Goal: Task Accomplishment & Management: Manage account settings

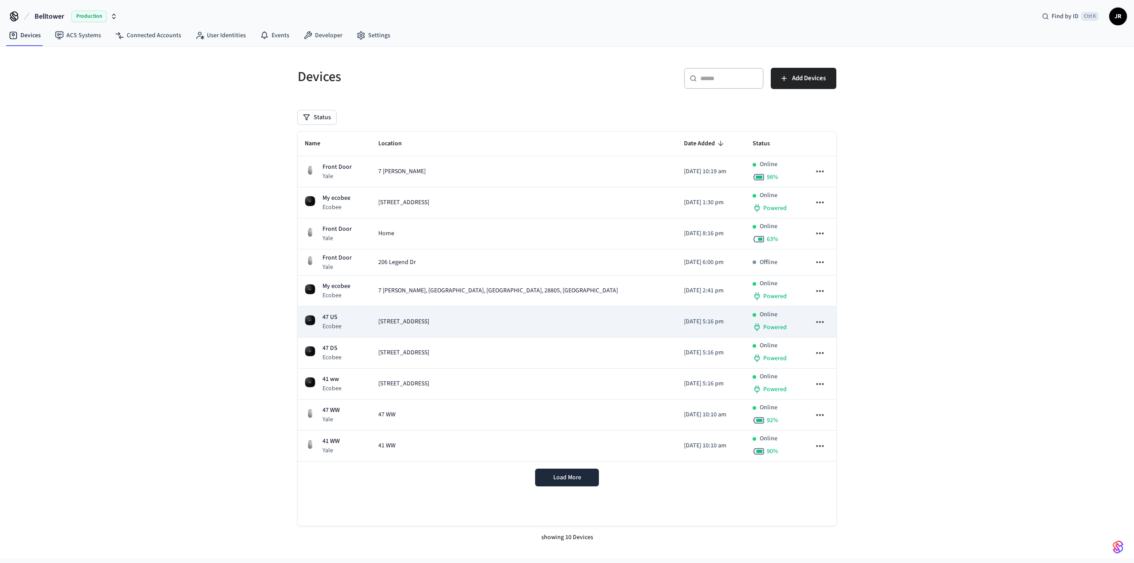
click at [429, 326] on span "[STREET_ADDRESS]" at bounding box center [403, 321] width 51 height 9
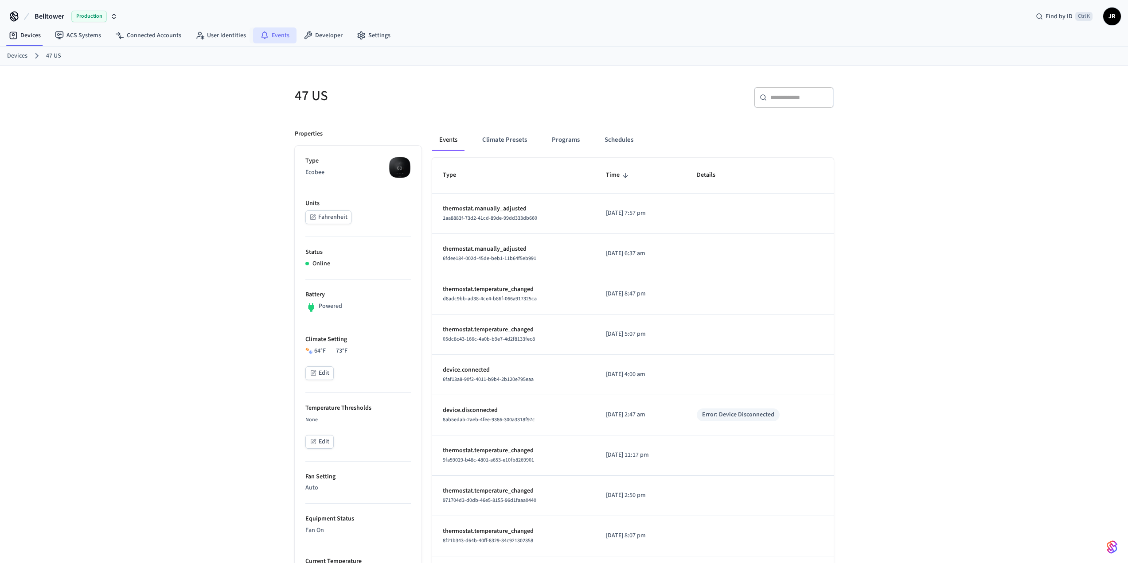
click at [277, 39] on link "Events" at bounding box center [274, 35] width 43 height 16
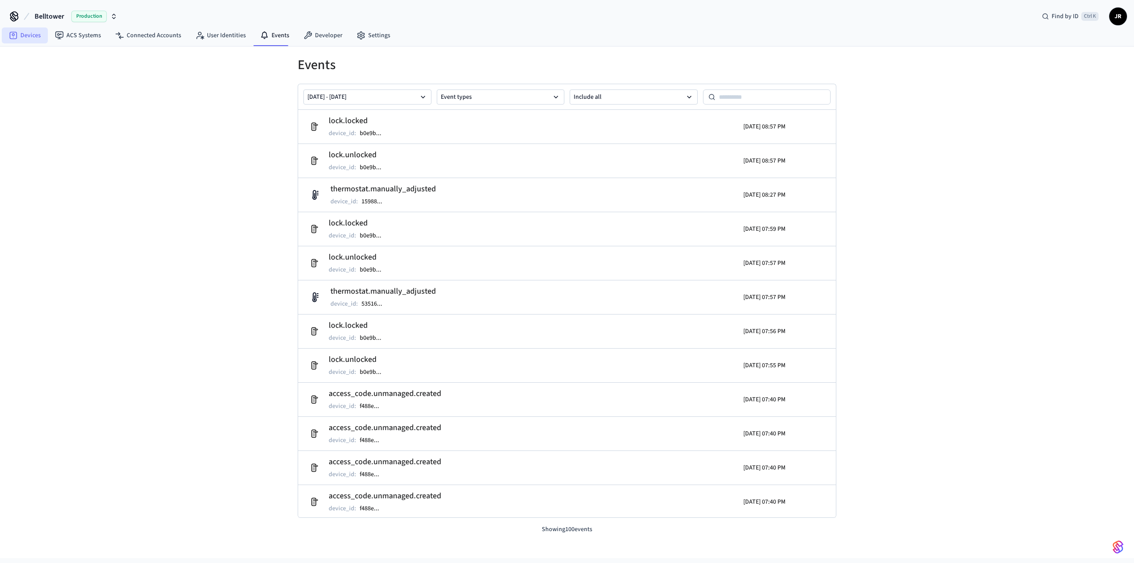
click at [22, 36] on link "Devices" at bounding box center [25, 35] width 46 height 16
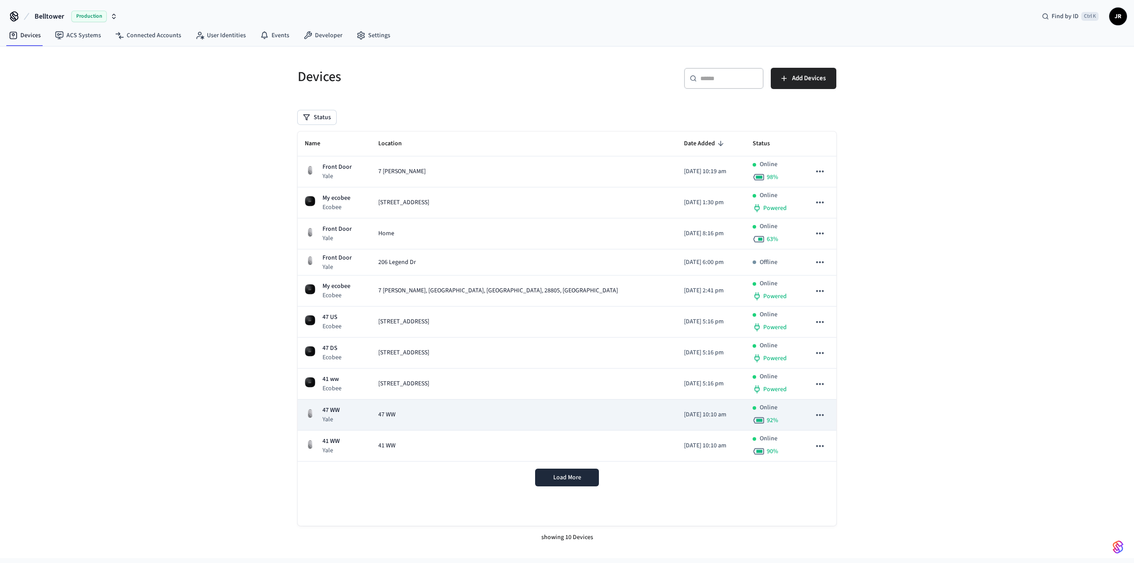
click at [582, 418] on div "47 WW" at bounding box center [524, 414] width 292 height 9
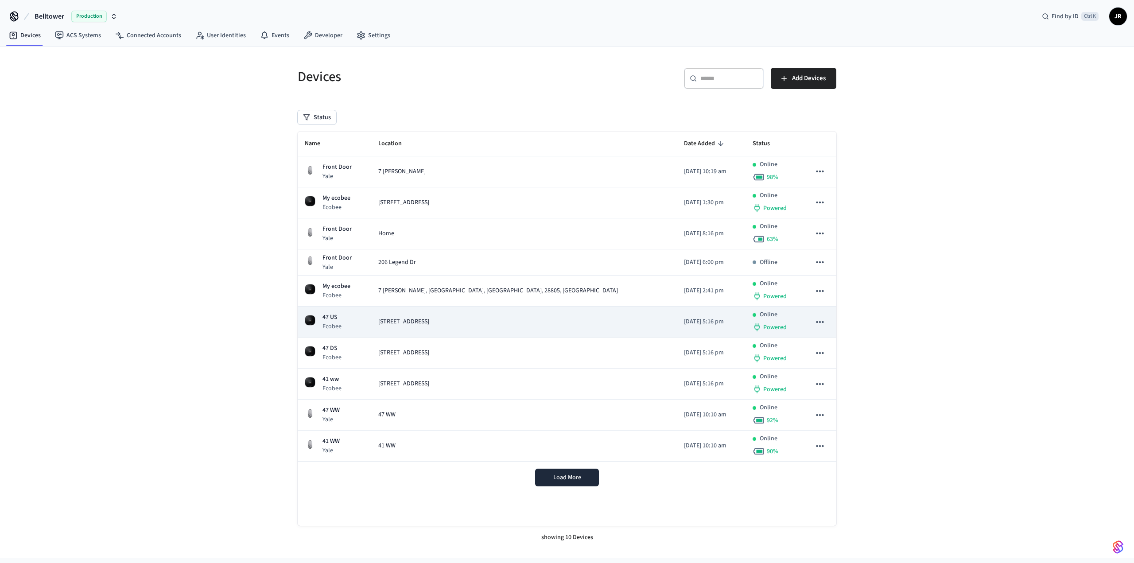
click at [429, 324] on span "[STREET_ADDRESS]" at bounding box center [403, 321] width 51 height 9
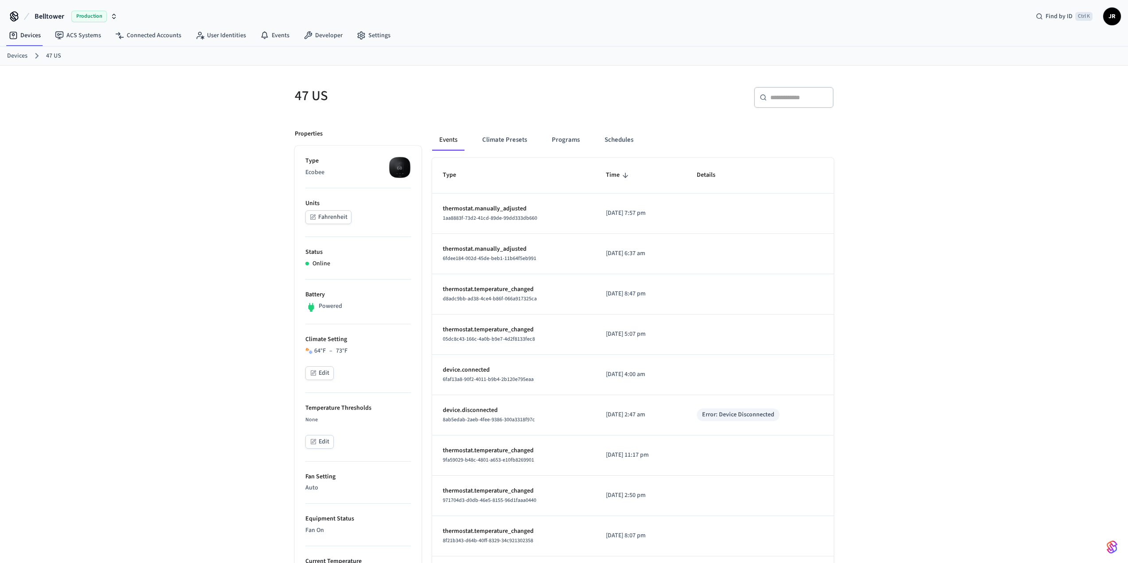
click at [331, 372] on button "Edit" at bounding box center [319, 373] width 28 height 14
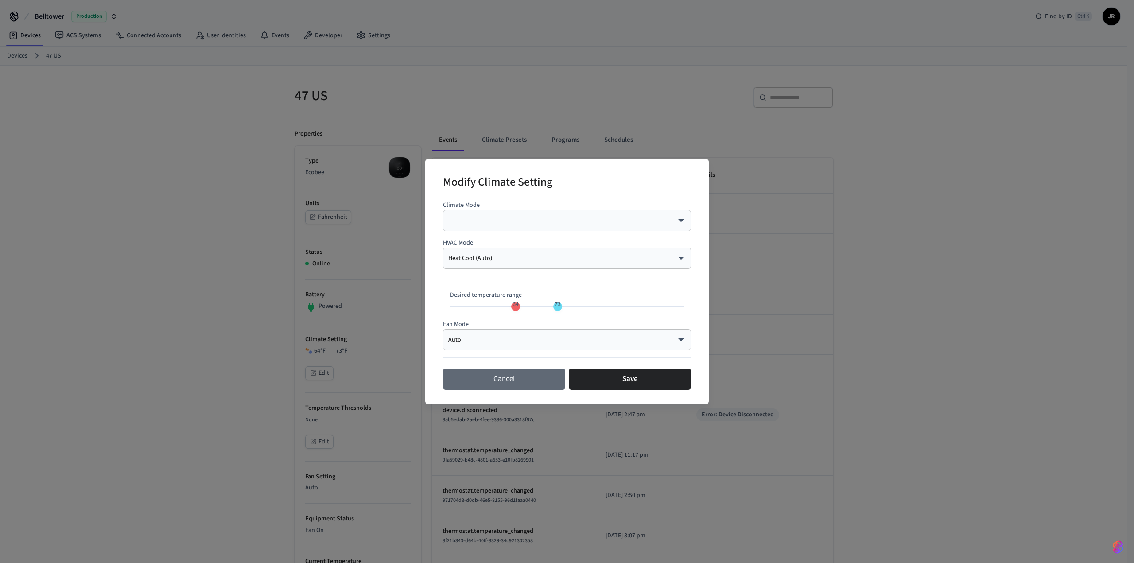
click at [490, 377] on button "Cancel" at bounding box center [504, 379] width 122 height 21
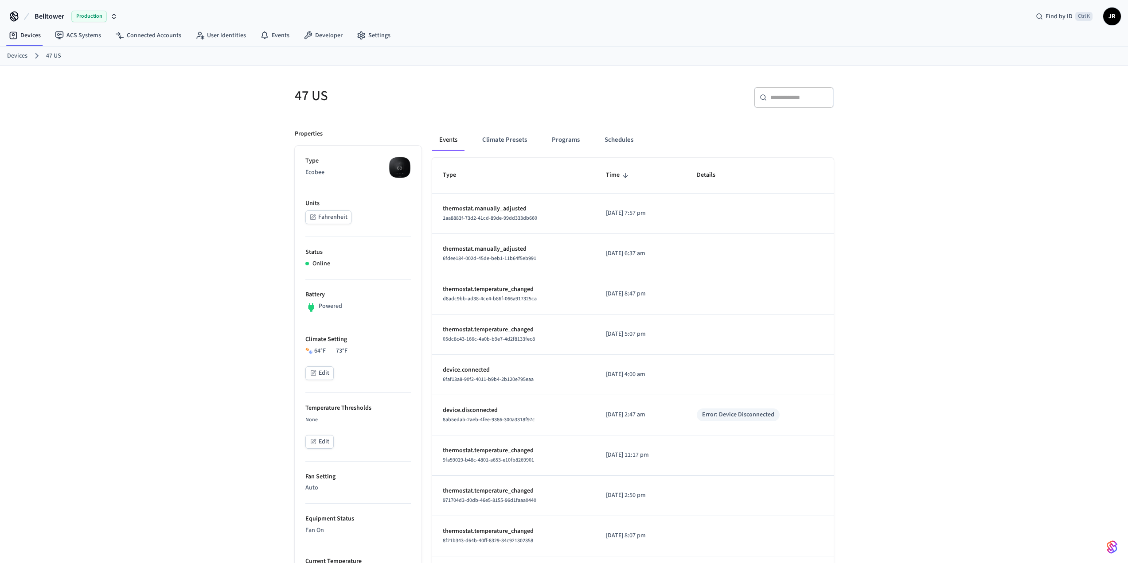
click at [324, 442] on button "Edit" at bounding box center [319, 442] width 28 height 14
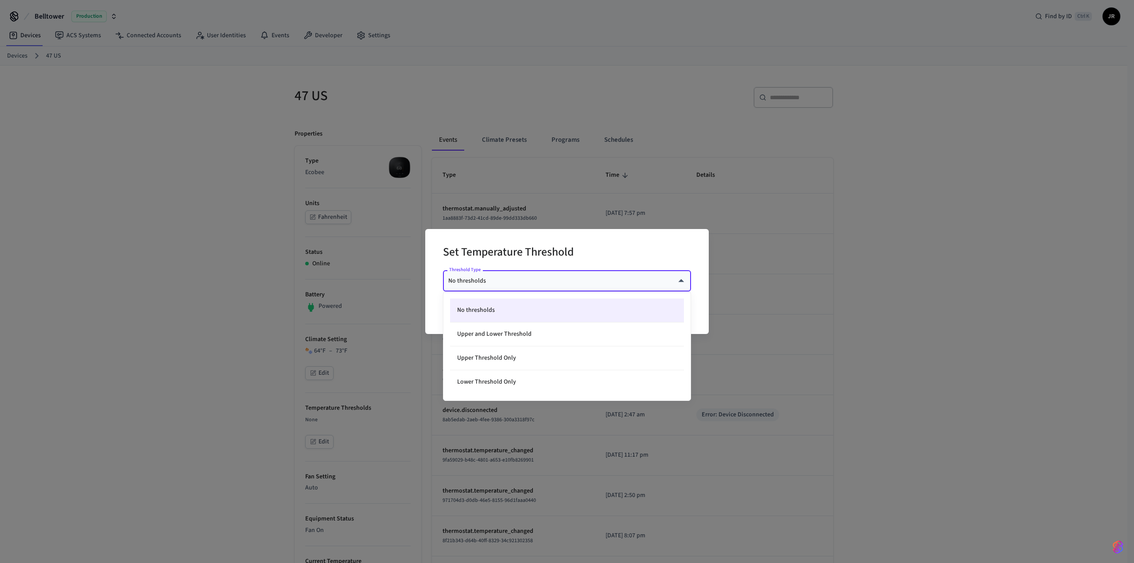
click at [522, 281] on body "Belltower Production Find by ID Ctrl K JR Devices ACS Systems Connected Account…" at bounding box center [567, 456] width 1134 height 912
click at [519, 334] on li "Upper and Lower Threshold" at bounding box center [567, 335] width 234 height 24
type input "****"
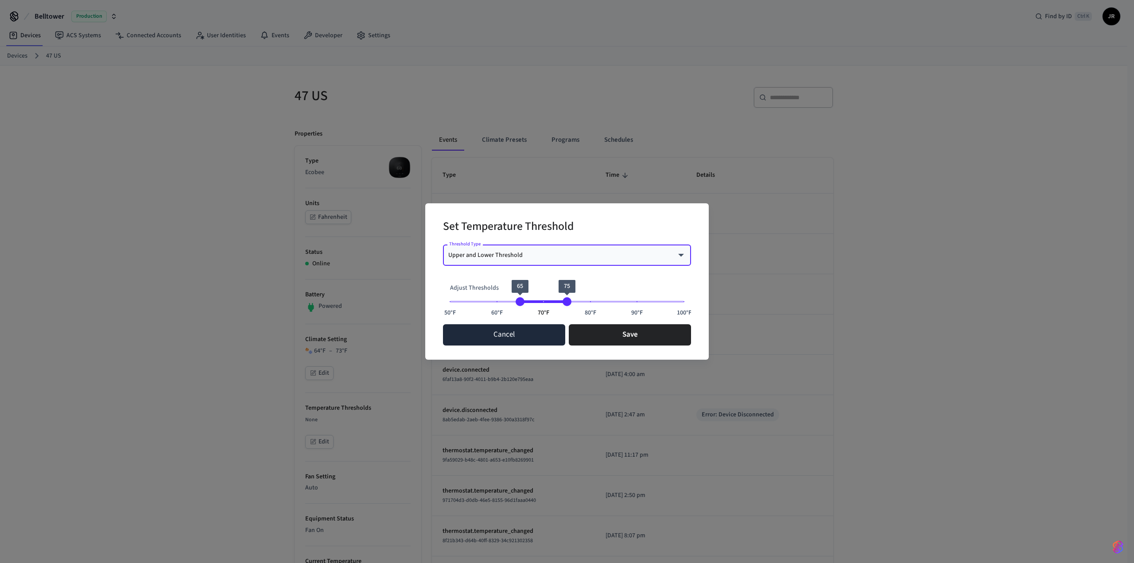
click at [500, 334] on button "Cancel" at bounding box center [504, 334] width 122 height 21
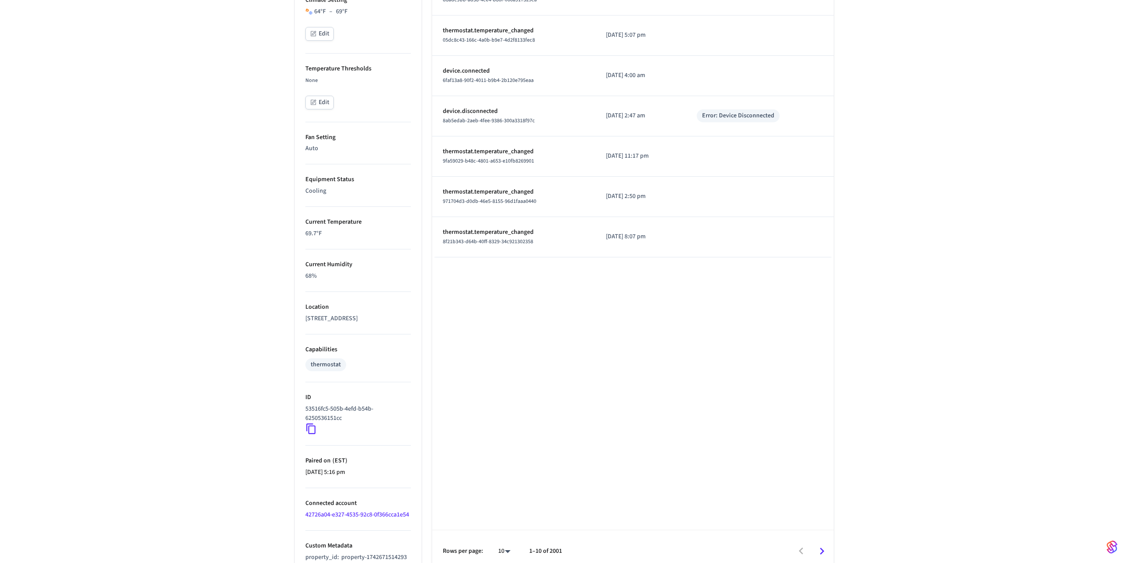
scroll to position [354, 0]
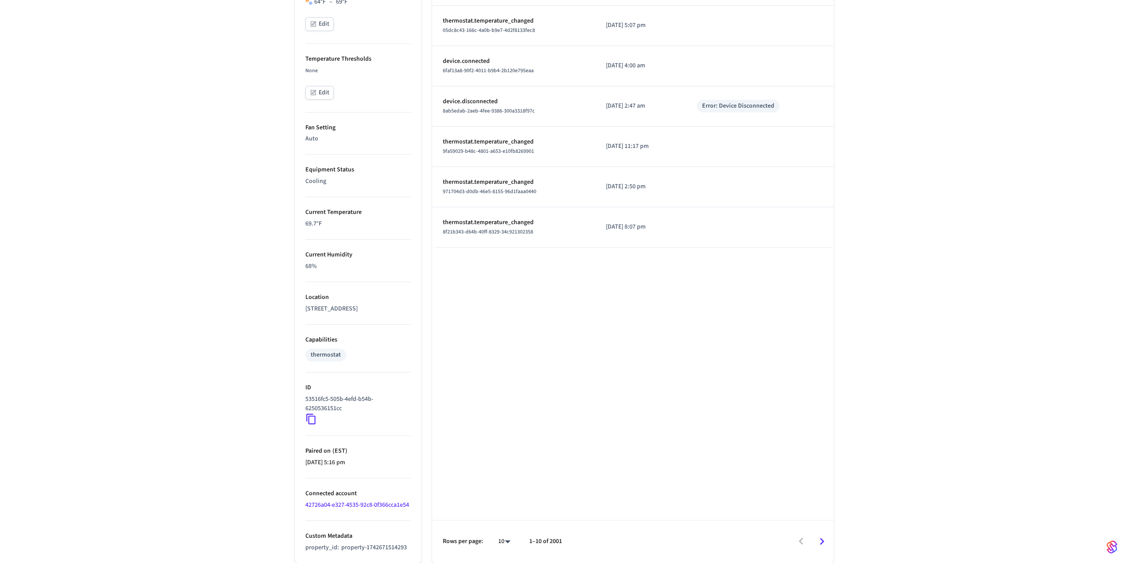
click at [314, 424] on icon at bounding box center [311, 419] width 12 height 12
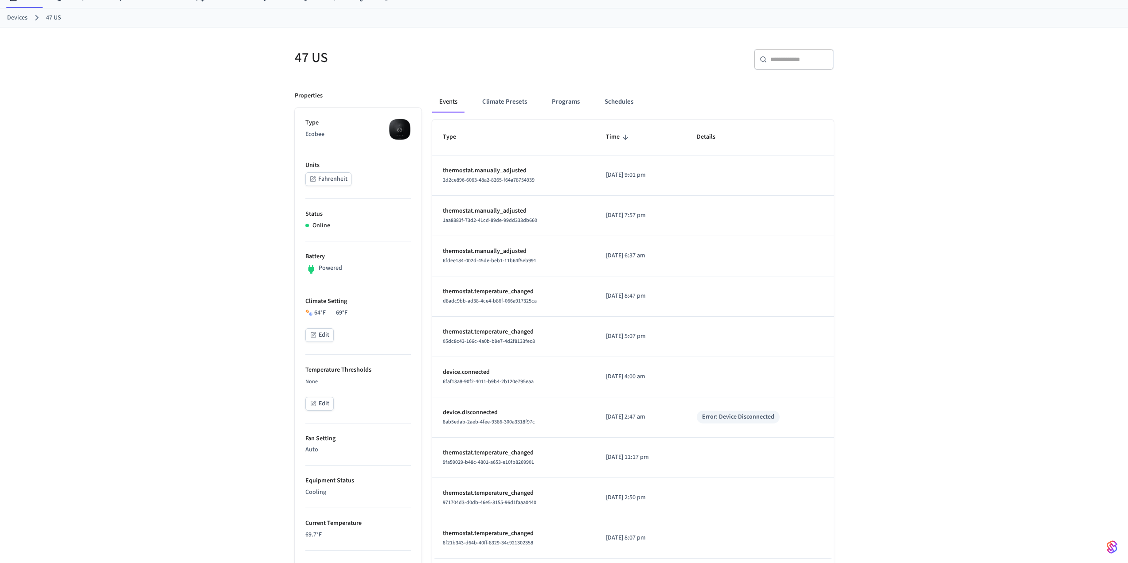
scroll to position [0, 0]
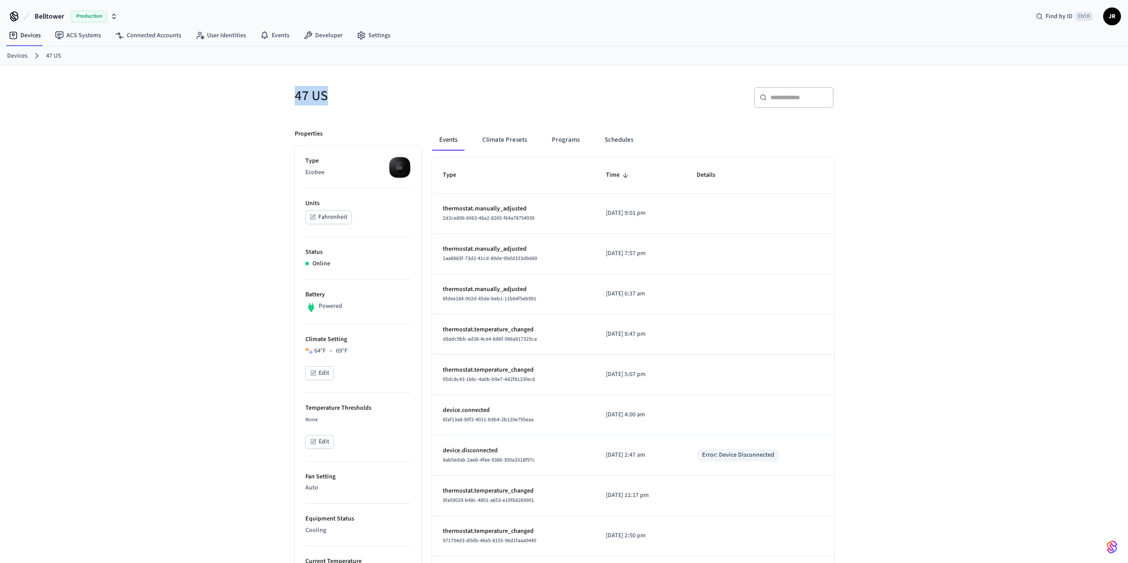
drag, startPoint x: 337, startPoint y: 92, endPoint x: 296, endPoint y: 94, distance: 41.3
click at [296, 94] on h5 "47 US" at bounding box center [427, 96] width 264 height 18
copy h5 "47 US"
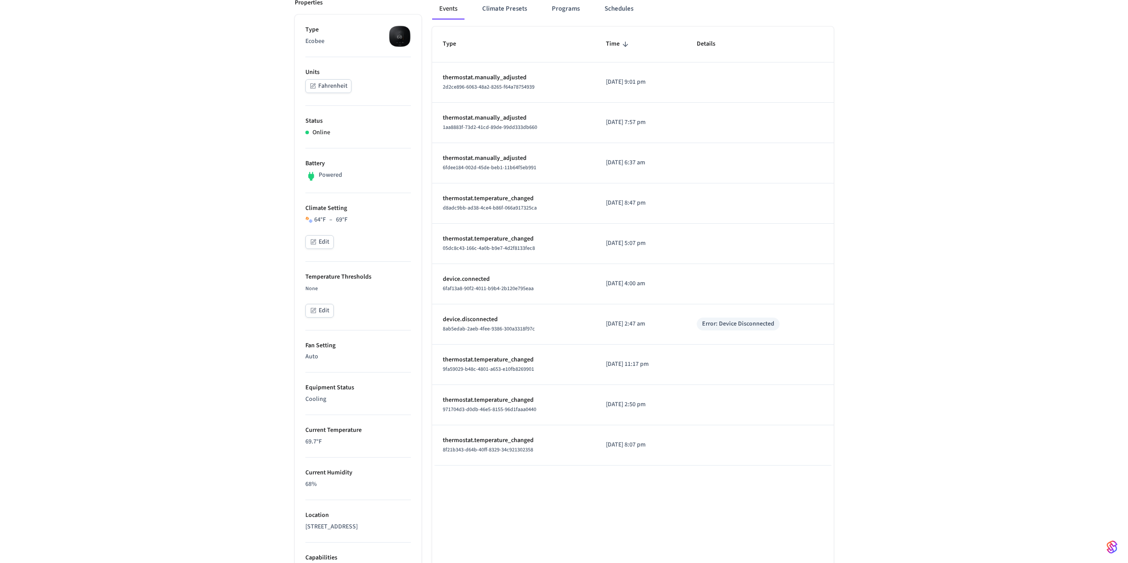
scroll to position [310, 0]
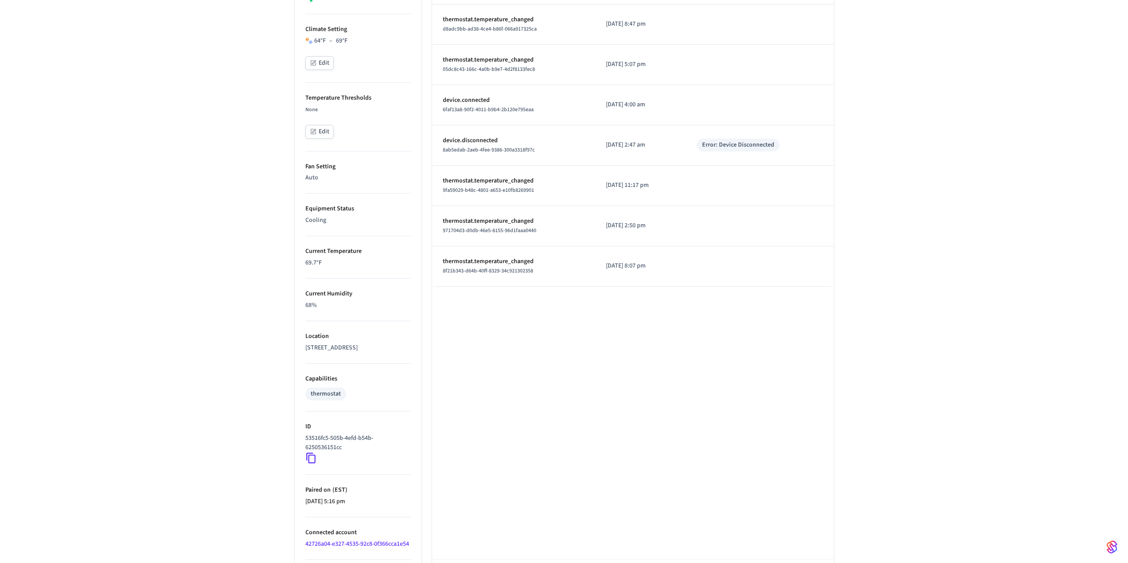
click at [315, 463] on icon at bounding box center [310, 458] width 9 height 11
click at [309, 464] on icon at bounding box center [311, 458] width 12 height 12
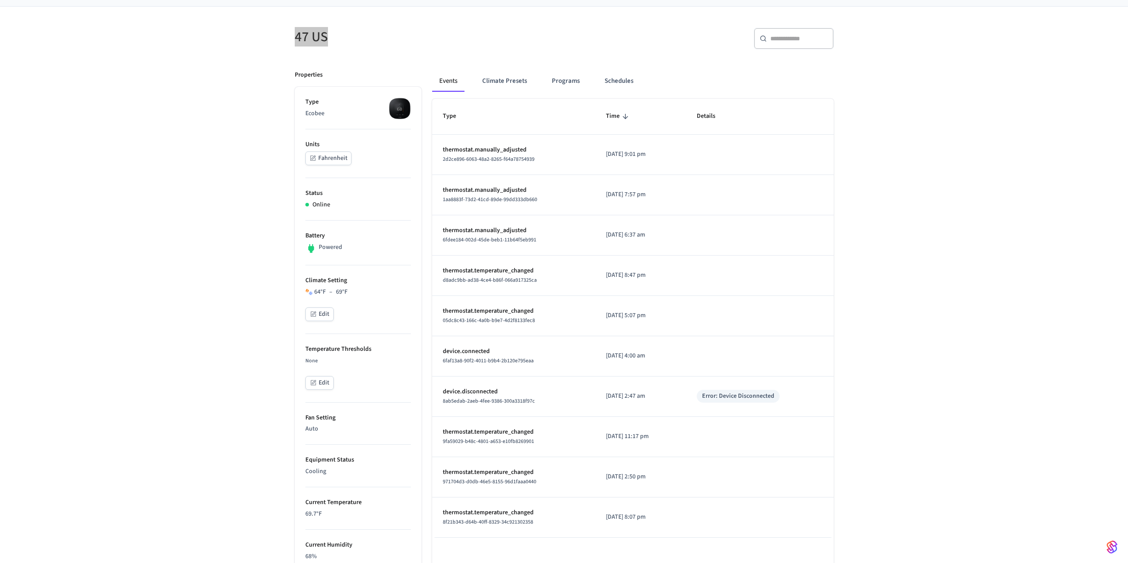
scroll to position [0, 0]
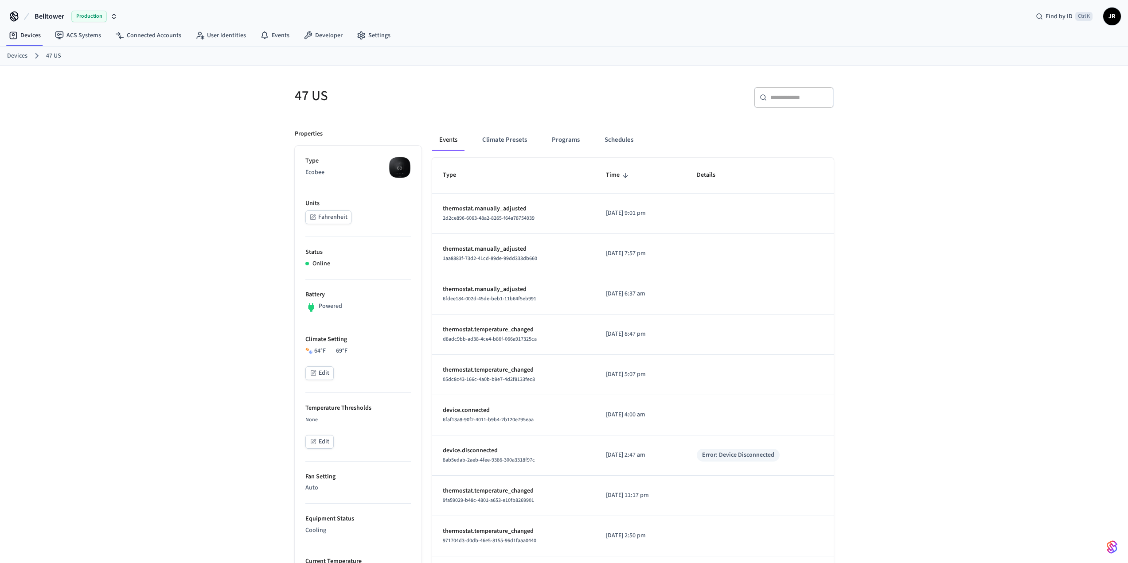
click at [29, 55] on ol "Devices 47 US" at bounding box center [567, 56] width 1121 height 12
click at [14, 56] on link "Devices" at bounding box center [17, 55] width 20 height 9
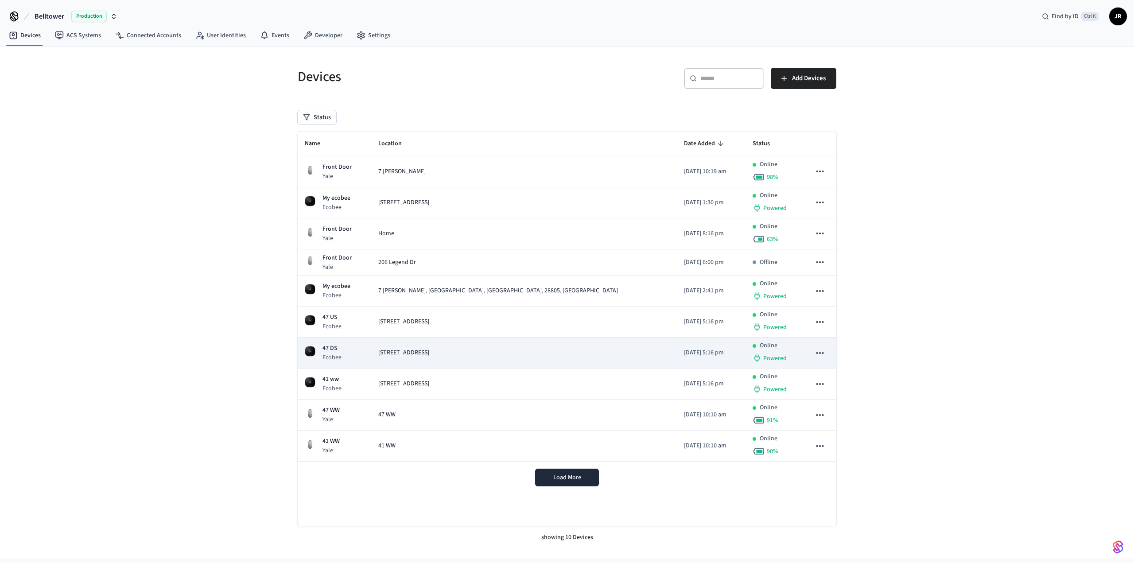
click at [817, 352] on icon "sticky table" at bounding box center [820, 353] width 12 height 12
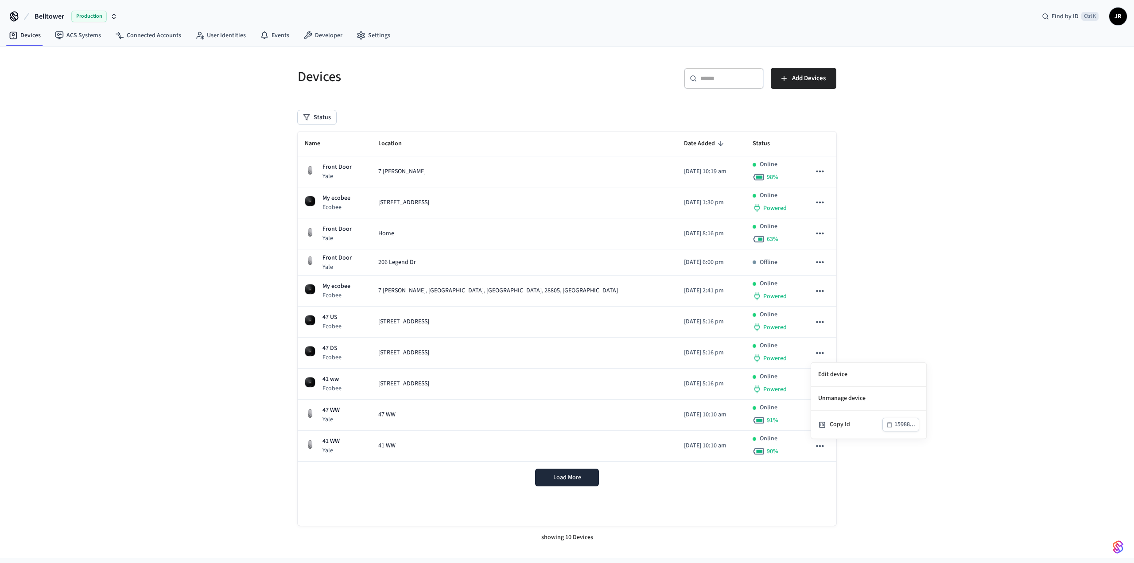
click at [362, 352] on div at bounding box center [567, 281] width 1134 height 563
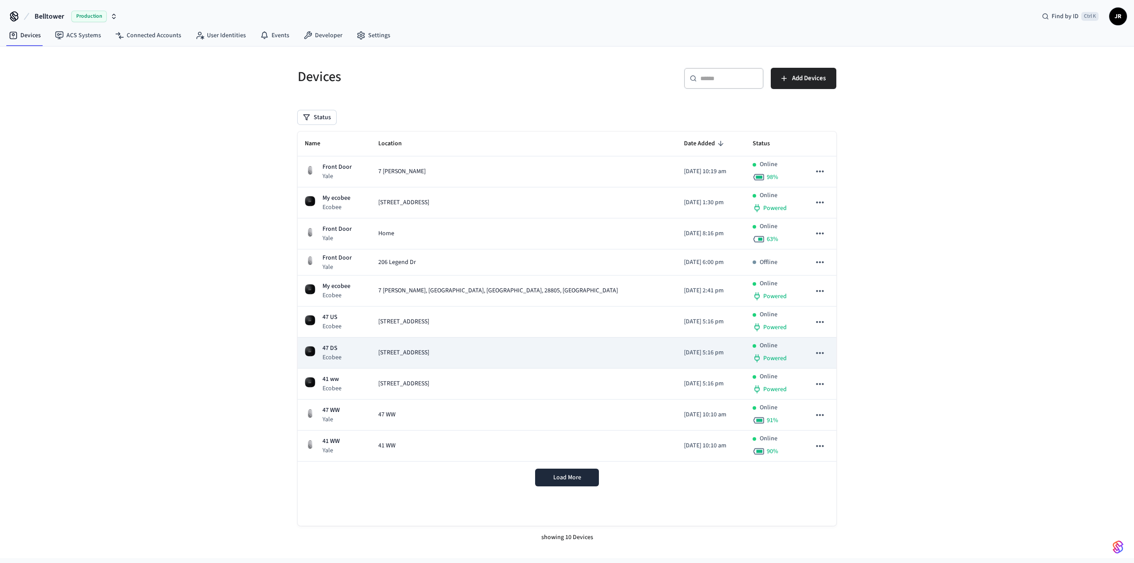
click at [362, 353] on div "47 DS Ecobee" at bounding box center [334, 353] width 59 height 18
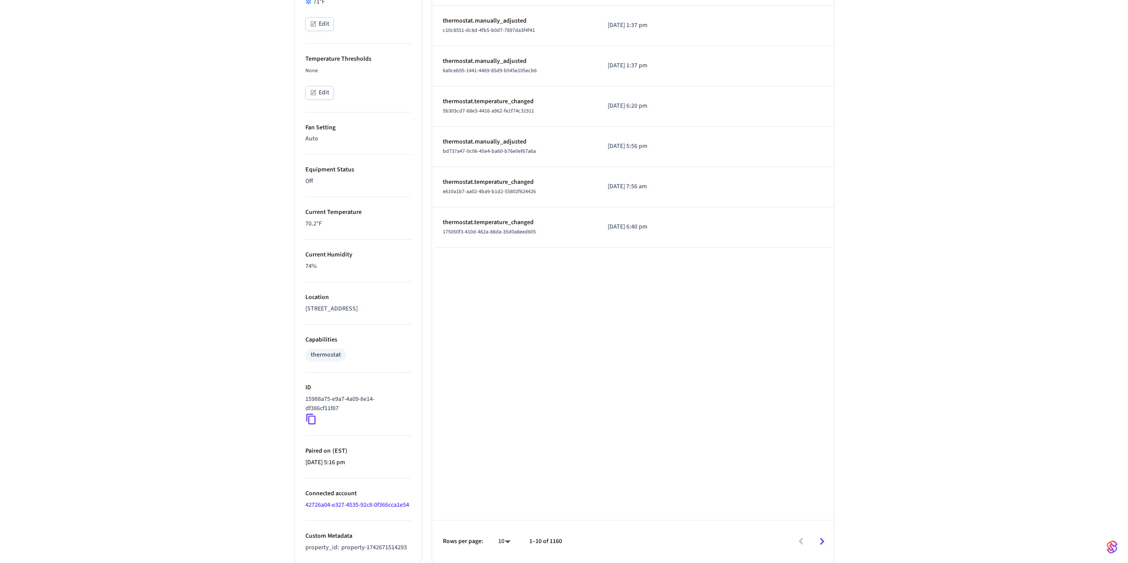
scroll to position [368, 0]
click at [313, 413] on icon at bounding box center [311, 419] width 12 height 12
click at [309, 413] on icon at bounding box center [311, 419] width 12 height 12
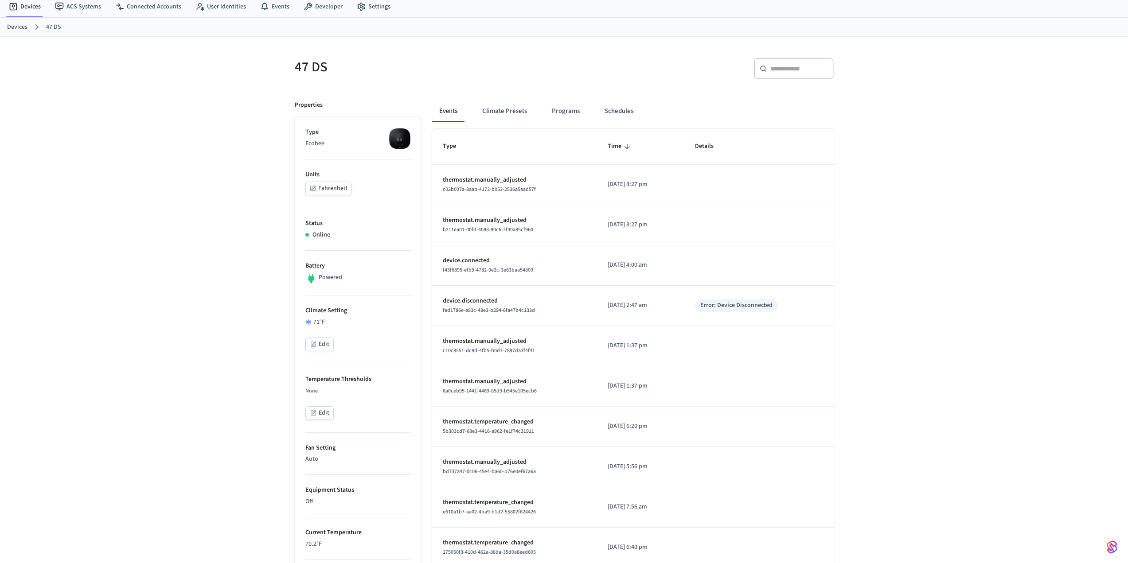
scroll to position [0, 0]
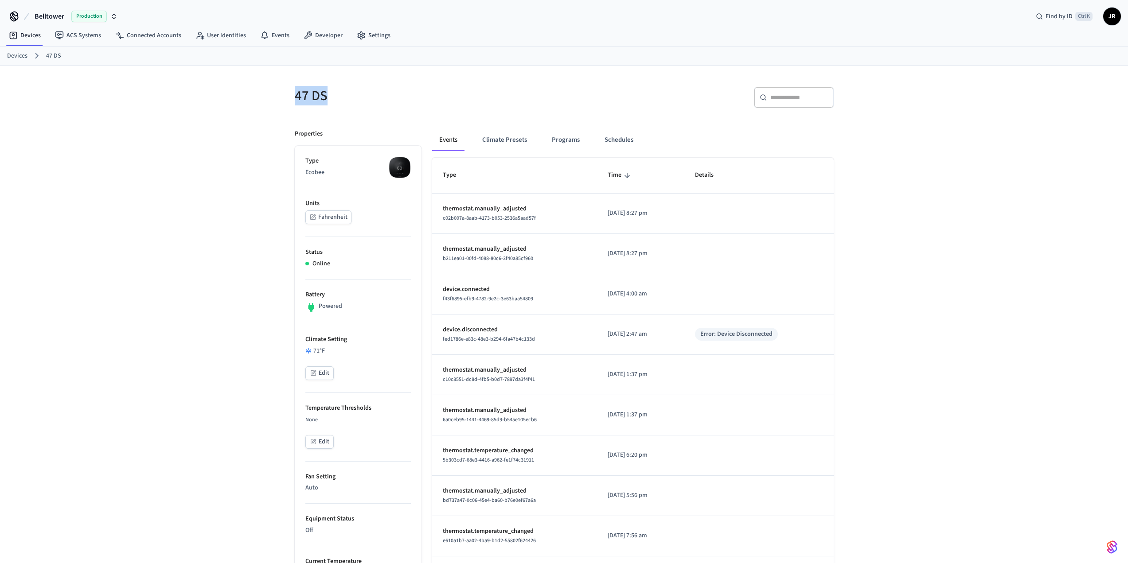
drag, startPoint x: 312, startPoint y: 96, endPoint x: 269, endPoint y: 95, distance: 43.0
click at [277, 95] on div "47 DS ​ ​ Properties Type Ecobee Units Fahrenheit Status Online Battery Powered…" at bounding box center [564, 489] width 1128 height 846
copy h5 "47 DS"
click at [21, 56] on link "Devices" at bounding box center [17, 55] width 20 height 9
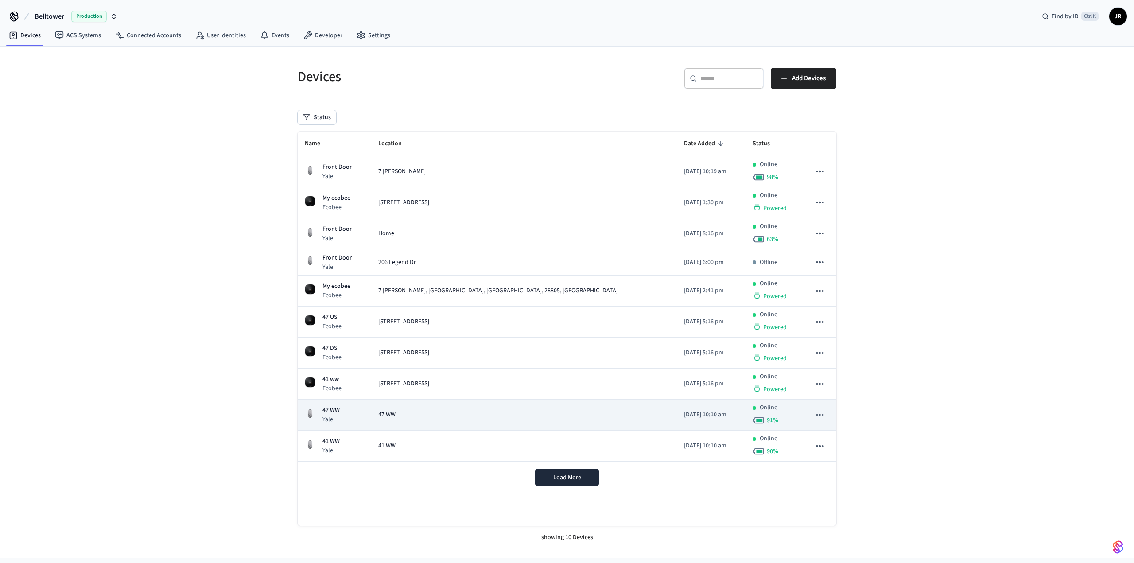
click at [501, 411] on div "47 WW" at bounding box center [524, 414] width 292 height 9
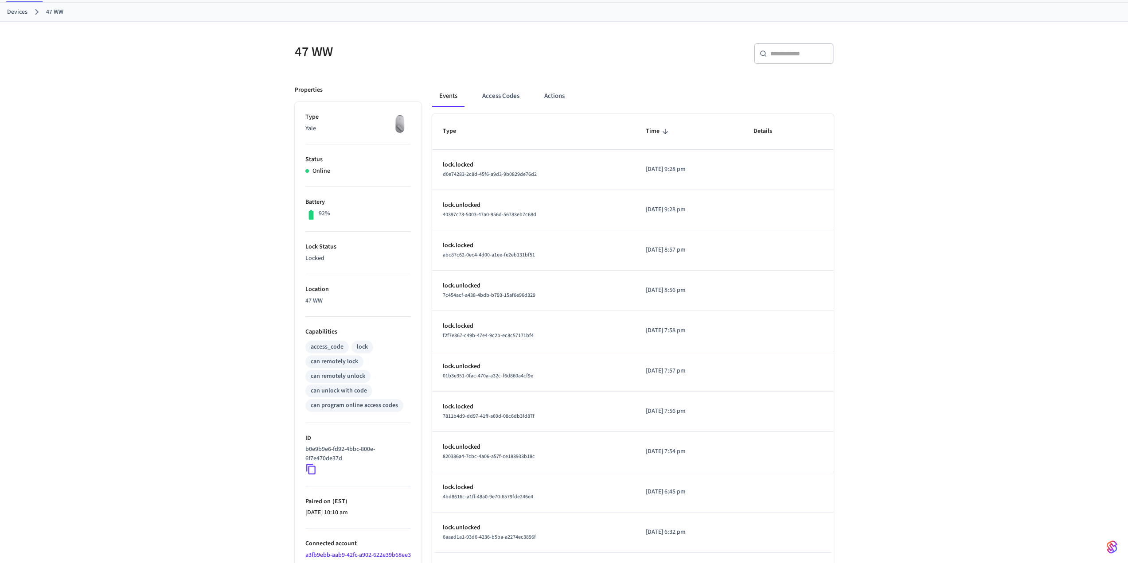
scroll to position [103, 0]
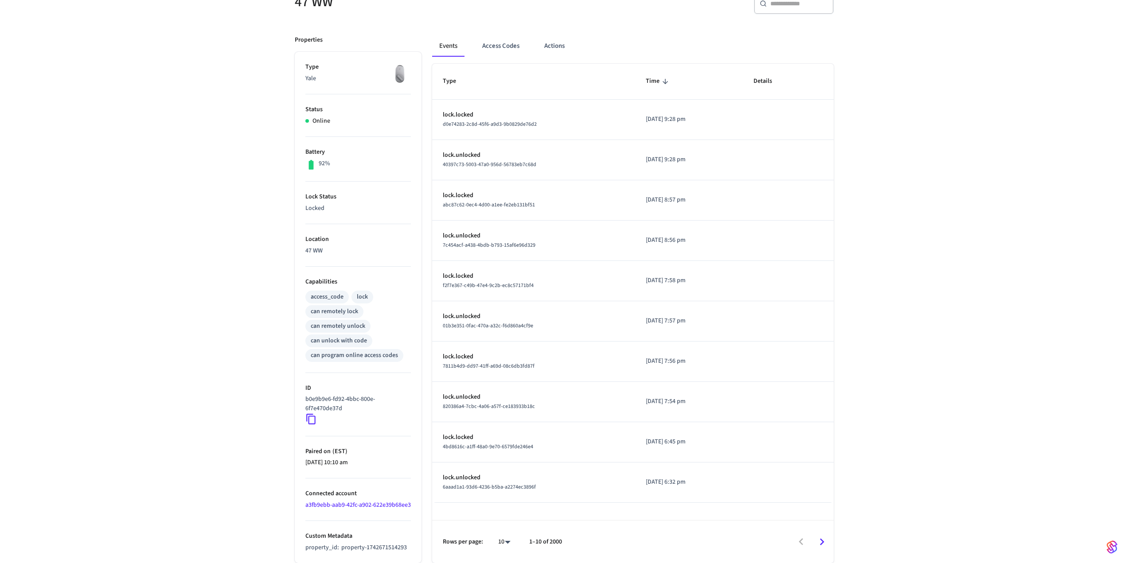
drag, startPoint x: 308, startPoint y: 410, endPoint x: 304, endPoint y: 401, distance: 9.5
click at [308, 413] on icon at bounding box center [311, 419] width 12 height 12
click at [309, 414] on icon at bounding box center [310, 419] width 9 height 11
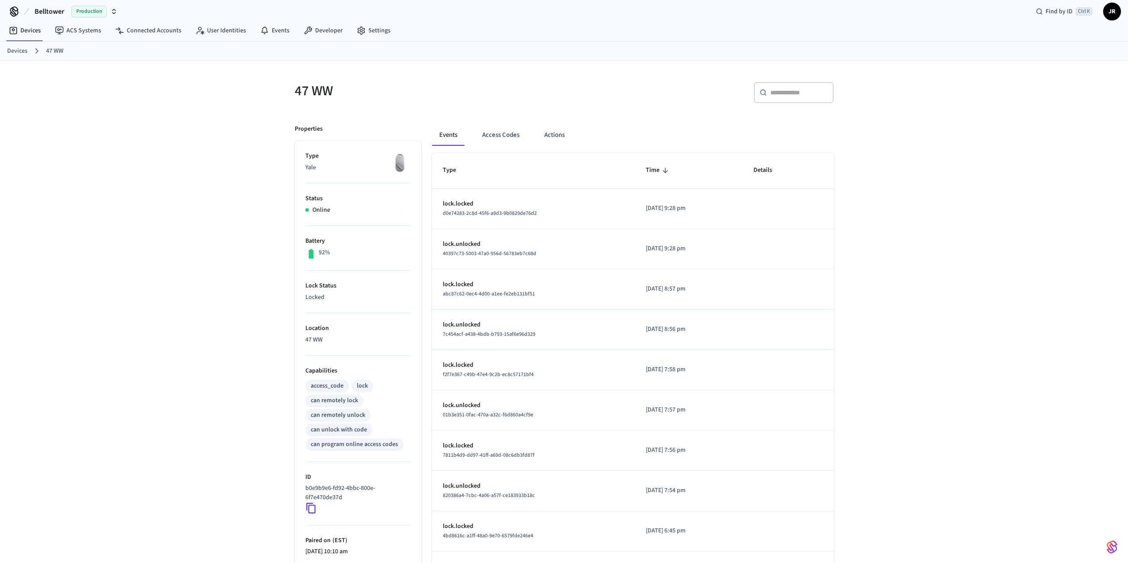
scroll to position [0, 0]
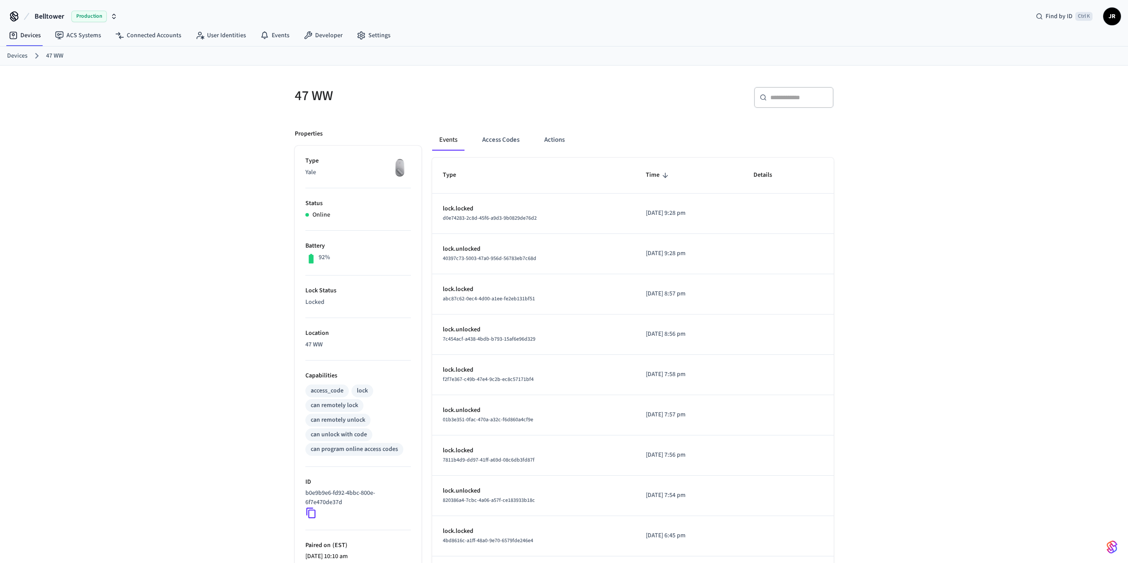
click at [15, 56] on link "Devices" at bounding box center [17, 55] width 20 height 9
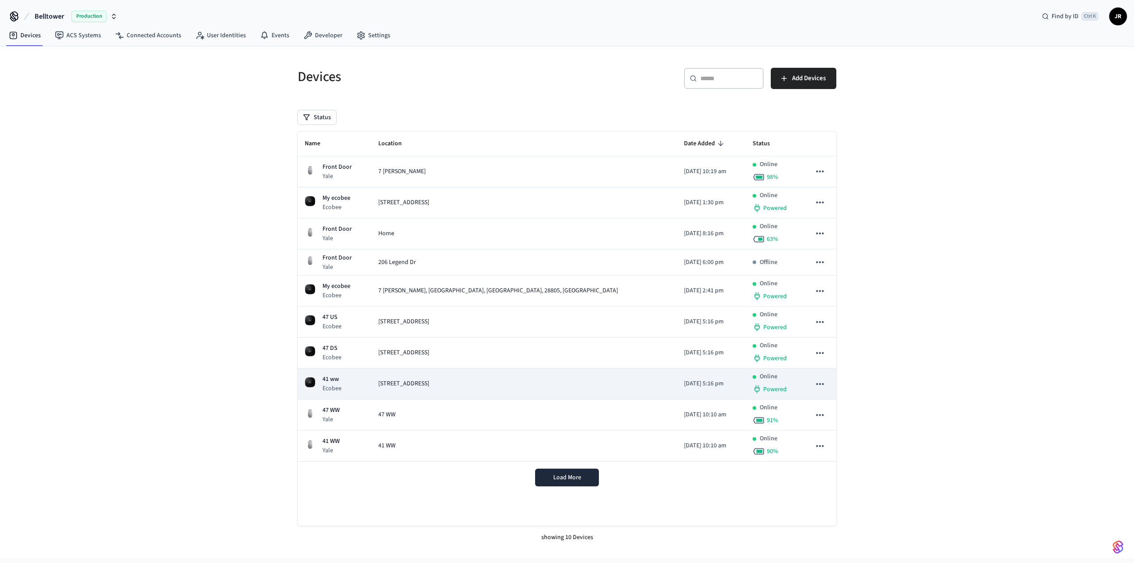
click at [504, 390] on td "[STREET_ADDRESS]" at bounding box center [524, 384] width 306 height 31
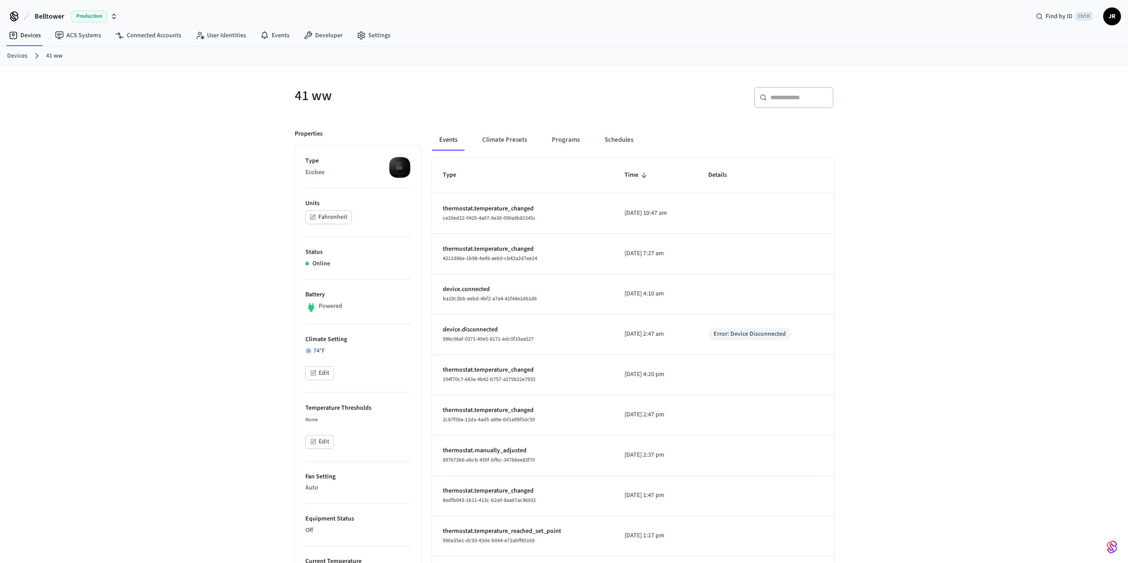
click at [12, 58] on link "Devices" at bounding box center [17, 55] width 20 height 9
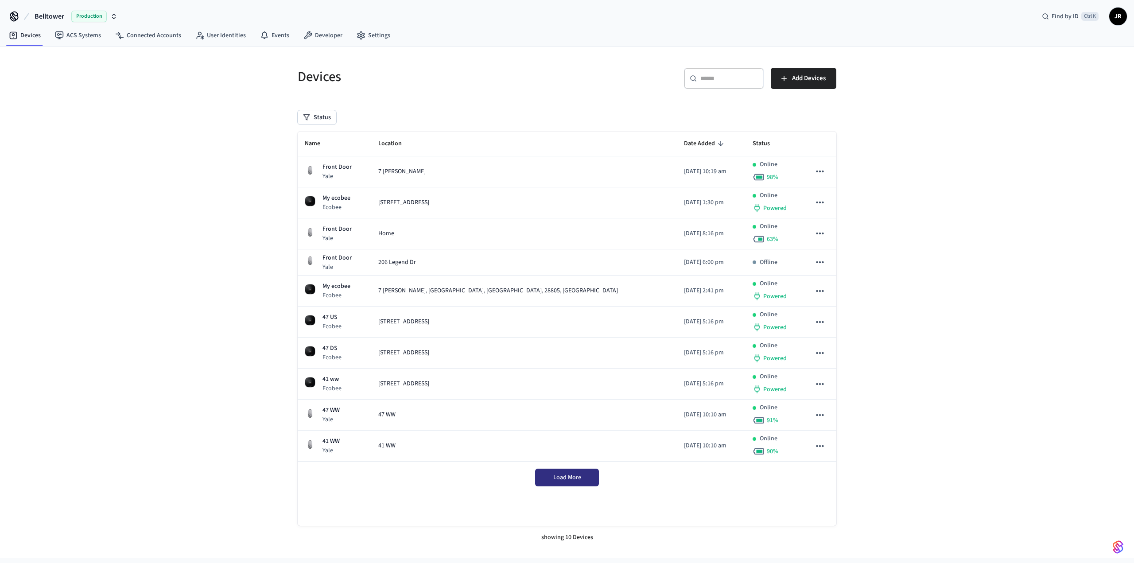
click at [592, 483] on button "Load More" at bounding box center [567, 478] width 64 height 18
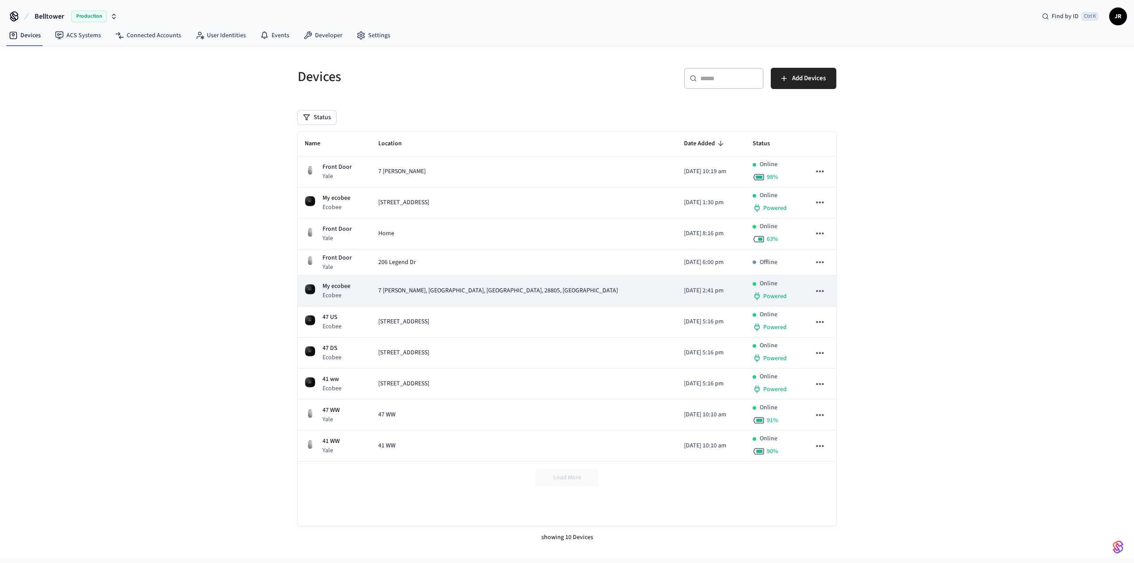
click at [549, 297] on td "7 [PERSON_NAME], [GEOGRAPHIC_DATA], [GEOGRAPHIC_DATA], 28805, [GEOGRAPHIC_DATA]" at bounding box center [524, 291] width 306 height 31
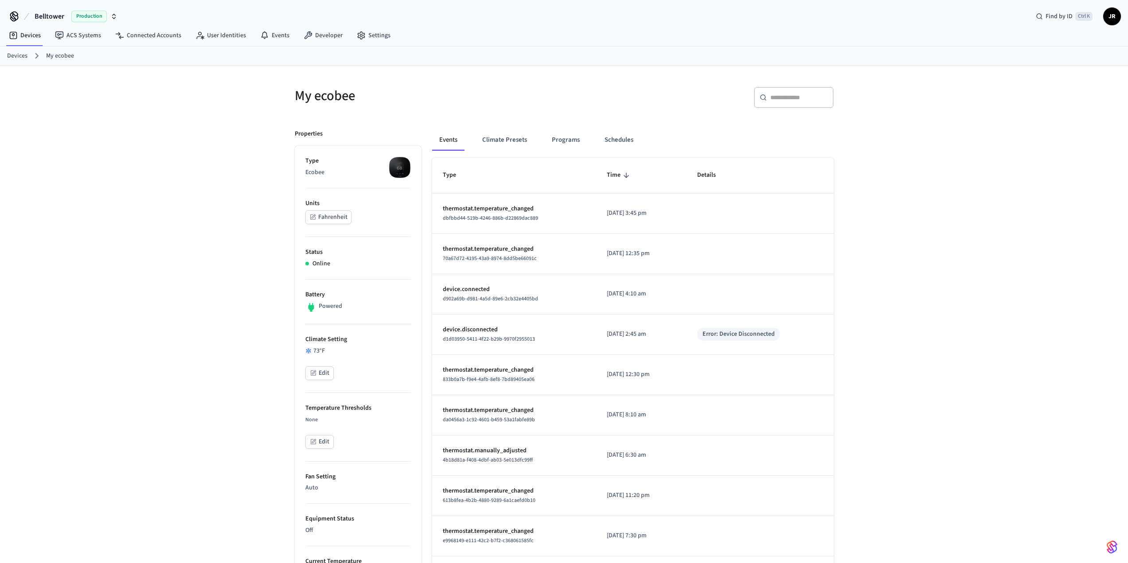
click at [9, 58] on link "Devices" at bounding box center [17, 55] width 20 height 9
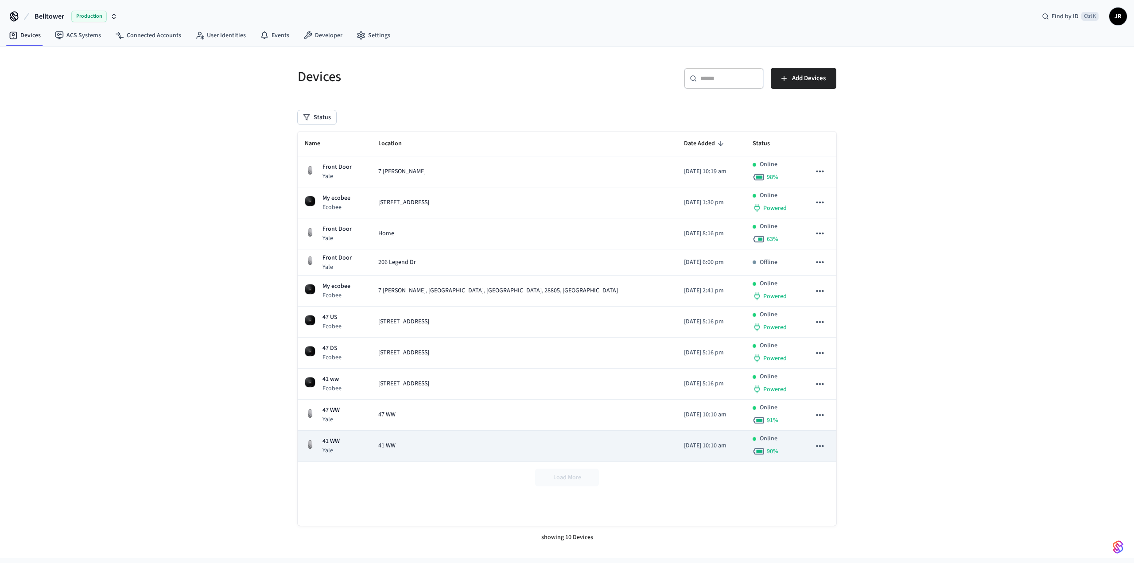
click at [528, 451] on td "41 WW" at bounding box center [524, 446] width 306 height 31
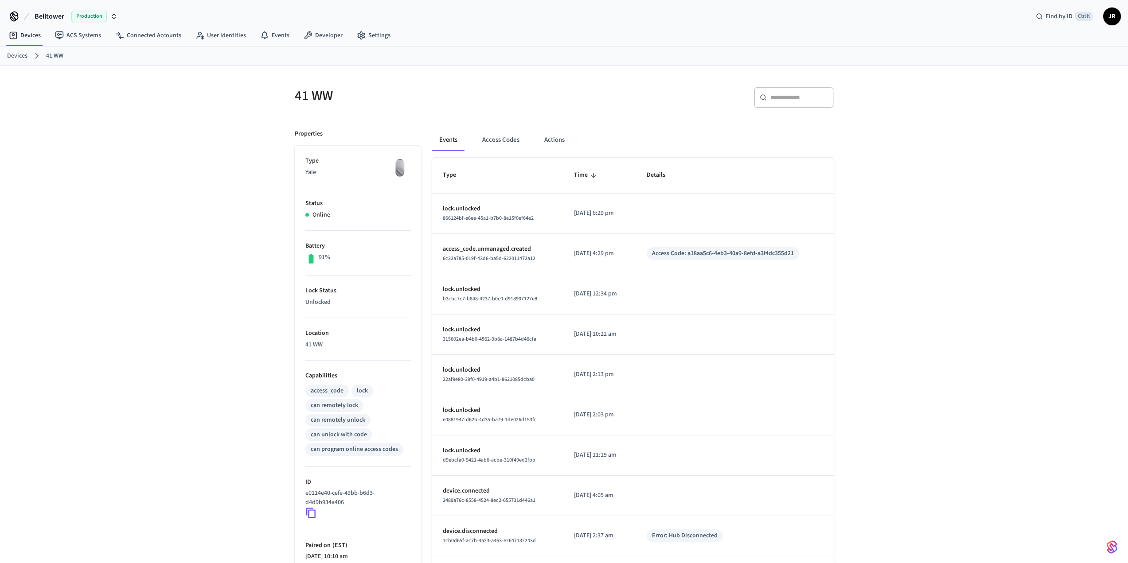
click at [309, 516] on icon at bounding box center [311, 513] width 12 height 12
click at [17, 54] on link "Devices" at bounding box center [17, 55] width 20 height 9
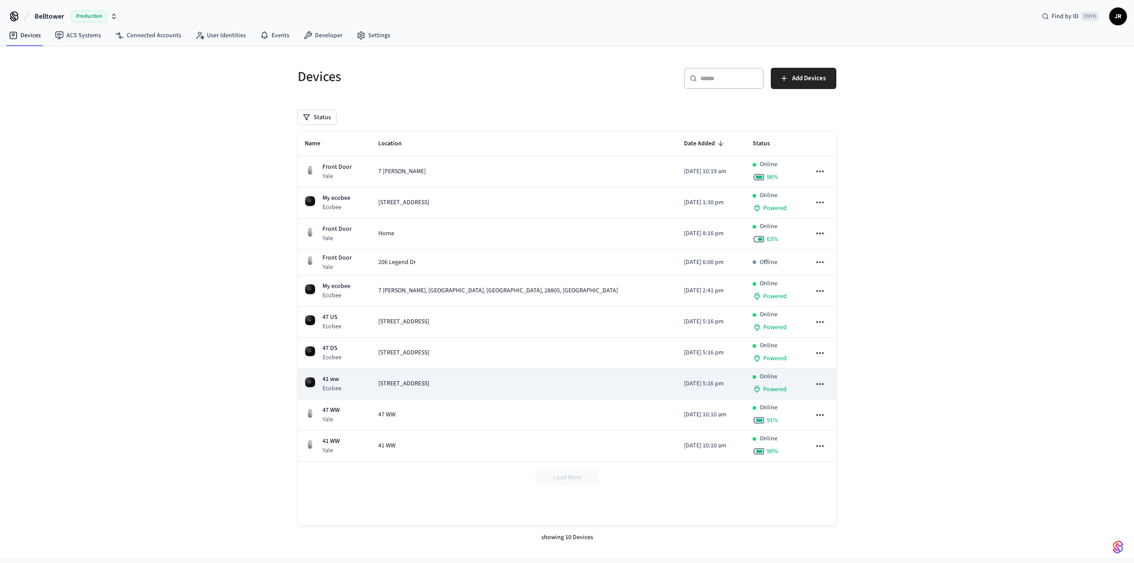
click at [429, 379] on span "[STREET_ADDRESS]" at bounding box center [403, 383] width 51 height 9
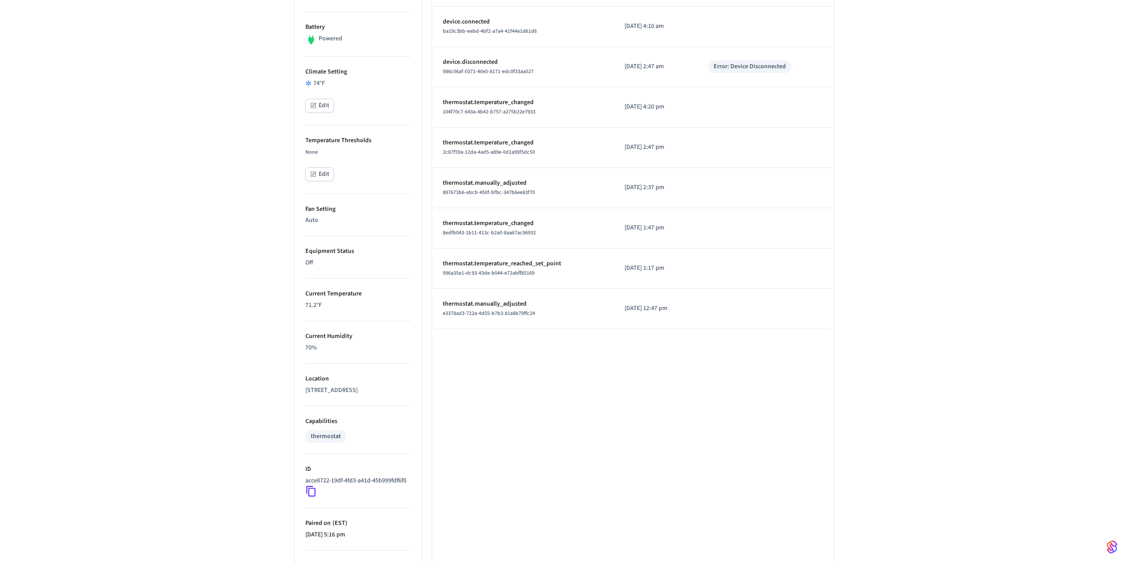
scroll to position [310, 0]
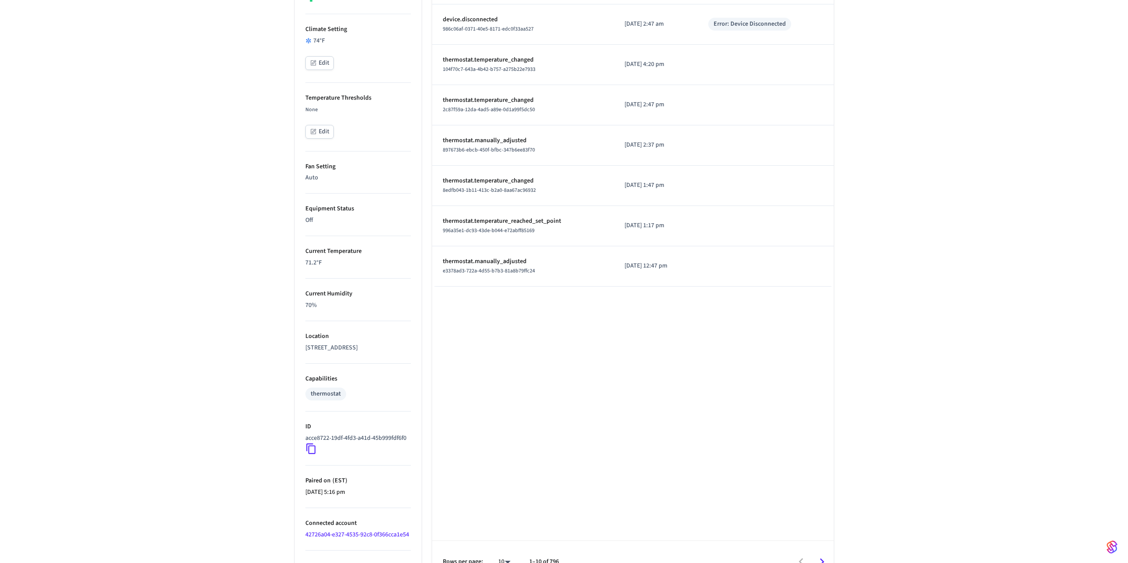
click at [310, 455] on icon at bounding box center [311, 449] width 12 height 12
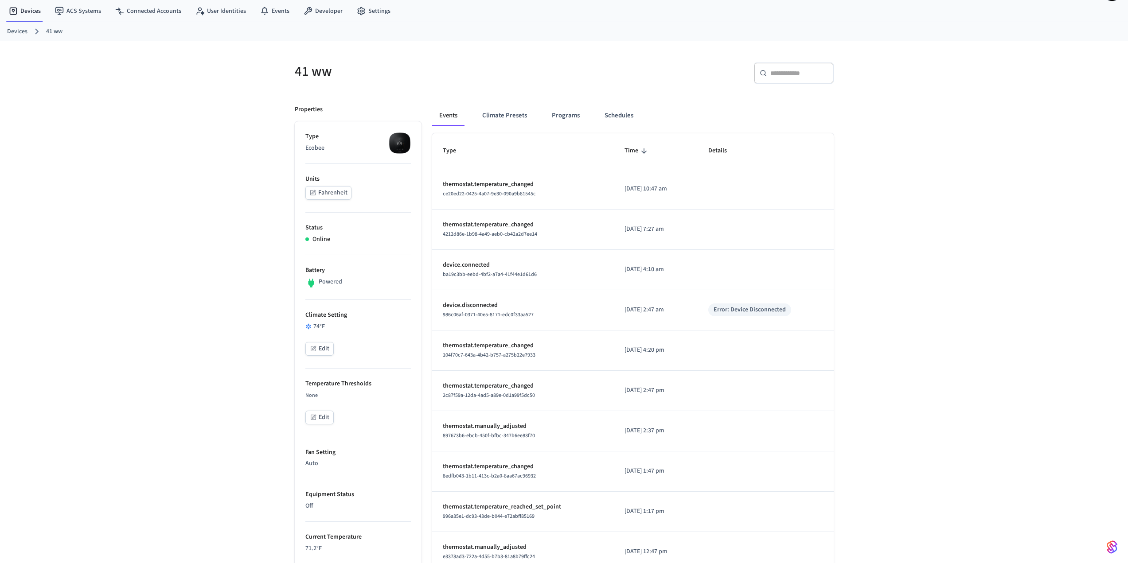
scroll to position [0, 0]
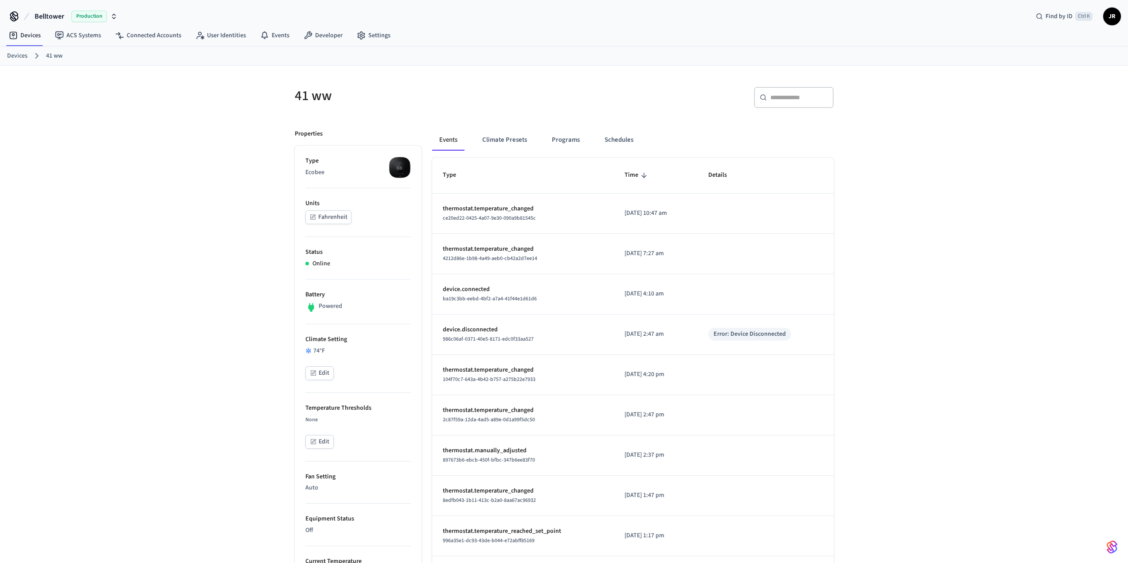
click at [27, 56] on ol "Devices 41 ww" at bounding box center [567, 56] width 1121 height 12
click at [19, 56] on link "Devices" at bounding box center [17, 55] width 20 height 9
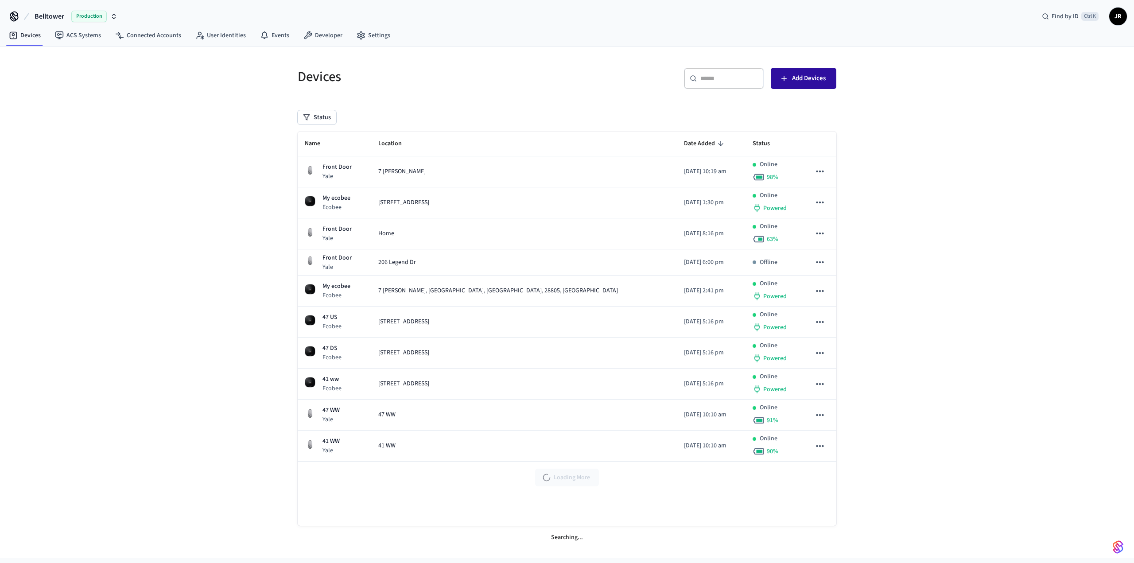
click at [815, 77] on span "Add Devices" at bounding box center [809, 79] width 34 height 12
click at [333, 115] on button "Status" at bounding box center [317, 117] width 39 height 14
click at [312, 171] on div "Unmanaged" at bounding box center [348, 175] width 88 height 12
click at [311, 174] on div "Unmanaged" at bounding box center [348, 175] width 88 height 12
click at [310, 175] on button "Unmanaged" at bounding box center [307, 175] width 7 height 7
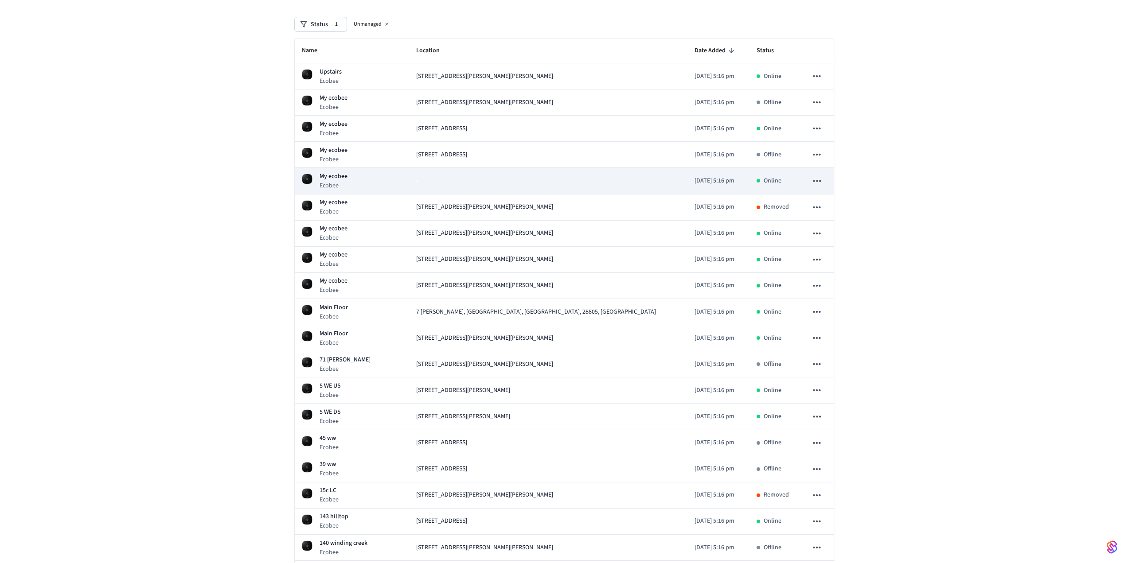
scroll to position [44, 0]
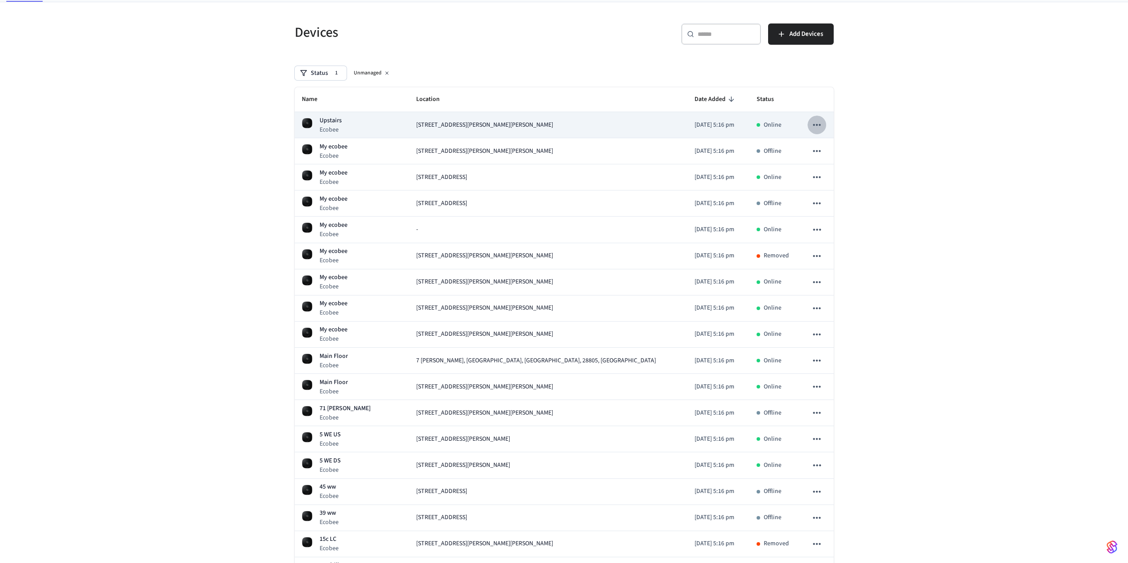
click at [812, 121] on icon "sticky table" at bounding box center [817, 125] width 12 height 12
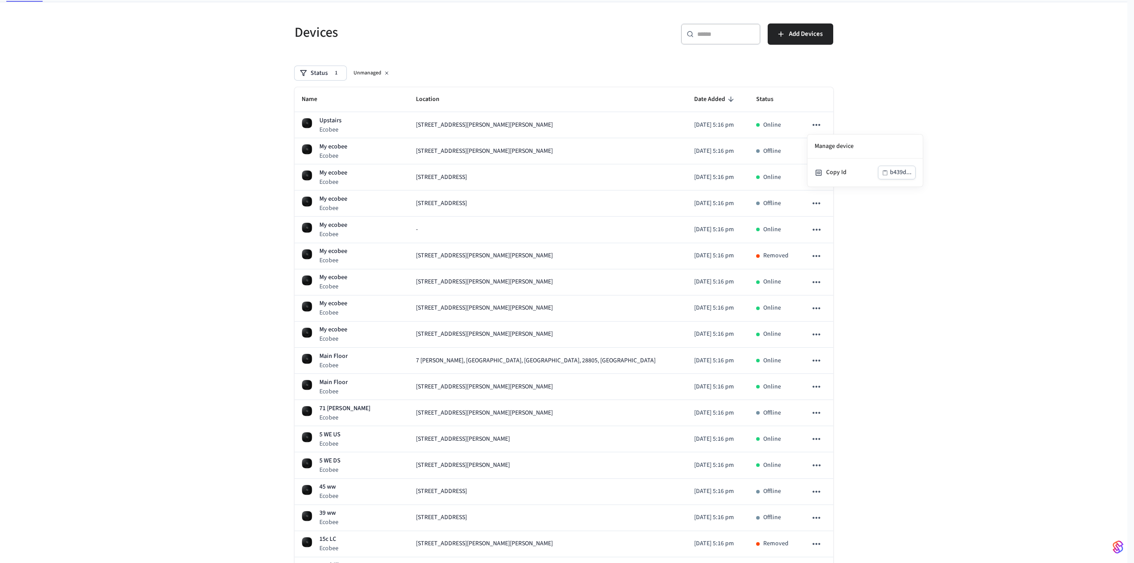
click at [549, 50] on div at bounding box center [567, 281] width 1134 height 563
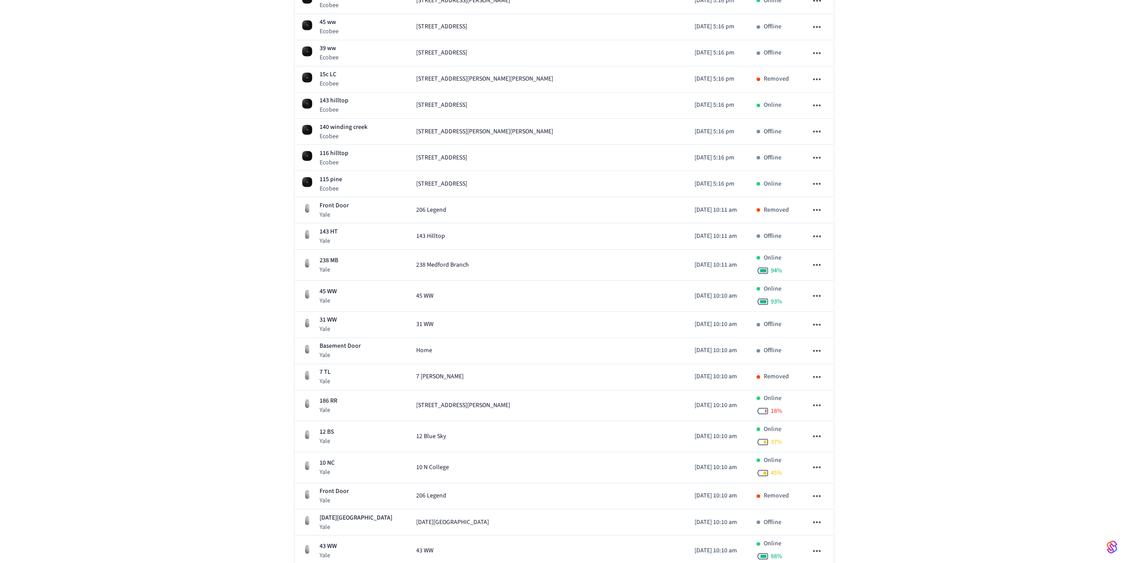
scroll to position [576, 0]
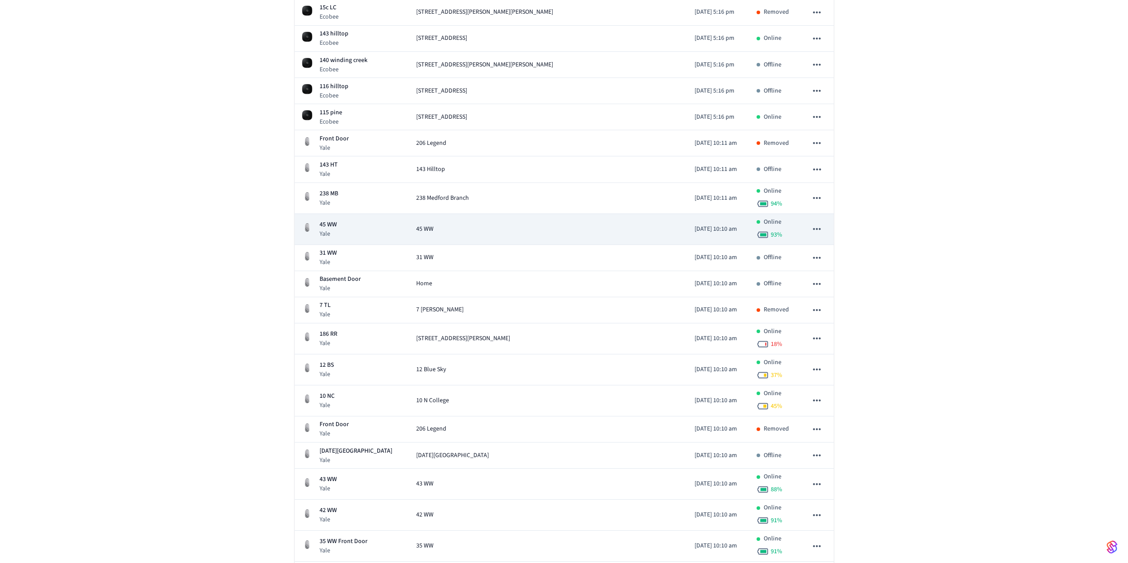
click at [821, 228] on icon "sticky table" at bounding box center [817, 229] width 12 height 12
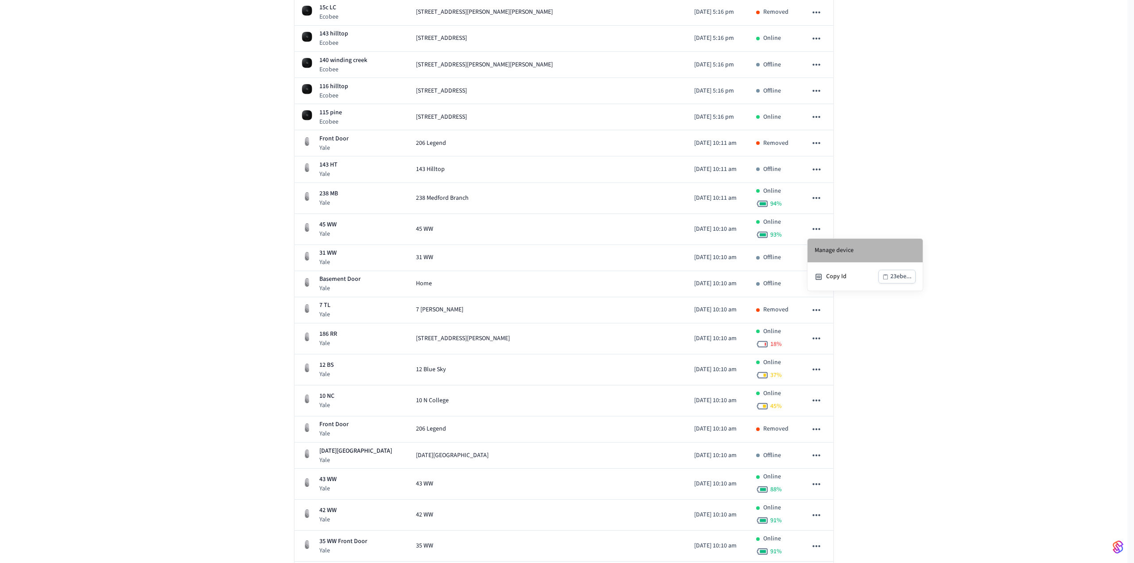
click at [840, 254] on li "Manage device" at bounding box center [865, 251] width 115 height 24
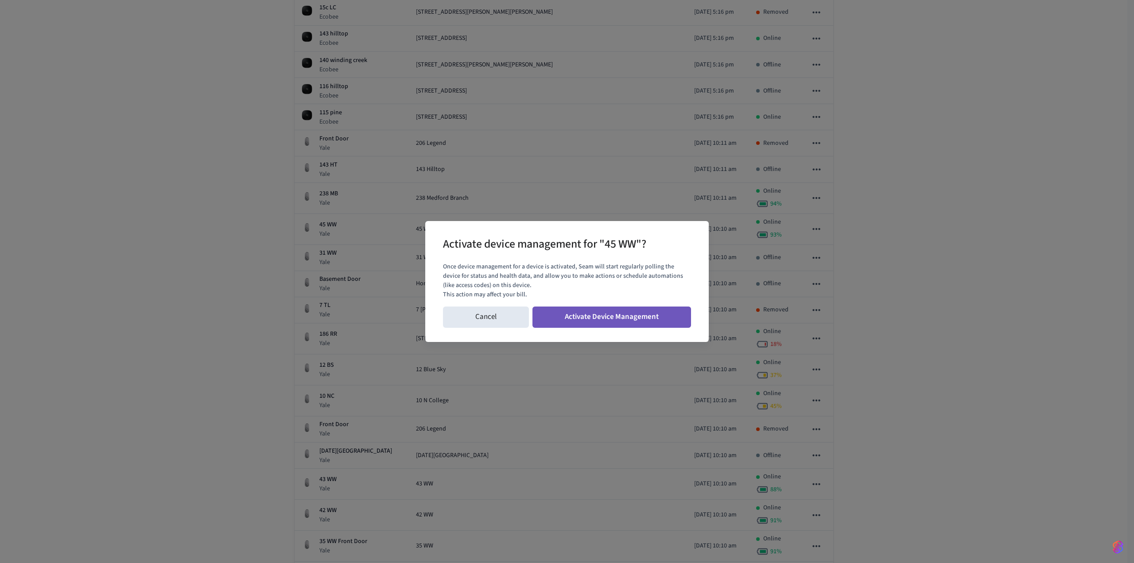
click at [636, 315] on button "Activate Device Management" at bounding box center [612, 317] width 159 height 21
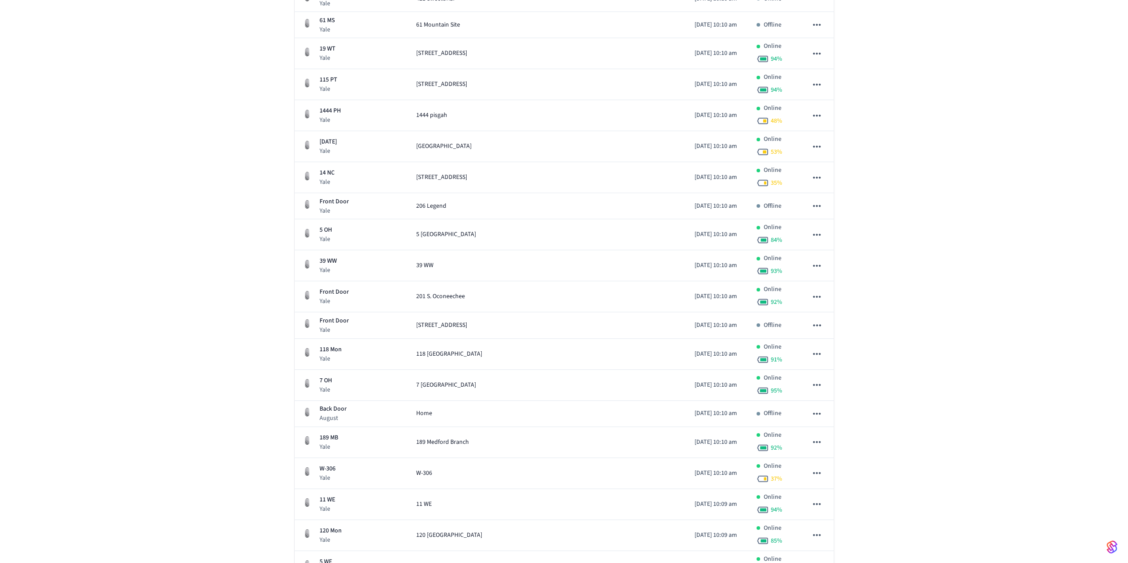
scroll to position [1226, 0]
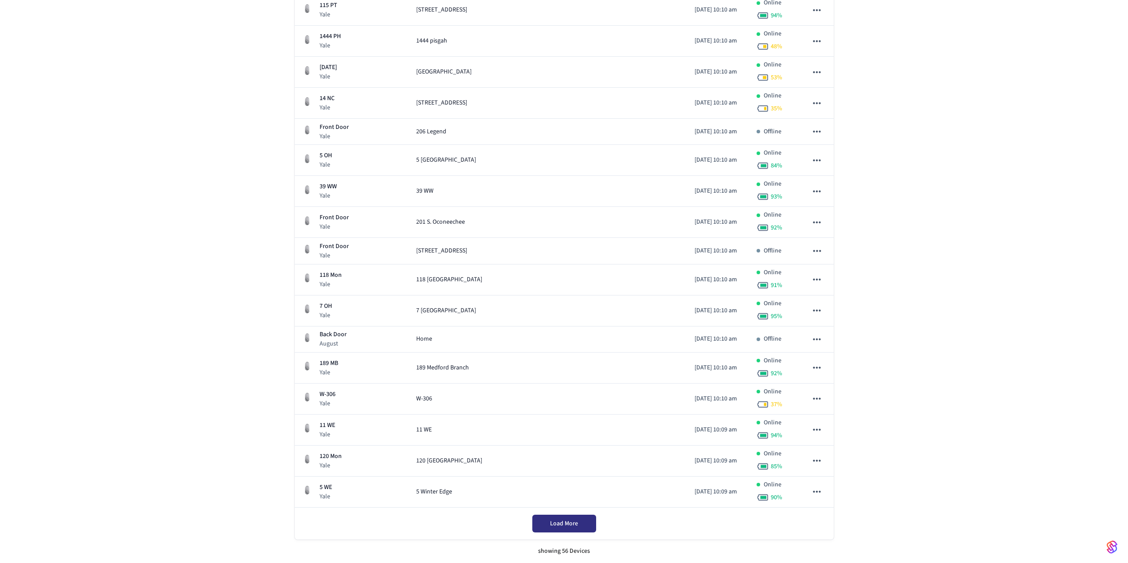
click at [546, 529] on button "Load More" at bounding box center [564, 524] width 64 height 18
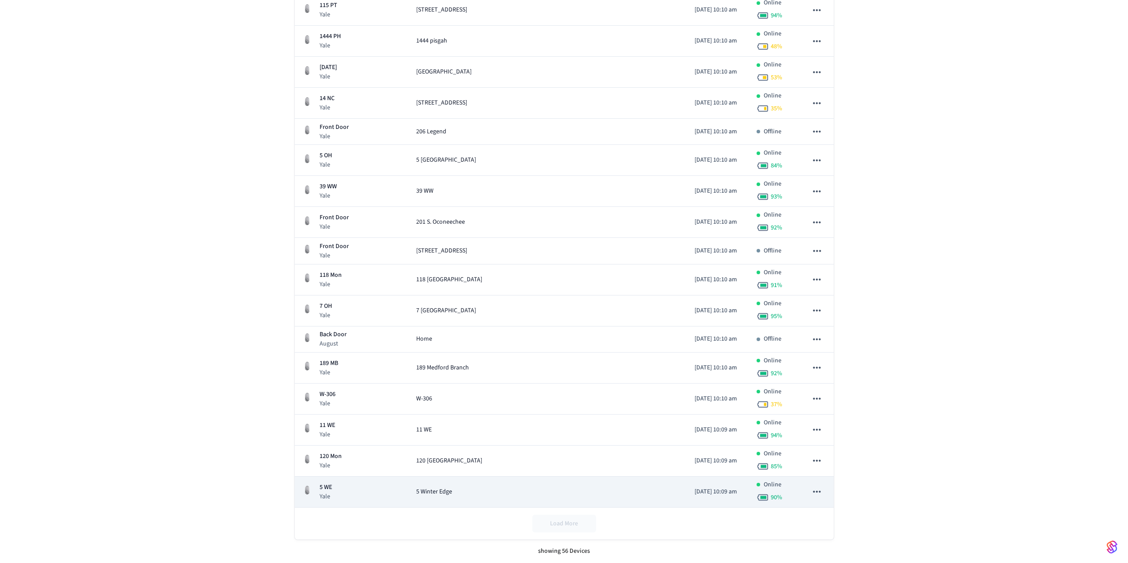
click at [819, 492] on icon "sticky table" at bounding box center [817, 492] width 8 height 2
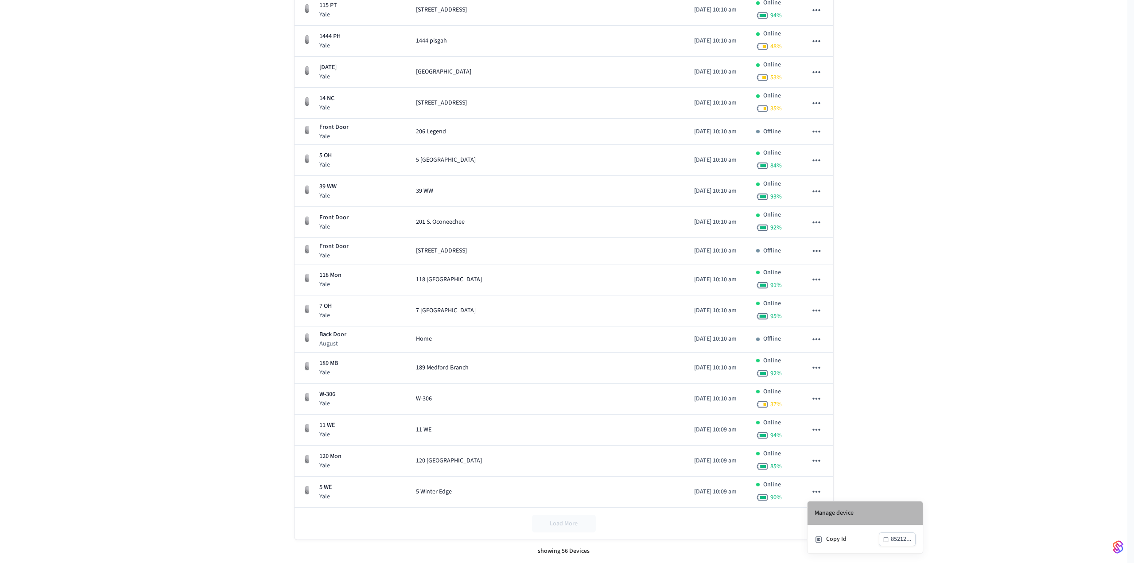
click at [829, 515] on li "Manage device" at bounding box center [865, 514] width 115 height 24
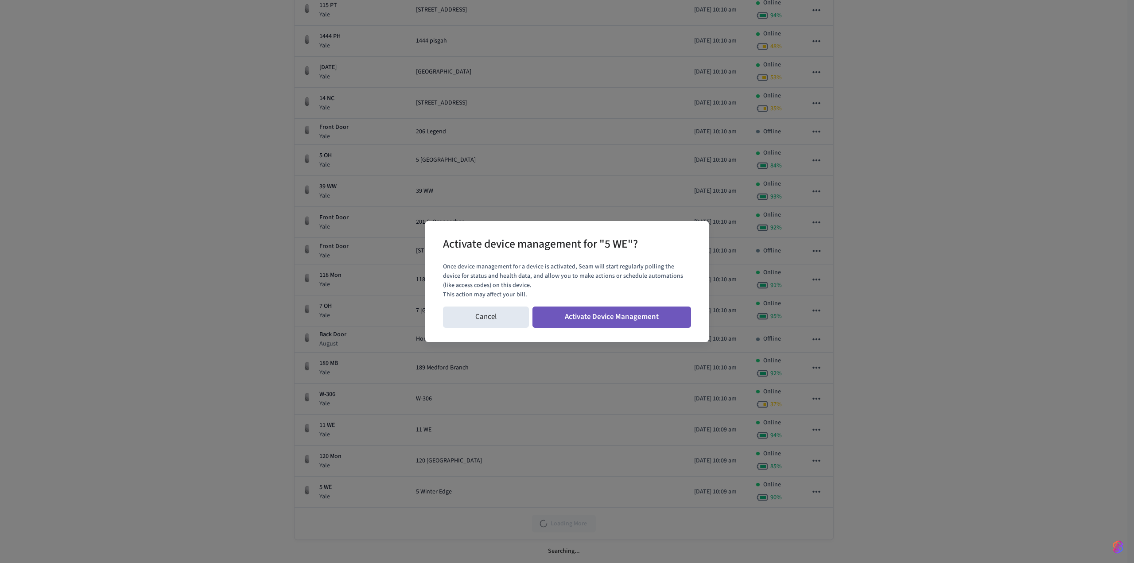
click at [628, 314] on button "Activate Device Management" at bounding box center [612, 317] width 159 height 21
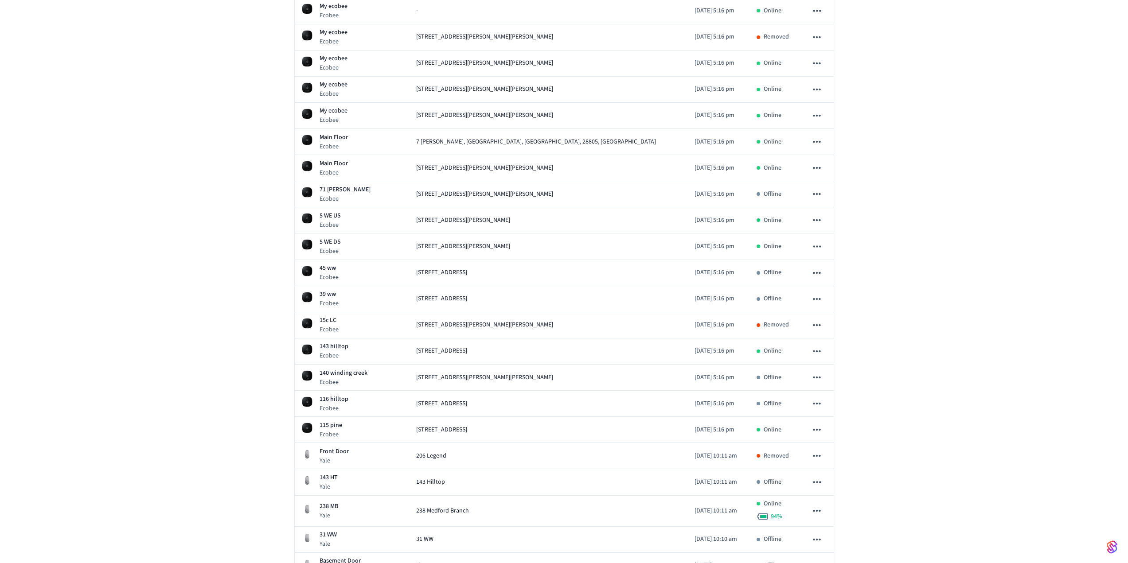
scroll to position [252, 0]
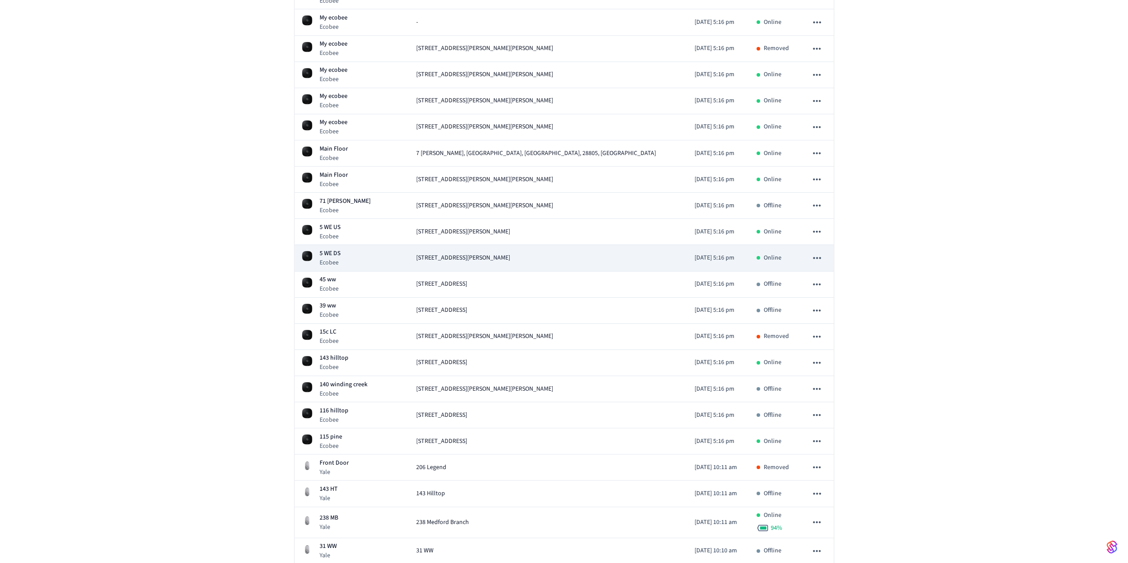
click at [810, 258] on button "sticky table" at bounding box center [816, 258] width 19 height 19
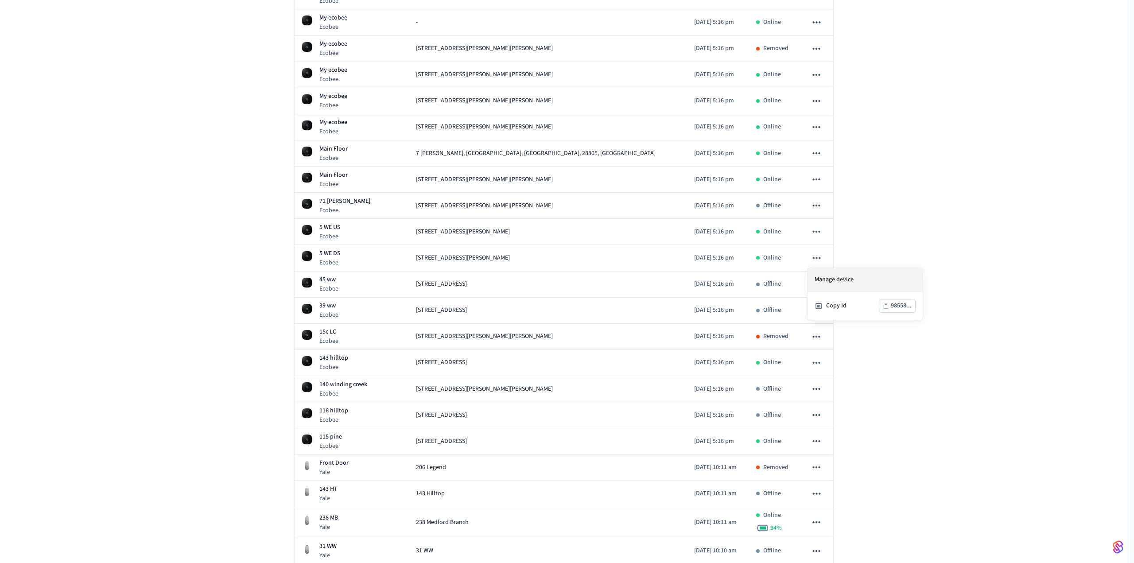
click at [826, 275] on li "Manage device" at bounding box center [865, 280] width 115 height 24
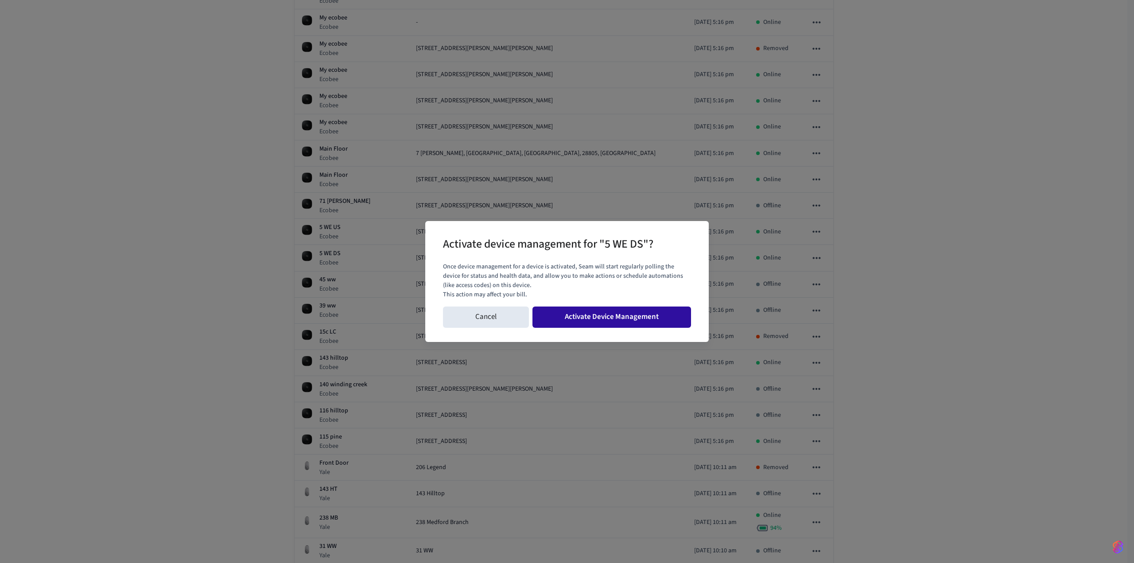
click at [607, 314] on button "Activate Device Management" at bounding box center [612, 317] width 159 height 21
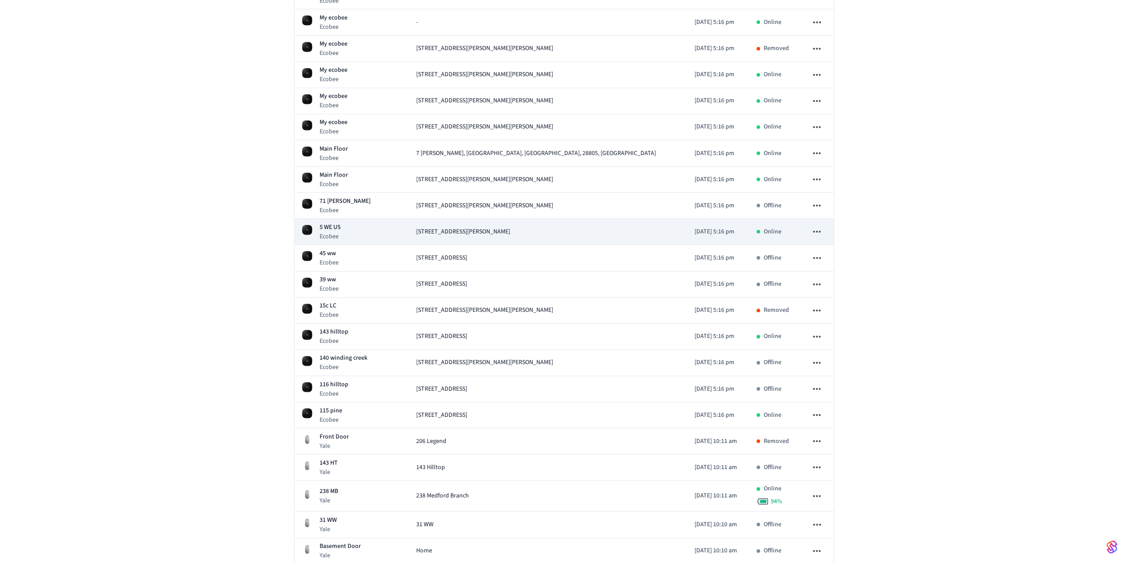
click at [815, 234] on icon "sticky table" at bounding box center [817, 232] width 12 height 12
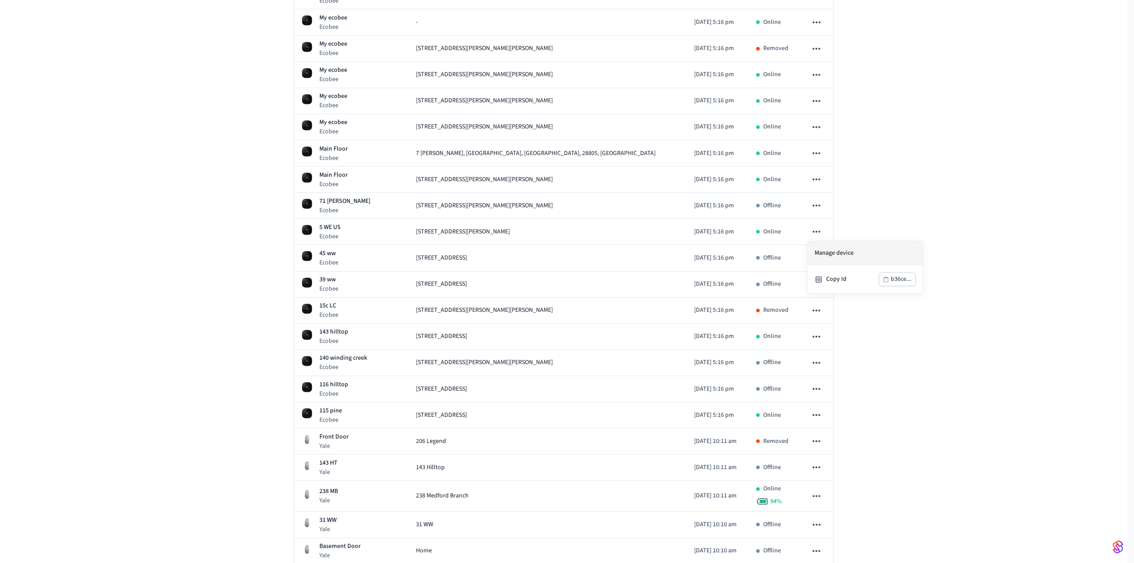
click at [829, 249] on li "Manage device" at bounding box center [865, 253] width 115 height 24
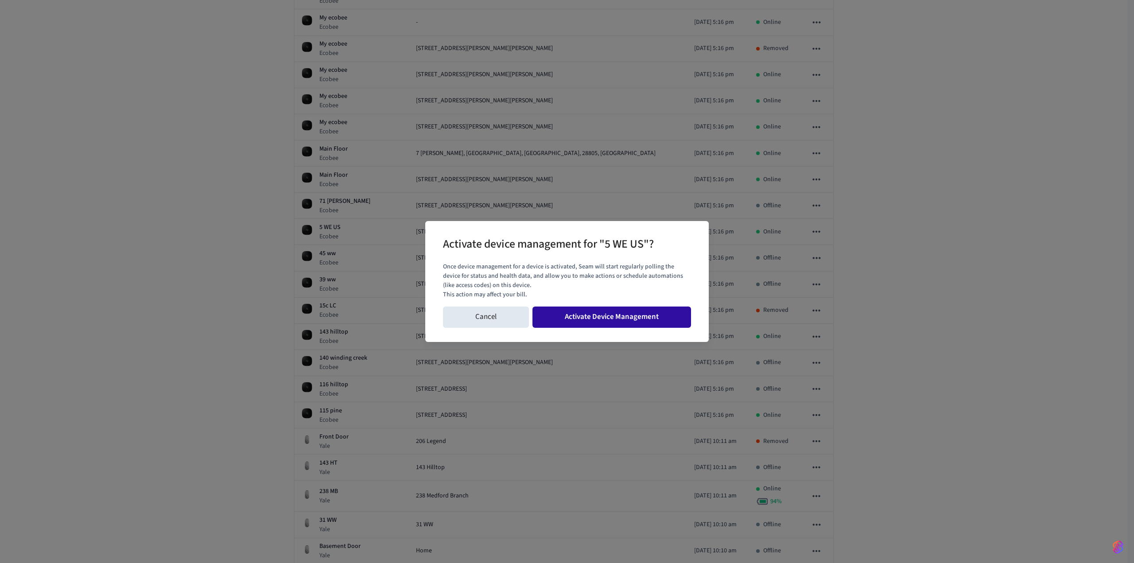
click at [595, 318] on button "Activate Device Management" at bounding box center [612, 317] width 159 height 21
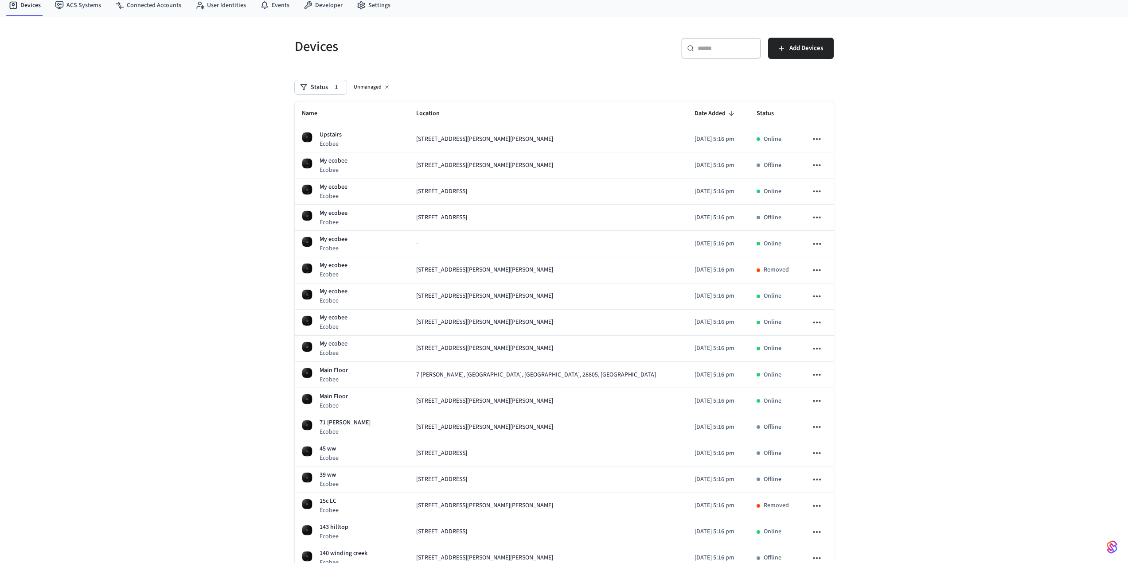
scroll to position [0, 0]
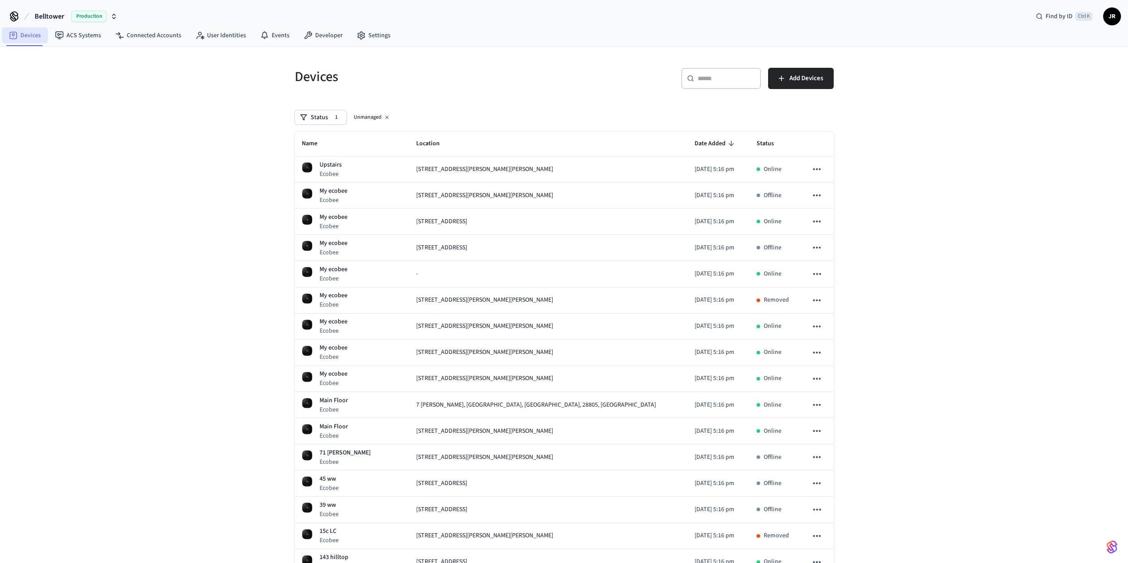
click at [33, 32] on link "Devices" at bounding box center [25, 35] width 46 height 16
click at [383, 118] on button at bounding box center [386, 117] width 7 height 7
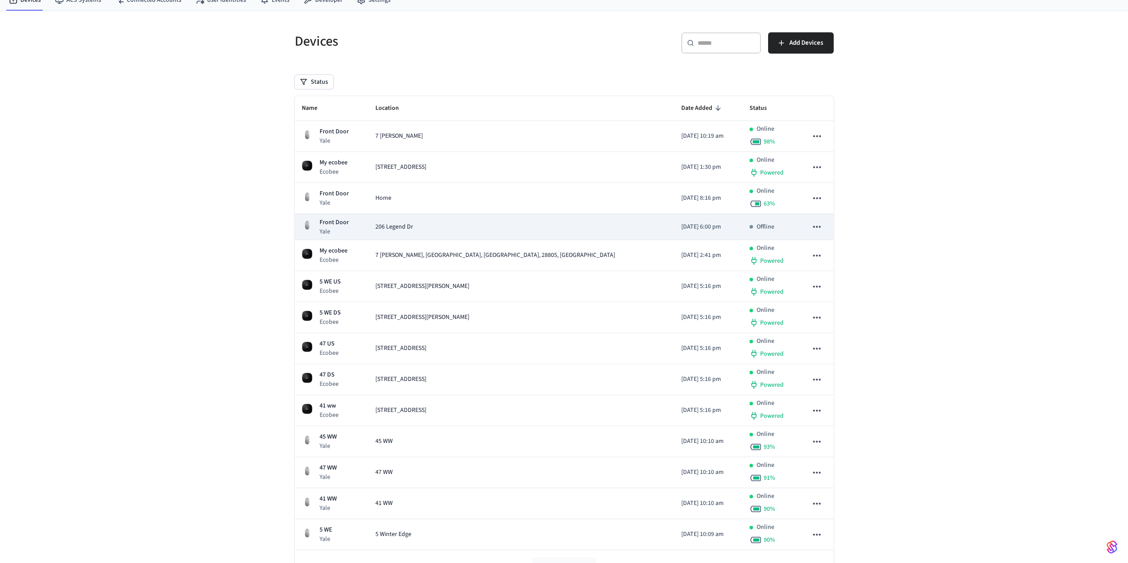
scroll to position [78, 0]
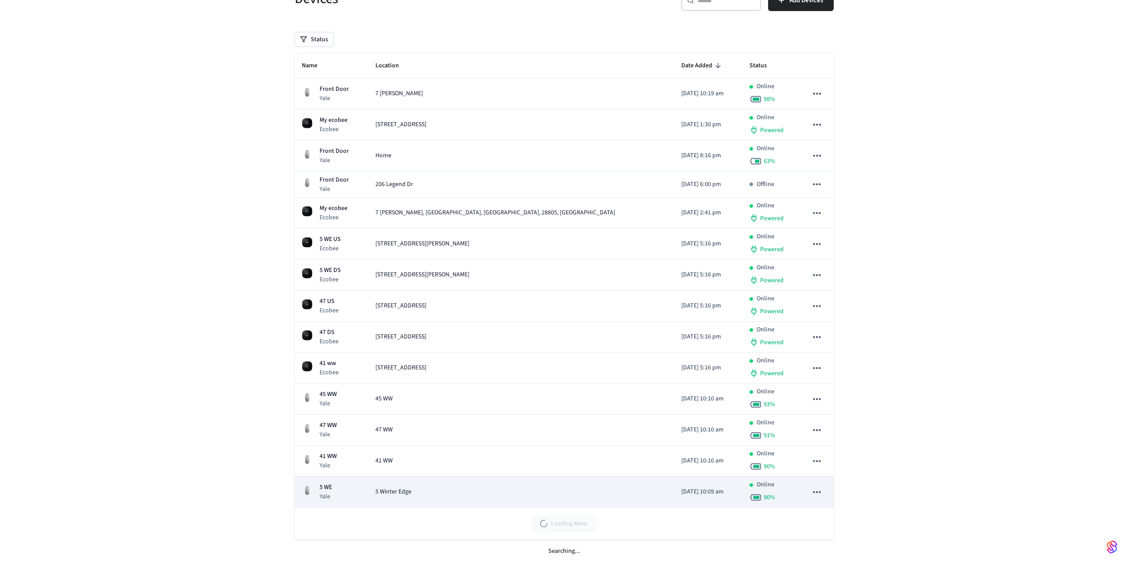
click at [817, 492] on icon "sticky table" at bounding box center [817, 492] width 8 height 2
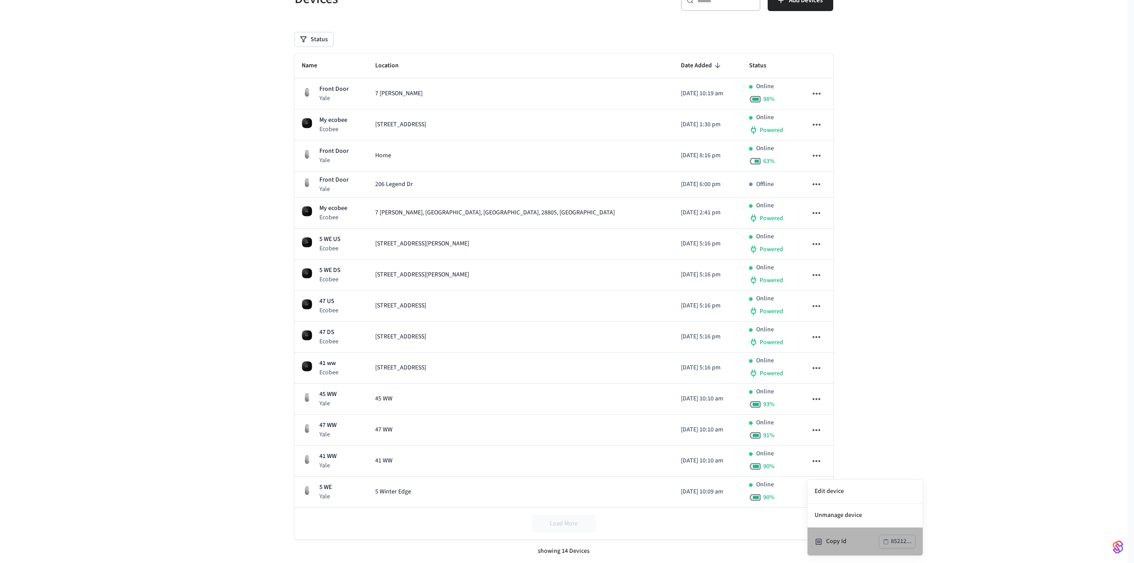
click at [824, 535] on div "Copy Id 85212..." at bounding box center [865, 542] width 101 height 14
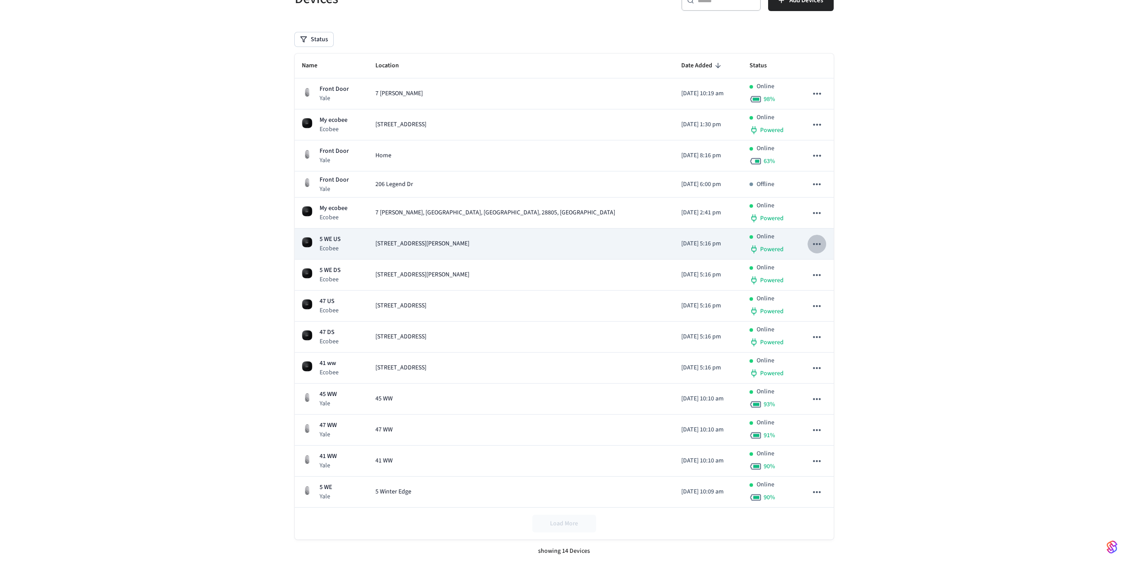
click at [817, 242] on icon "sticky table" at bounding box center [817, 244] width 12 height 12
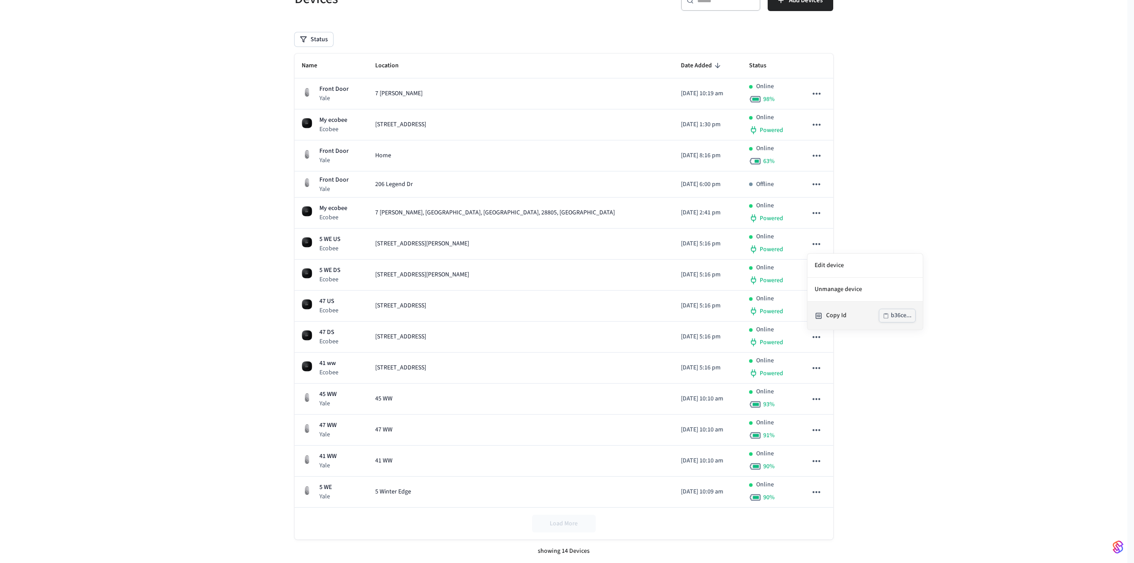
click at [833, 311] on div "Copy Id b36ce..." at bounding box center [865, 316] width 101 height 14
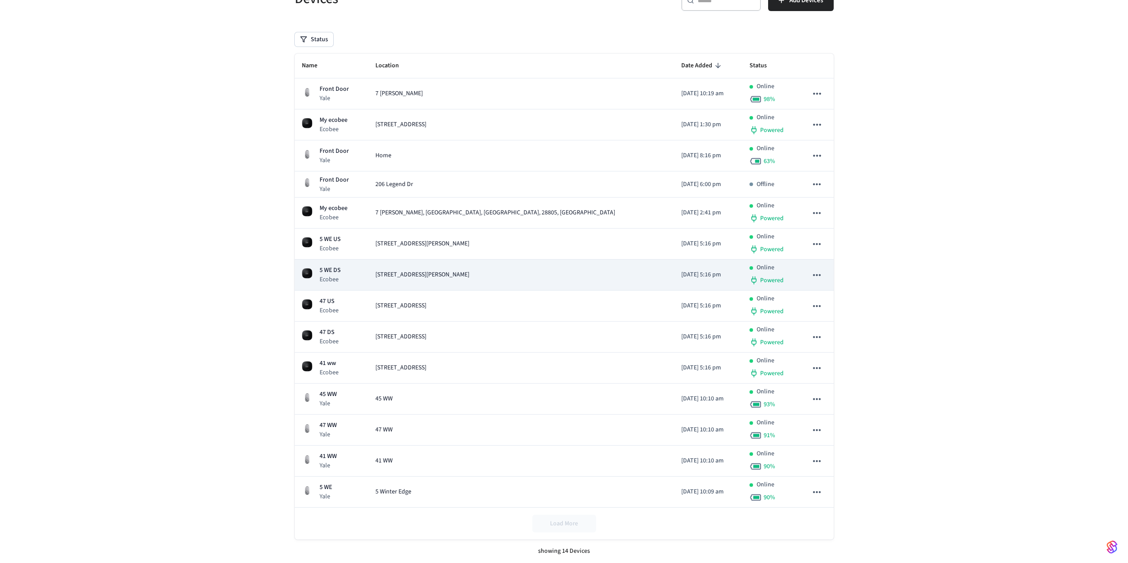
click at [810, 275] on button "sticky table" at bounding box center [816, 275] width 19 height 19
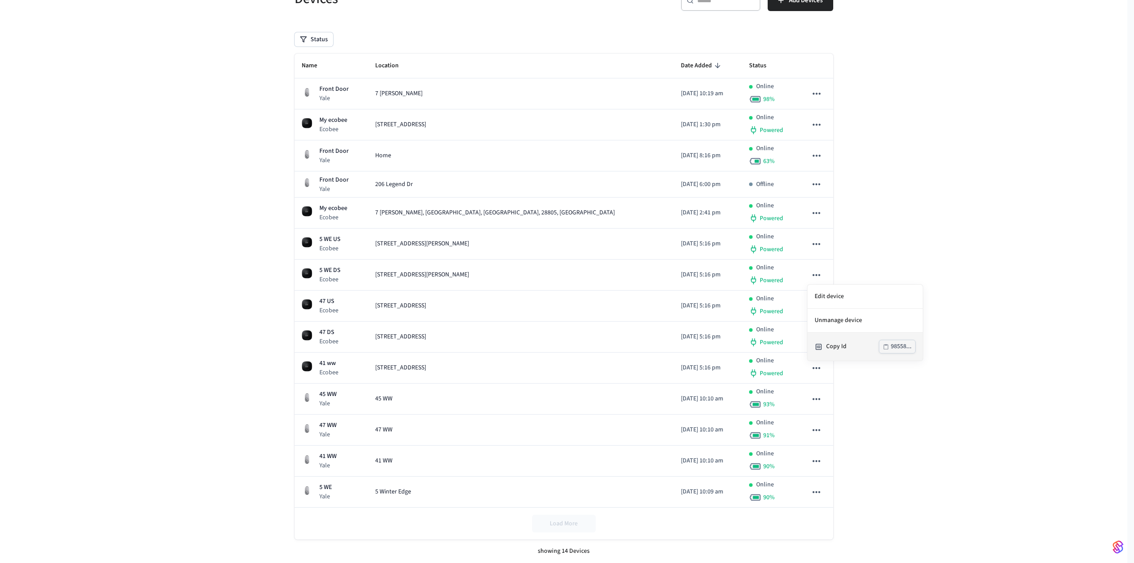
click at [831, 343] on div "Copy Id" at bounding box center [852, 346] width 53 height 9
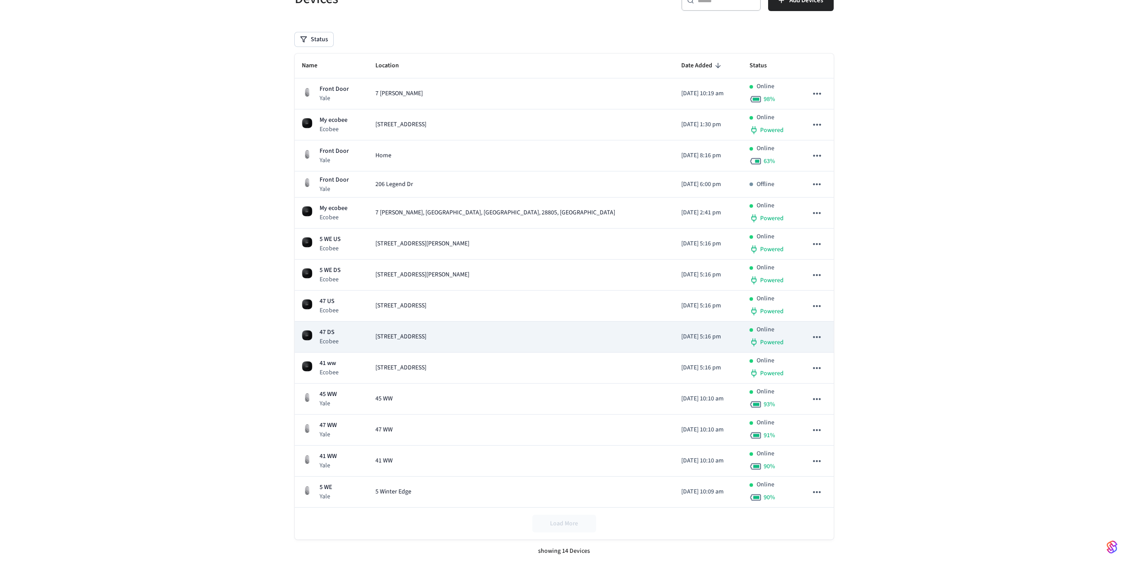
click at [816, 336] on icon "sticky table" at bounding box center [817, 337] width 8 height 2
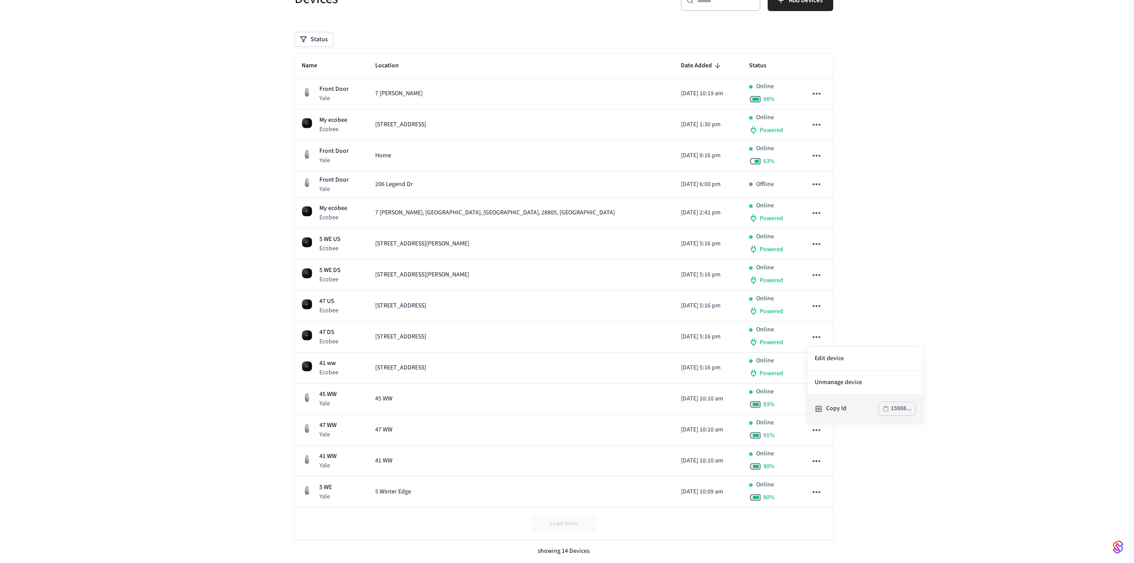
click at [838, 407] on div "Copy Id" at bounding box center [852, 408] width 53 height 9
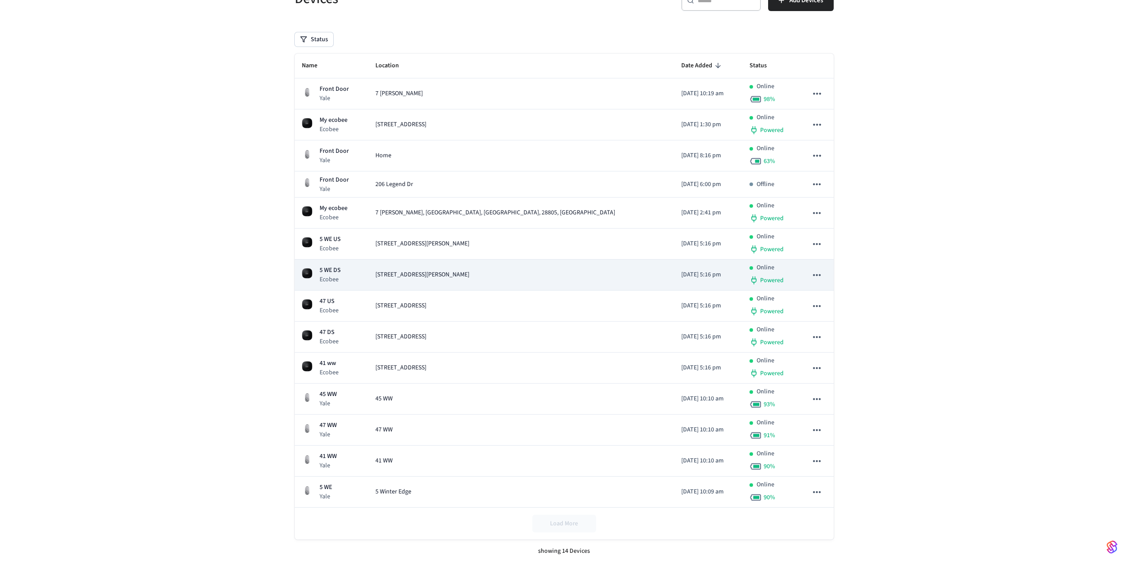
click at [820, 275] on icon "sticky table" at bounding box center [817, 275] width 8 height 2
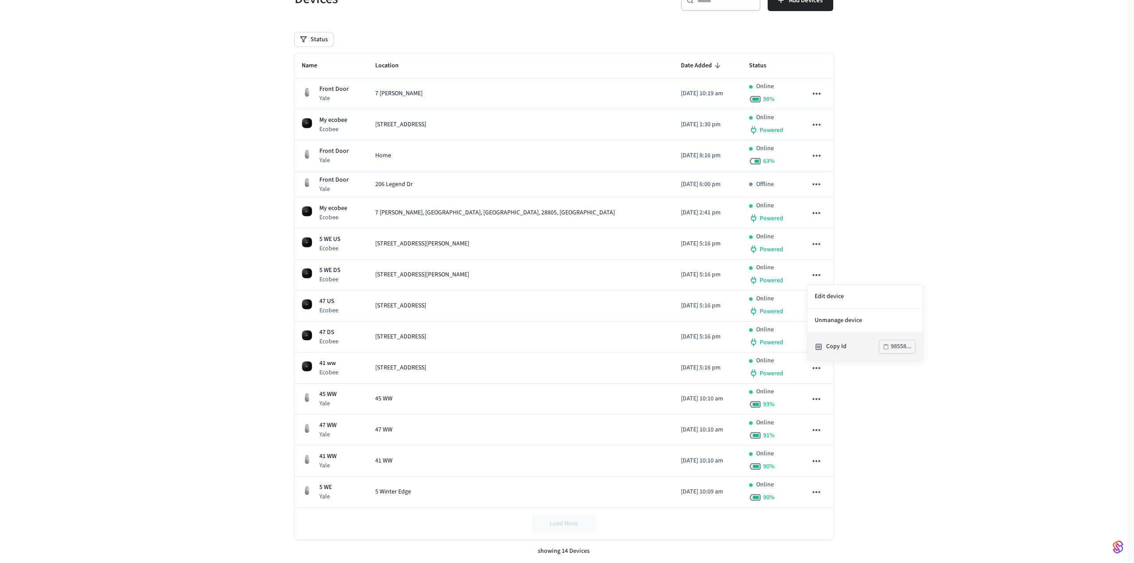
click at [831, 342] on div "Copy Id" at bounding box center [852, 346] width 53 height 9
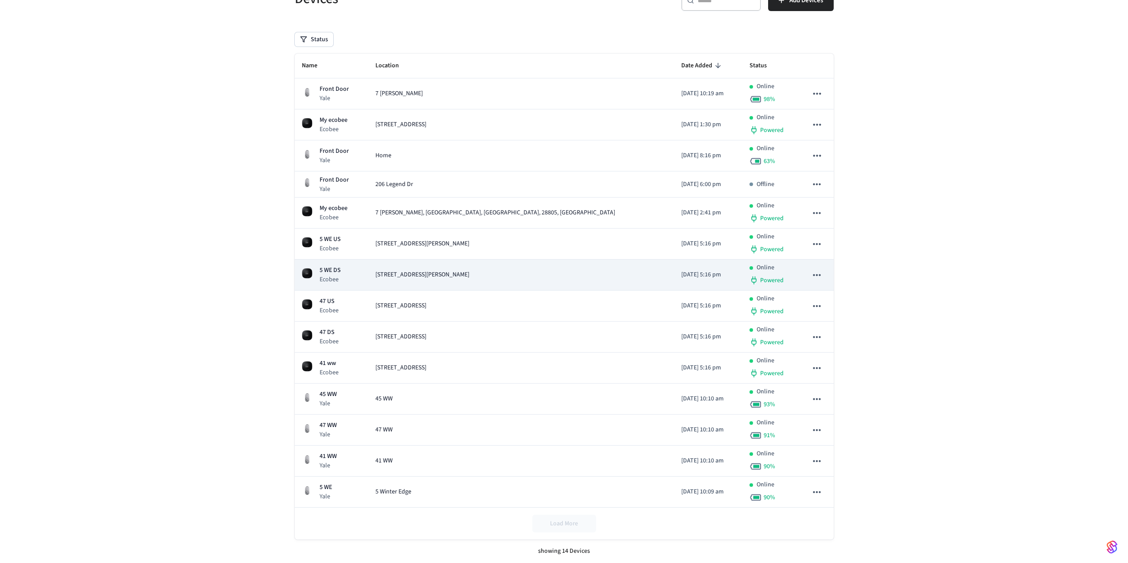
click at [471, 267] on td "[STREET_ADDRESS][PERSON_NAME]" at bounding box center [521, 275] width 306 height 31
click at [471, 268] on td "[STREET_ADDRESS][PERSON_NAME]" at bounding box center [521, 275] width 306 height 31
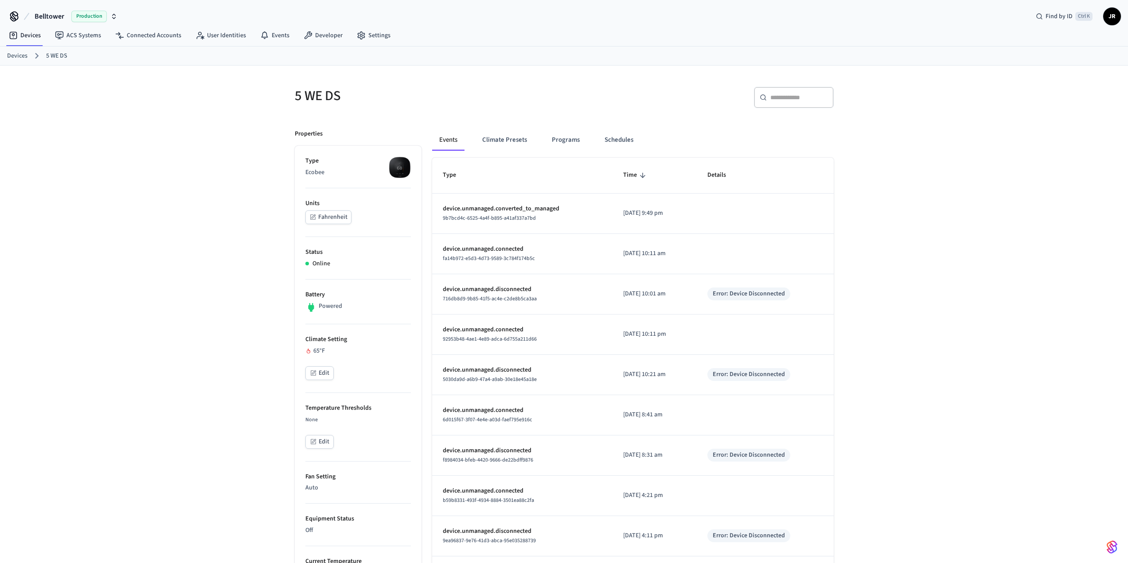
click at [19, 54] on link "Devices" at bounding box center [17, 55] width 20 height 9
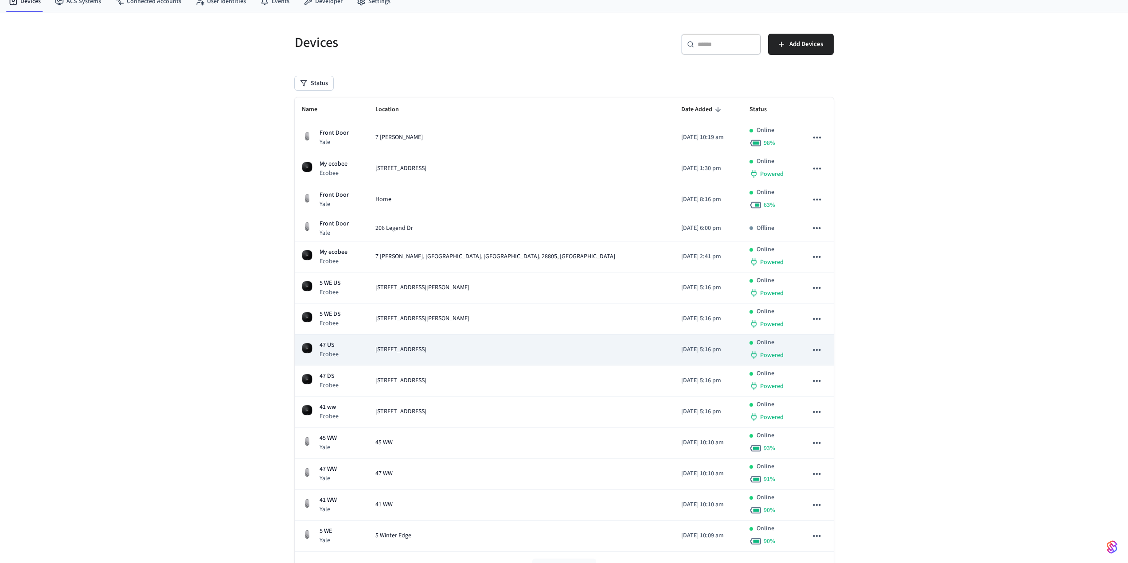
scroll to position [78, 0]
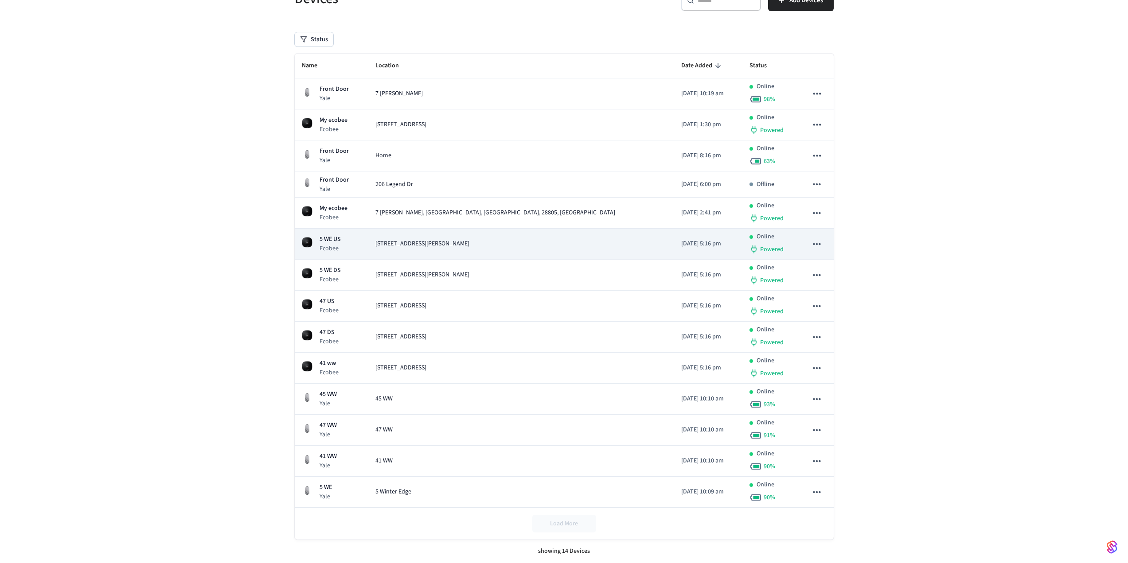
click at [361, 237] on div "5 WE US Ecobee" at bounding box center [331, 244] width 59 height 18
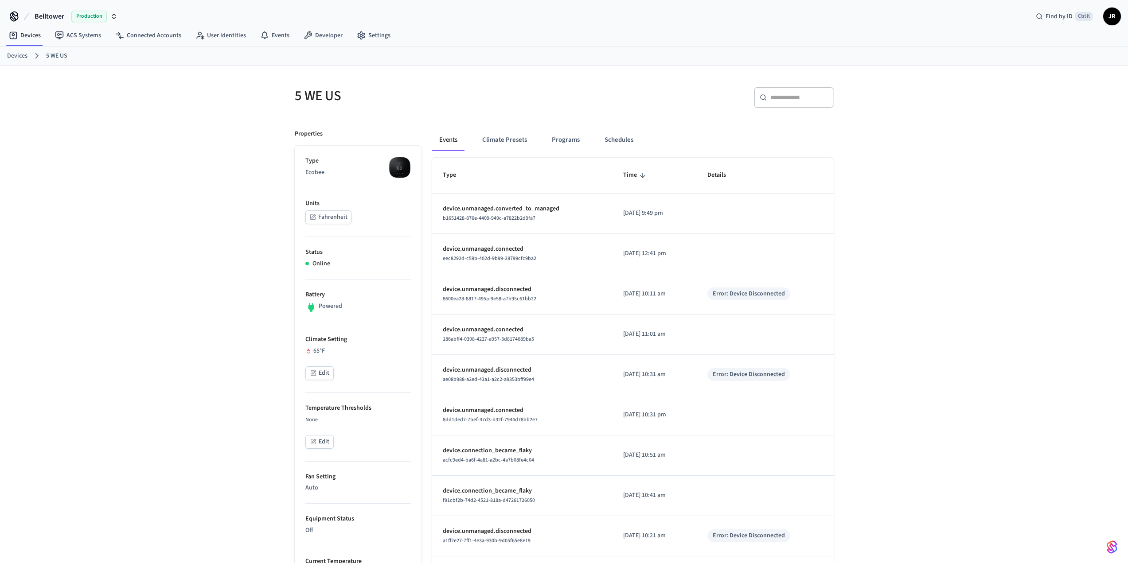
click at [322, 376] on button "Edit" at bounding box center [319, 373] width 28 height 14
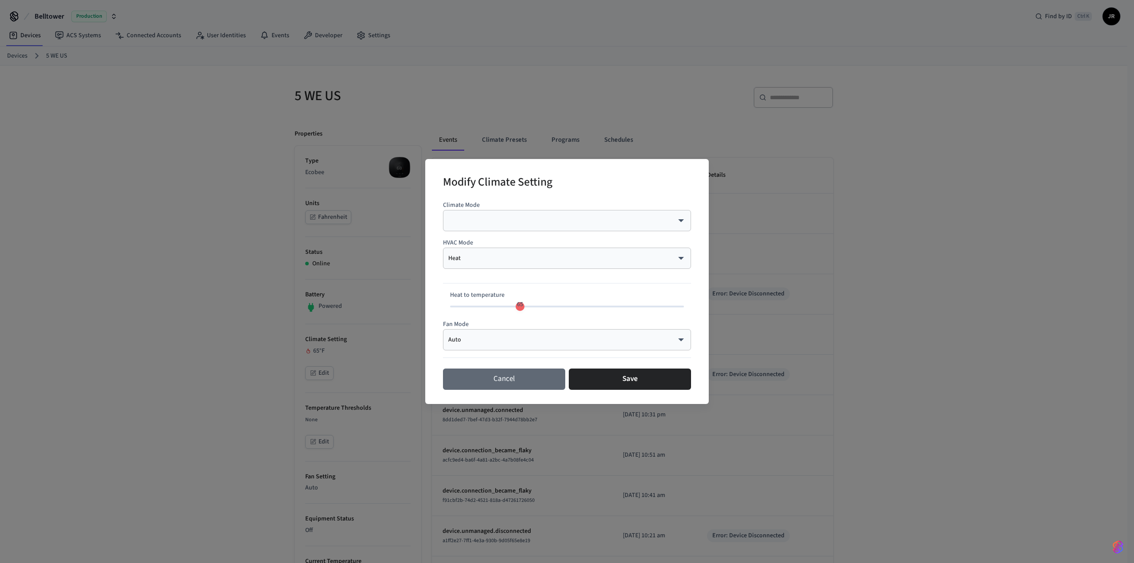
click at [504, 380] on button "Cancel" at bounding box center [504, 379] width 122 height 21
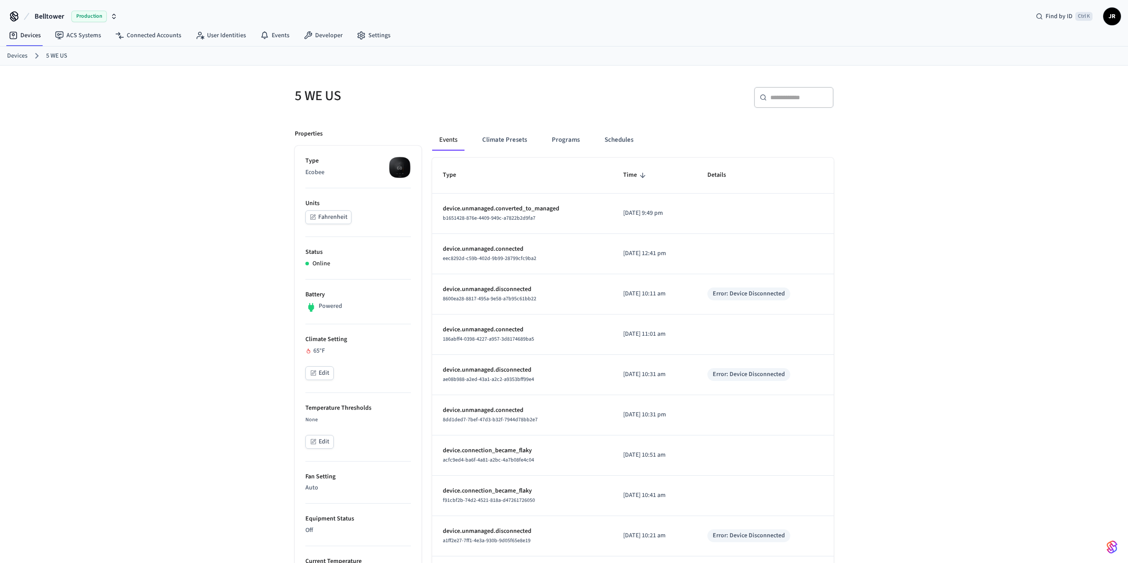
click at [12, 56] on link "Devices" at bounding box center [17, 55] width 20 height 9
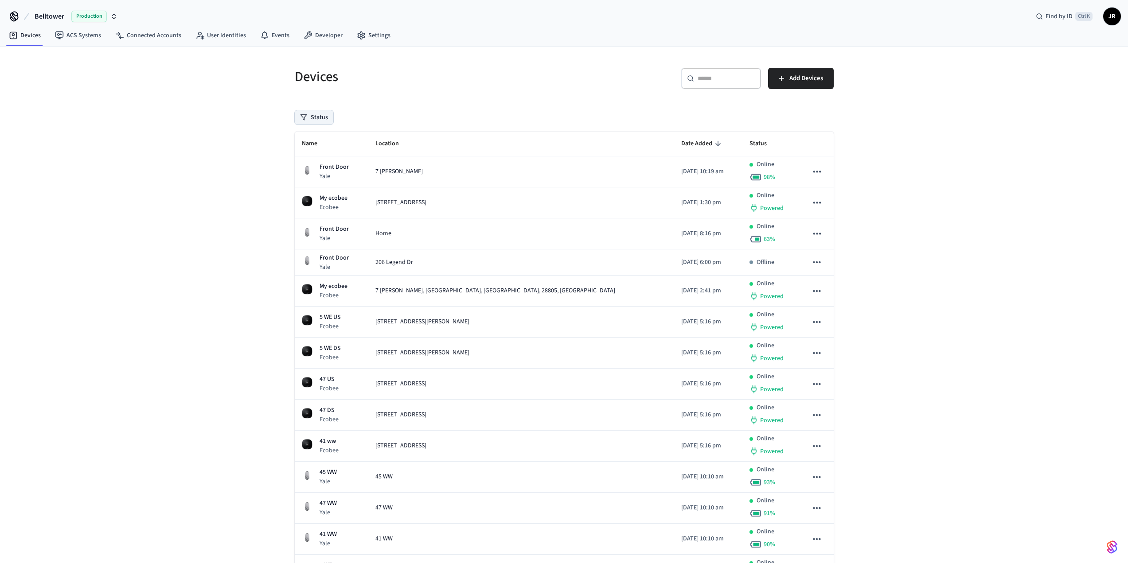
click at [323, 118] on button "Status" at bounding box center [314, 117] width 39 height 14
click at [305, 175] on button "Unmanaged" at bounding box center [303, 175] width 7 height 7
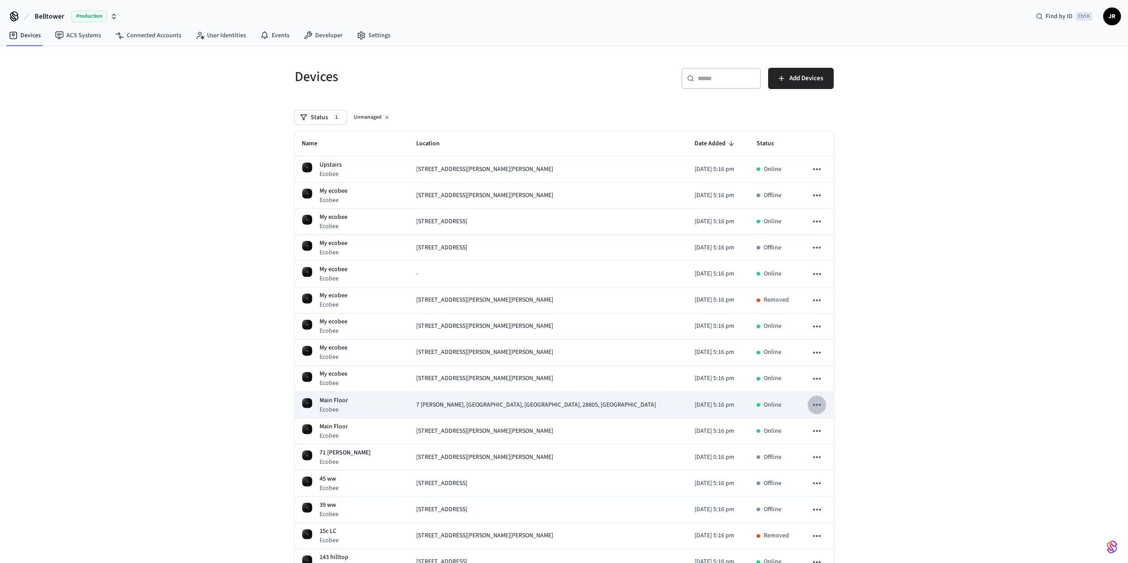
click at [816, 406] on icon "sticky table" at bounding box center [817, 405] width 12 height 12
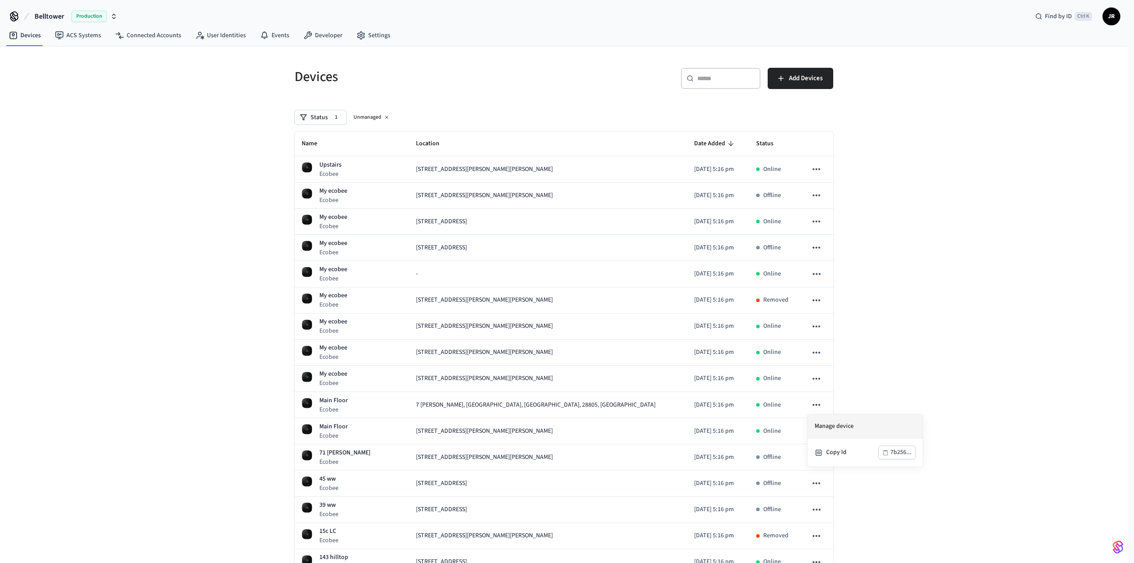
click at [827, 423] on li "Manage device" at bounding box center [865, 427] width 115 height 24
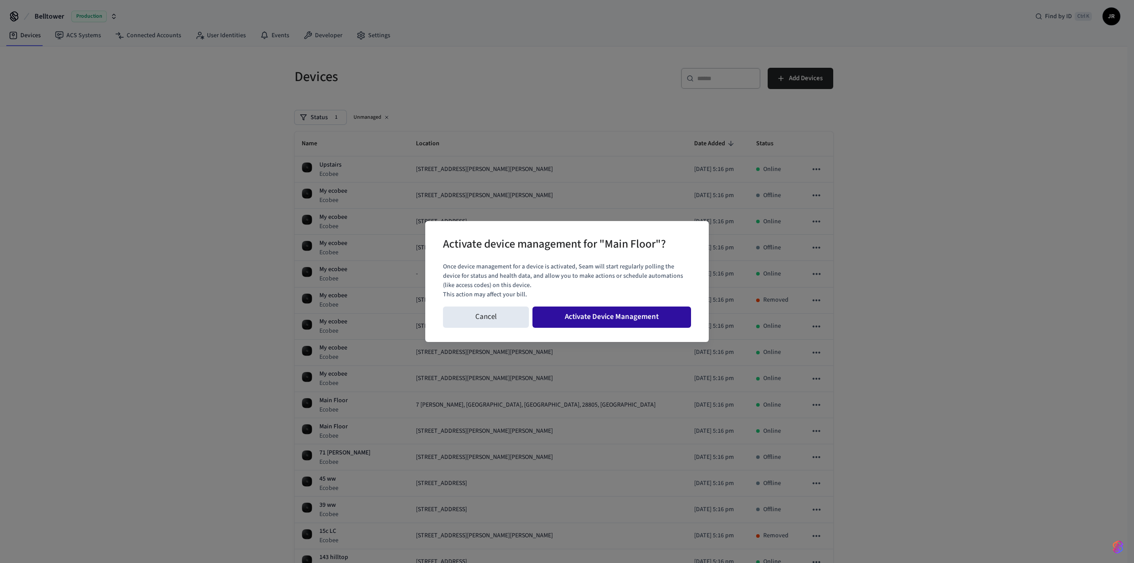
click at [650, 318] on button "Activate Device Management" at bounding box center [612, 317] width 159 height 21
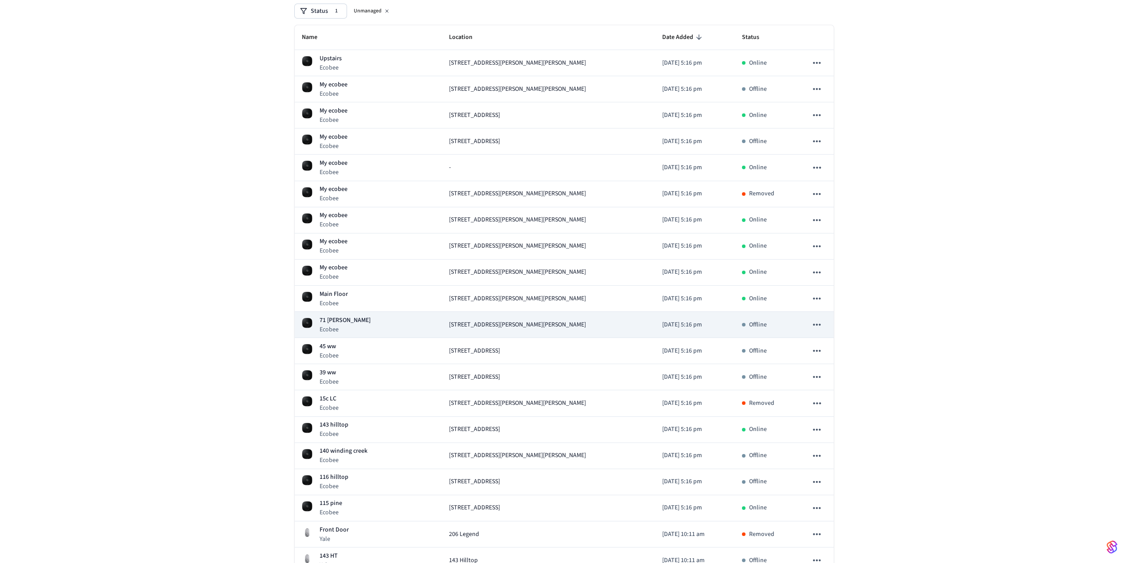
scroll to position [89, 0]
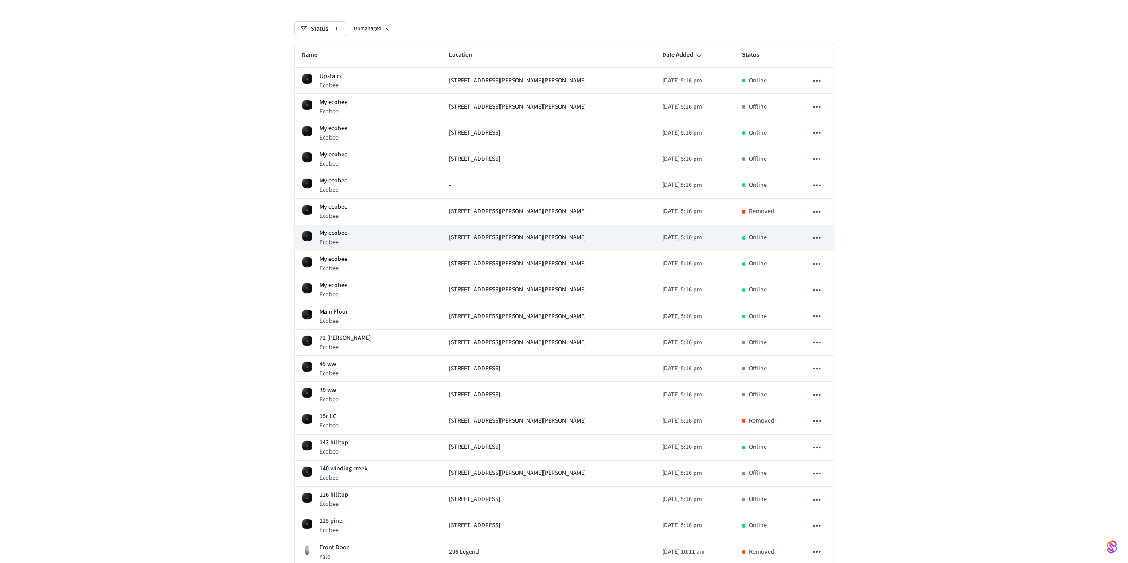
click at [487, 233] on td "[STREET_ADDRESS][PERSON_NAME][PERSON_NAME]" at bounding box center [548, 238] width 213 height 26
click at [520, 235] on span "[STREET_ADDRESS][PERSON_NAME][PERSON_NAME]" at bounding box center [517, 237] width 137 height 9
click at [591, 235] on div "[STREET_ADDRESS][PERSON_NAME][PERSON_NAME]" at bounding box center [548, 237] width 199 height 9
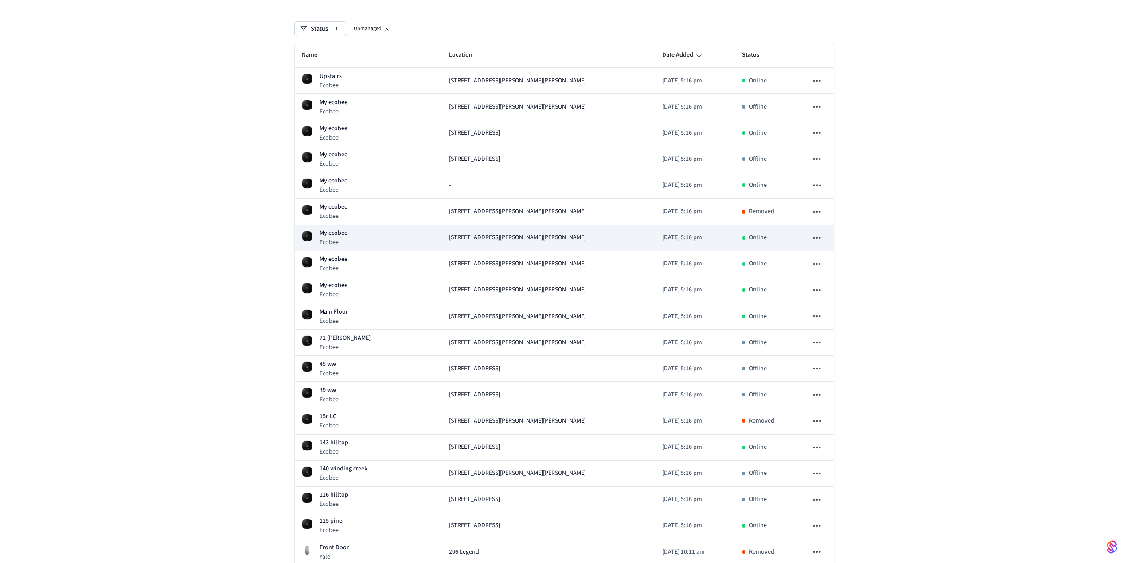
click at [357, 244] on div "My ecobee Ecobee" at bounding box center [368, 238] width 133 height 18
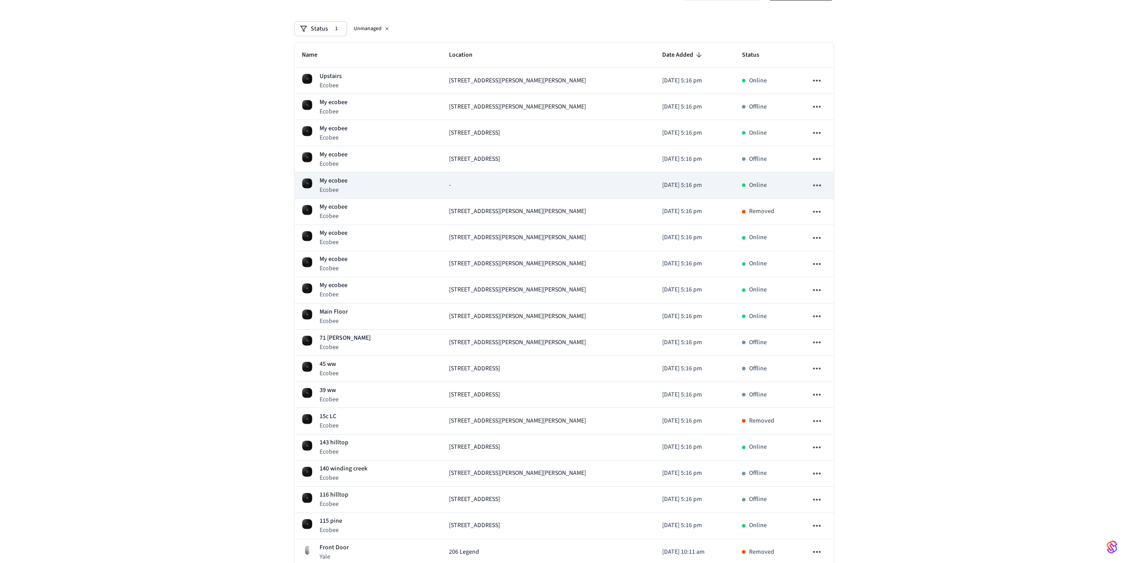
click at [450, 186] on div "-" at bounding box center [548, 185] width 199 height 9
drag, startPoint x: 458, startPoint y: 184, endPoint x: 442, endPoint y: 187, distance: 15.7
click at [449, 188] on div "-" at bounding box center [548, 185] width 199 height 9
click at [817, 186] on icon "sticky table" at bounding box center [817, 185] width 8 height 2
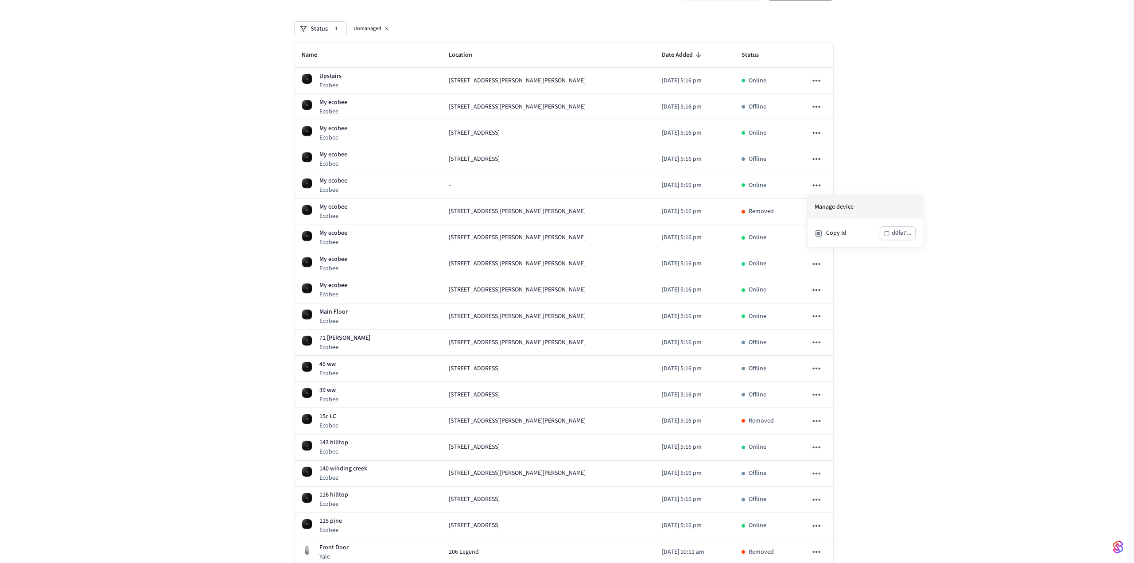
click at [856, 214] on li "Manage device" at bounding box center [865, 207] width 115 height 24
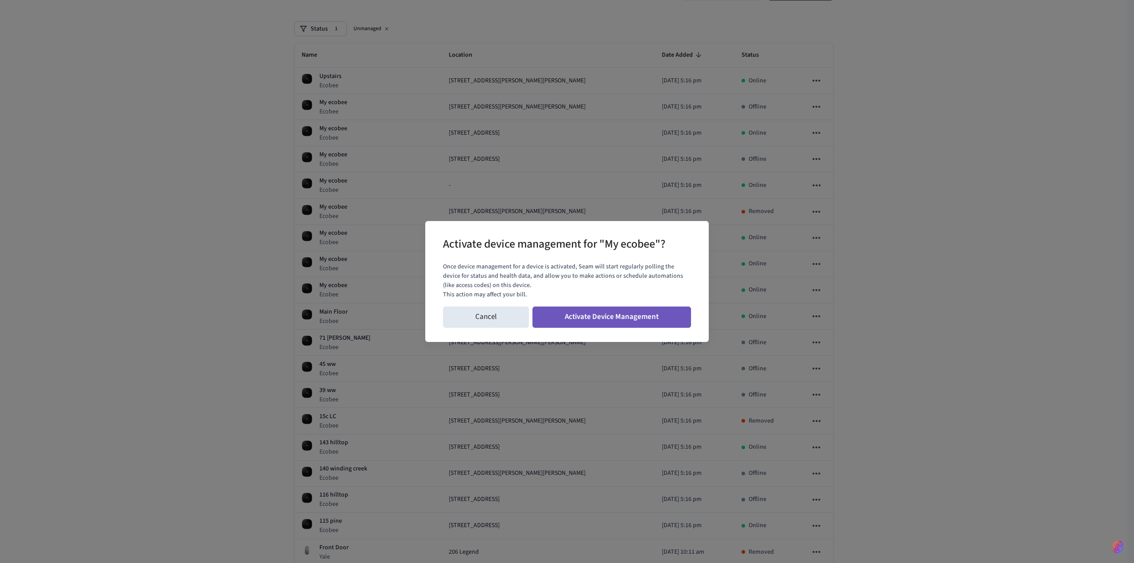
click at [606, 318] on button "Activate Device Management" at bounding box center [612, 317] width 159 height 21
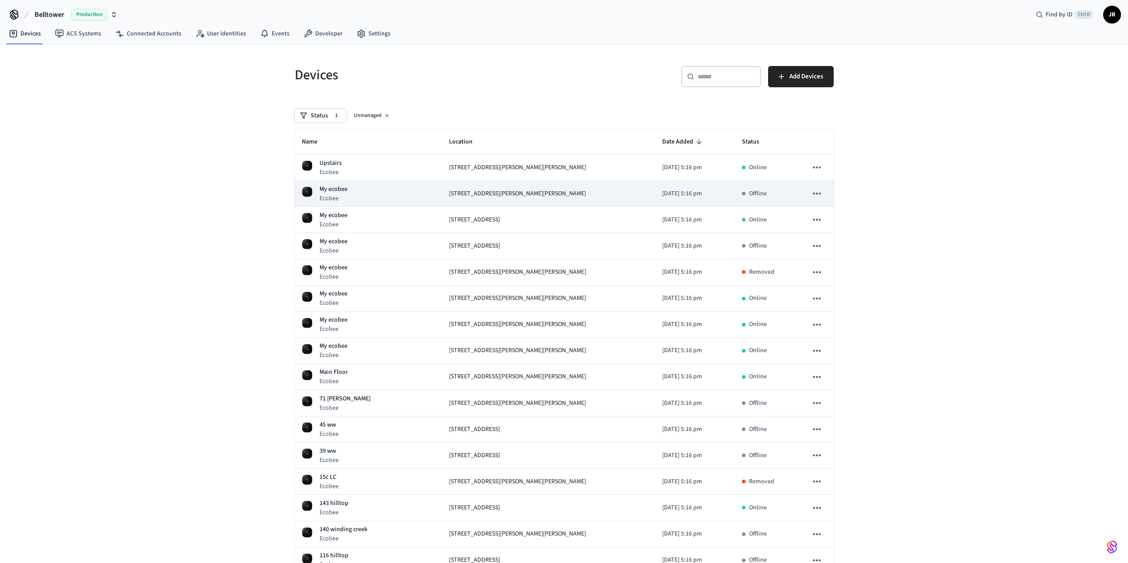
scroll to position [0, 0]
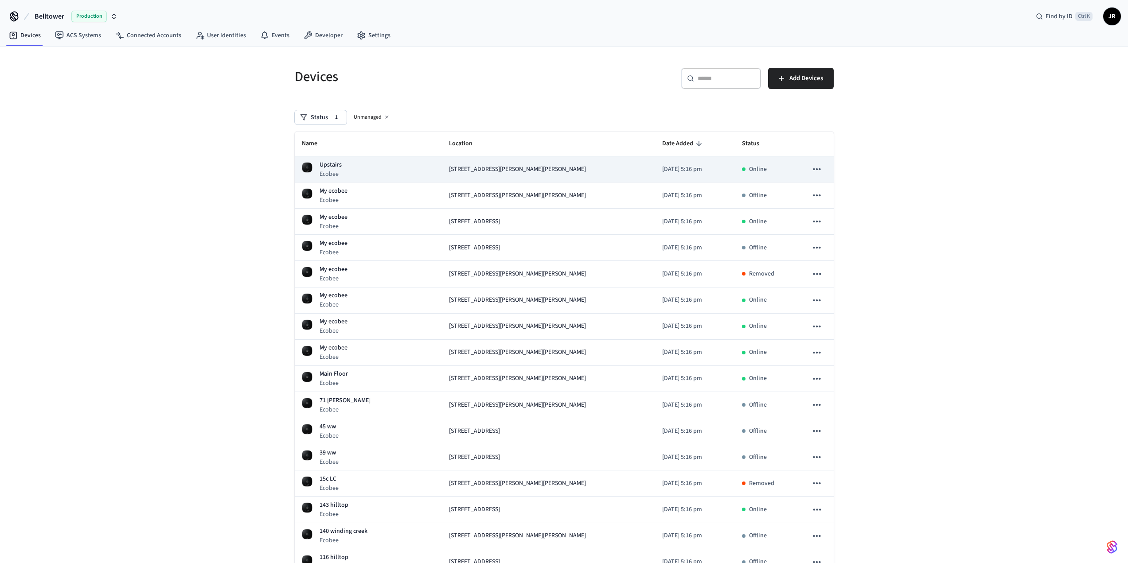
click at [819, 171] on icon "sticky table" at bounding box center [817, 169] width 12 height 12
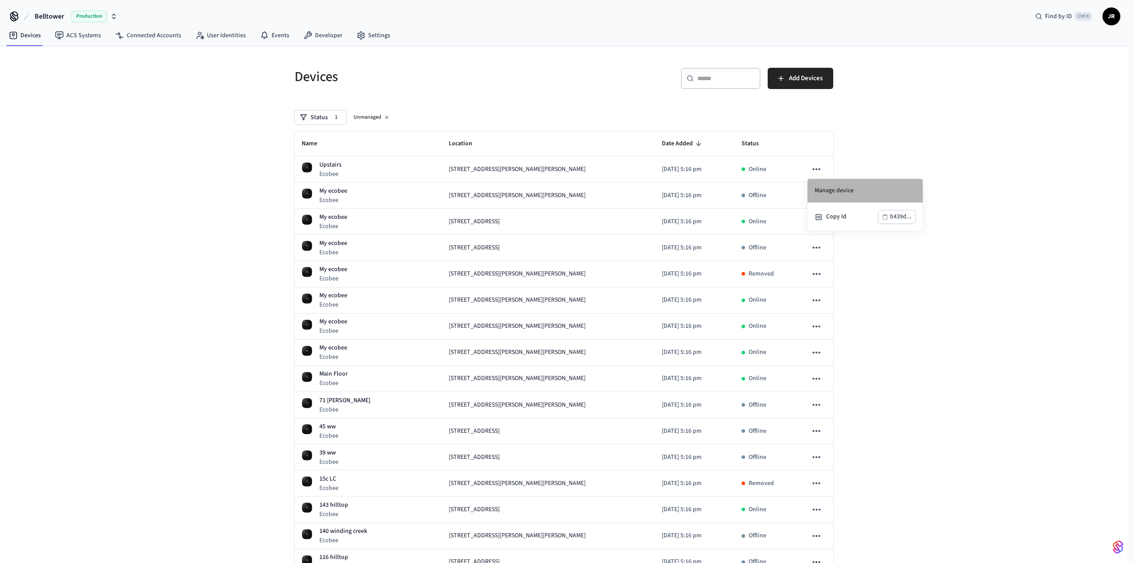
click at [835, 192] on li "Manage device" at bounding box center [865, 191] width 115 height 24
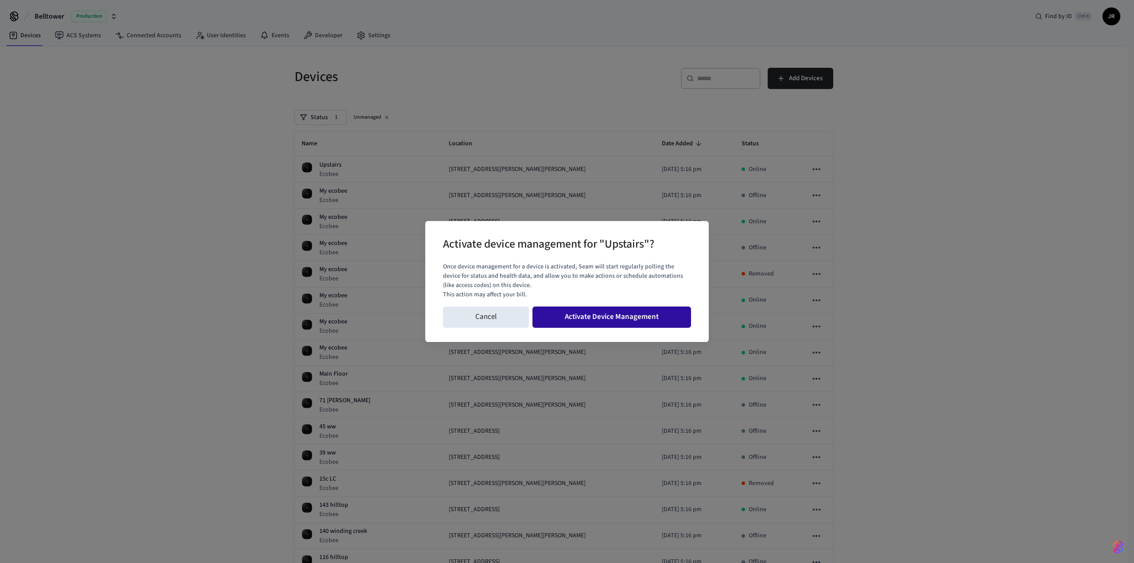
click at [621, 320] on button "Activate Device Management" at bounding box center [612, 317] width 159 height 21
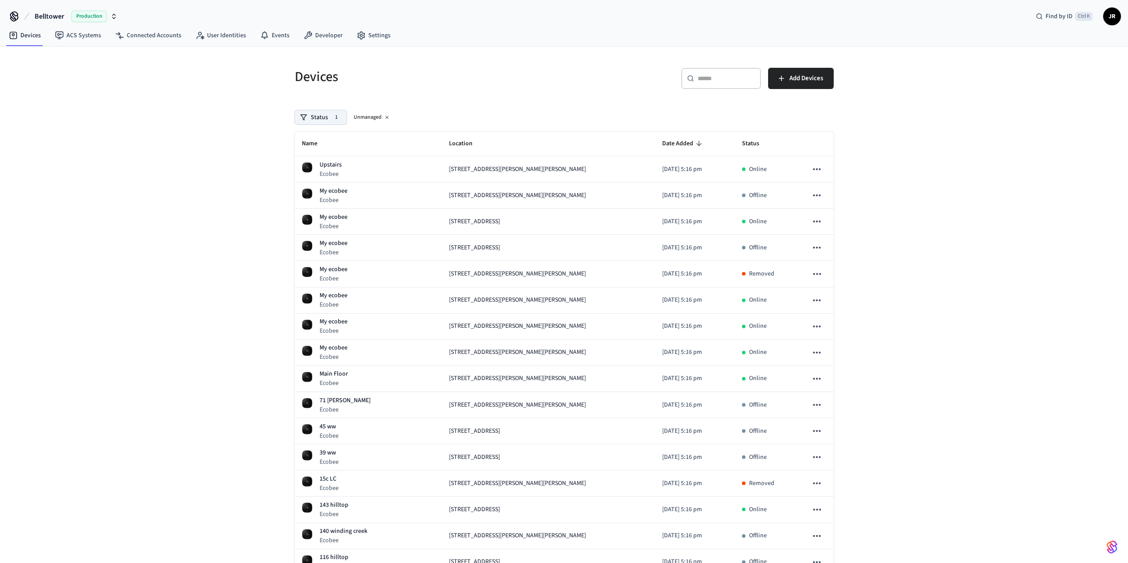
click at [336, 123] on button "Status 1" at bounding box center [321, 117] width 52 height 14
click at [388, 118] on icon at bounding box center [386, 117] width 5 height 5
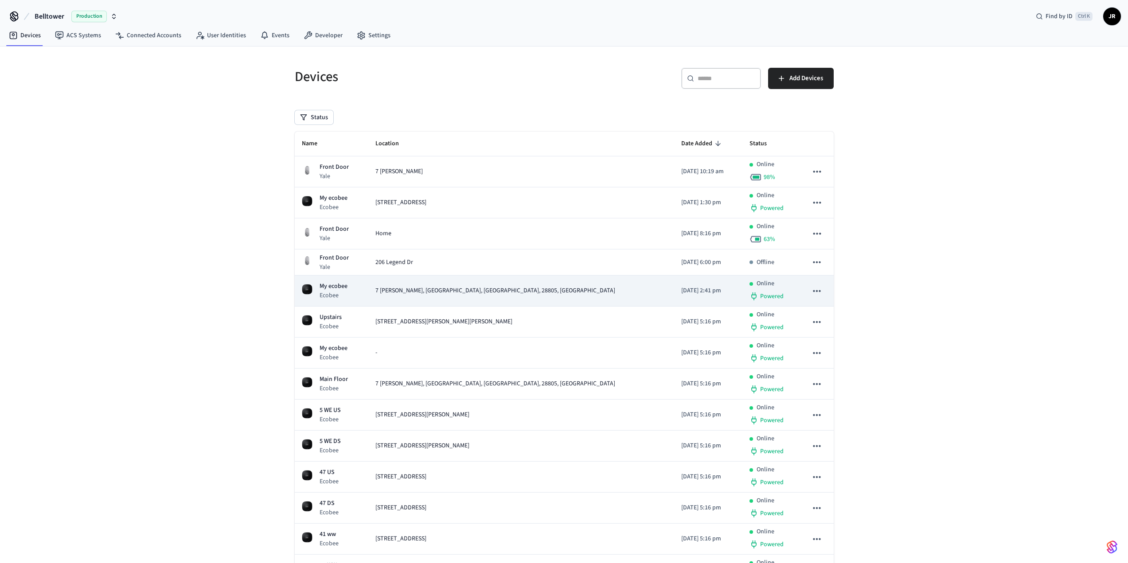
click at [453, 289] on span "7 [PERSON_NAME], [GEOGRAPHIC_DATA], [GEOGRAPHIC_DATA], 28805, [GEOGRAPHIC_DATA]" at bounding box center [495, 290] width 240 height 9
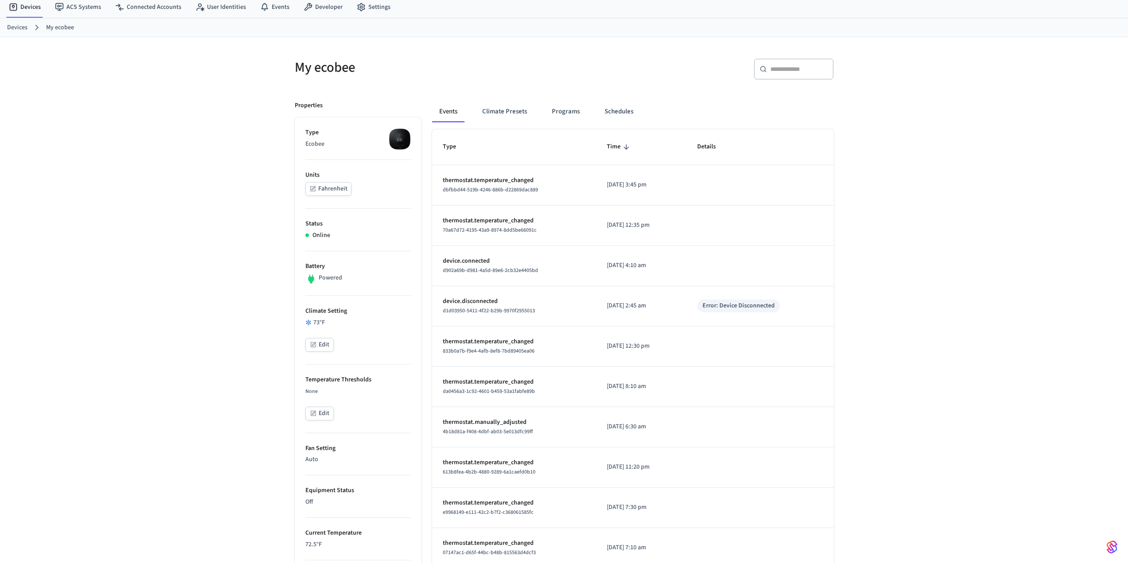
scroll to position [44, 0]
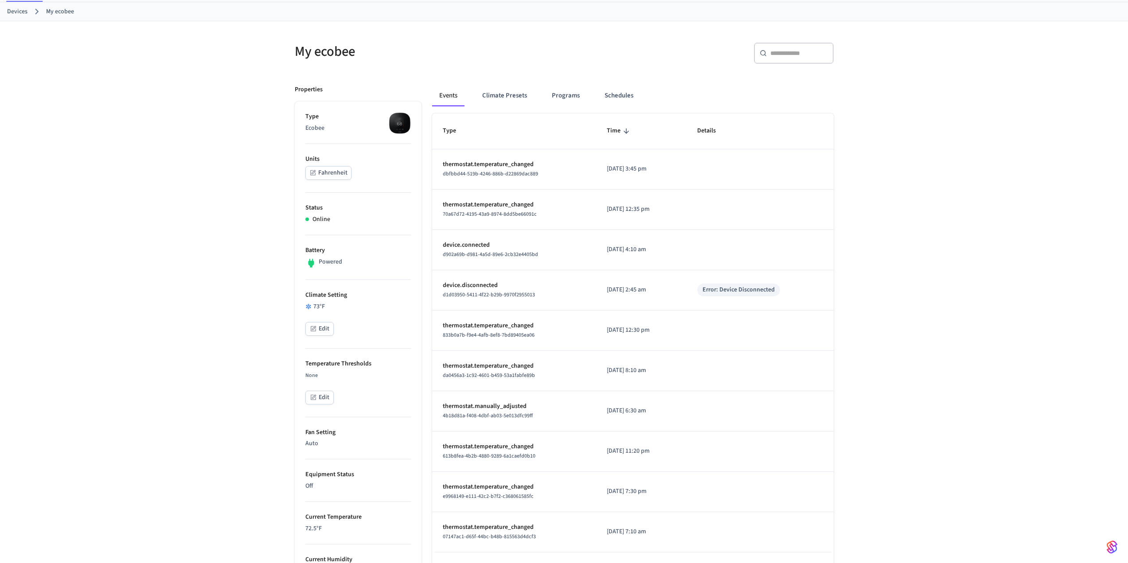
click at [23, 12] on link "Devices" at bounding box center [17, 11] width 20 height 9
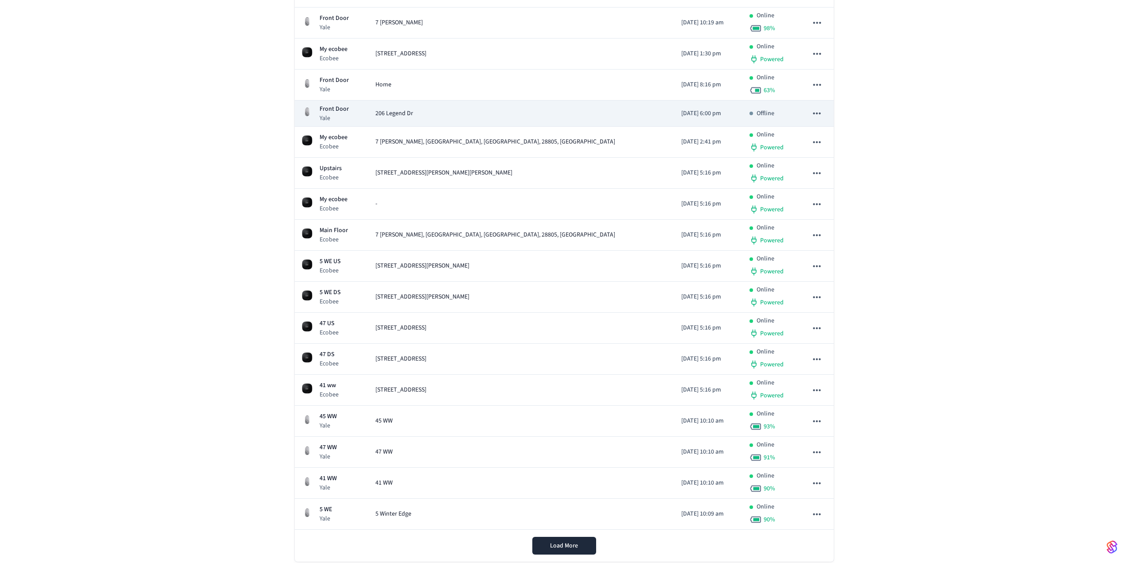
scroll to position [171, 0]
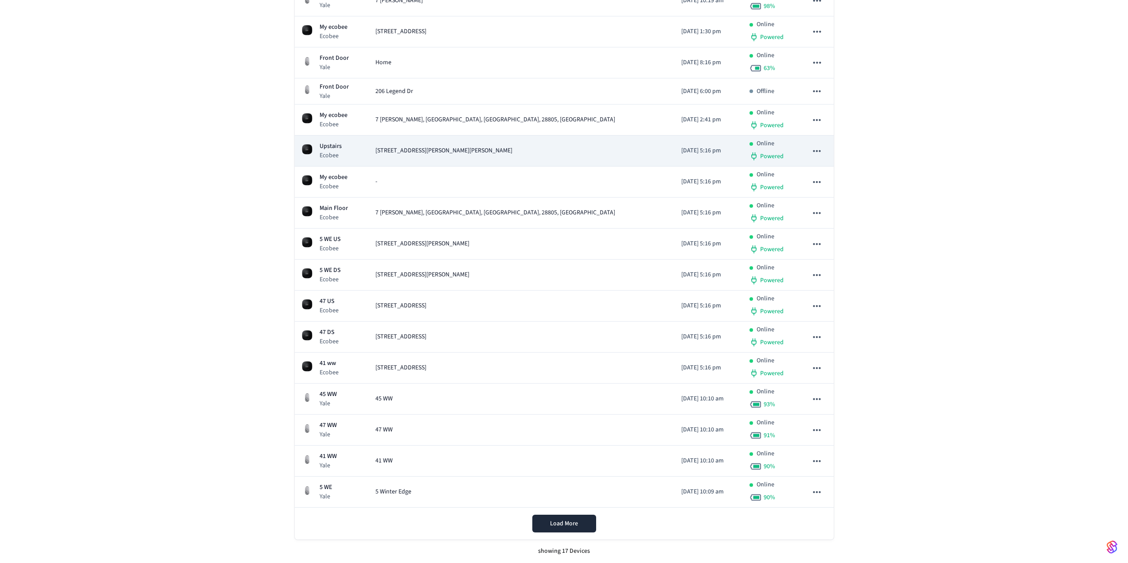
click at [432, 144] on td "[STREET_ADDRESS][PERSON_NAME][PERSON_NAME]" at bounding box center [521, 151] width 306 height 31
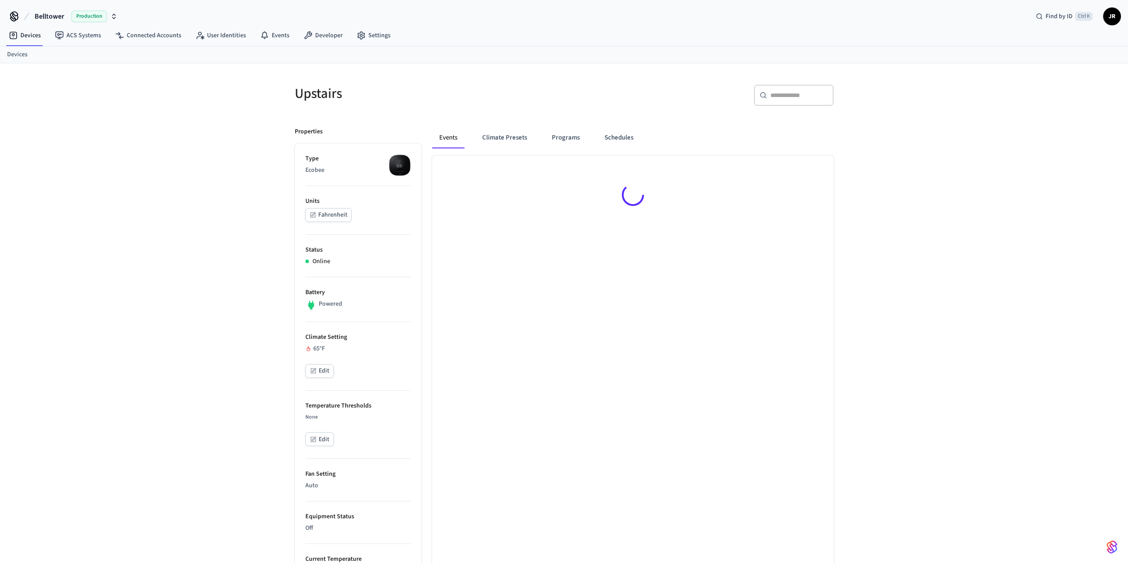
click at [432, 144] on button "Events" at bounding box center [448, 137] width 32 height 21
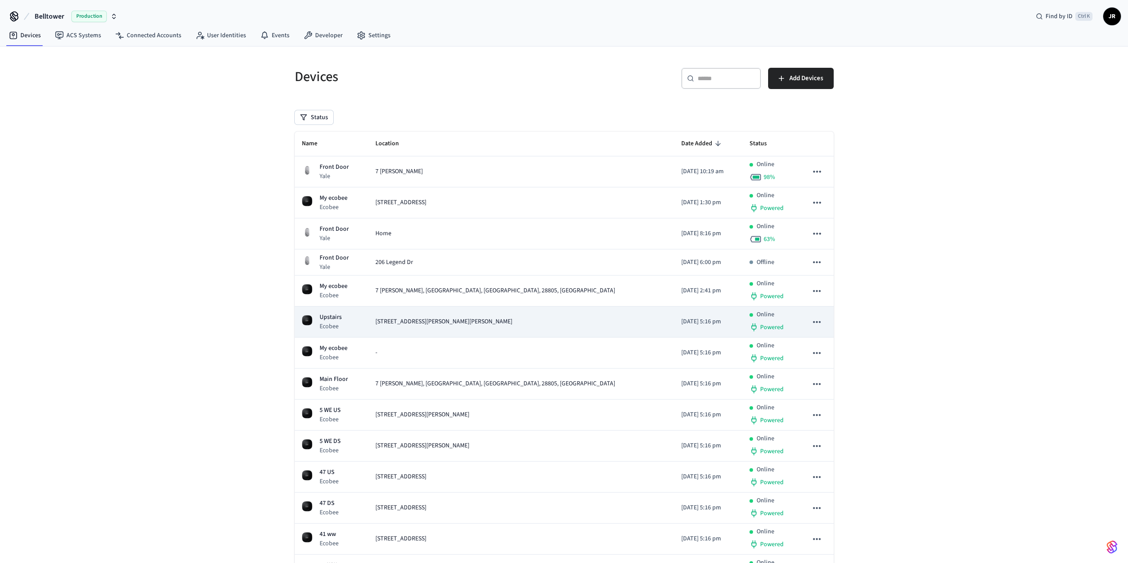
click at [825, 321] on button "sticky table" at bounding box center [816, 322] width 19 height 19
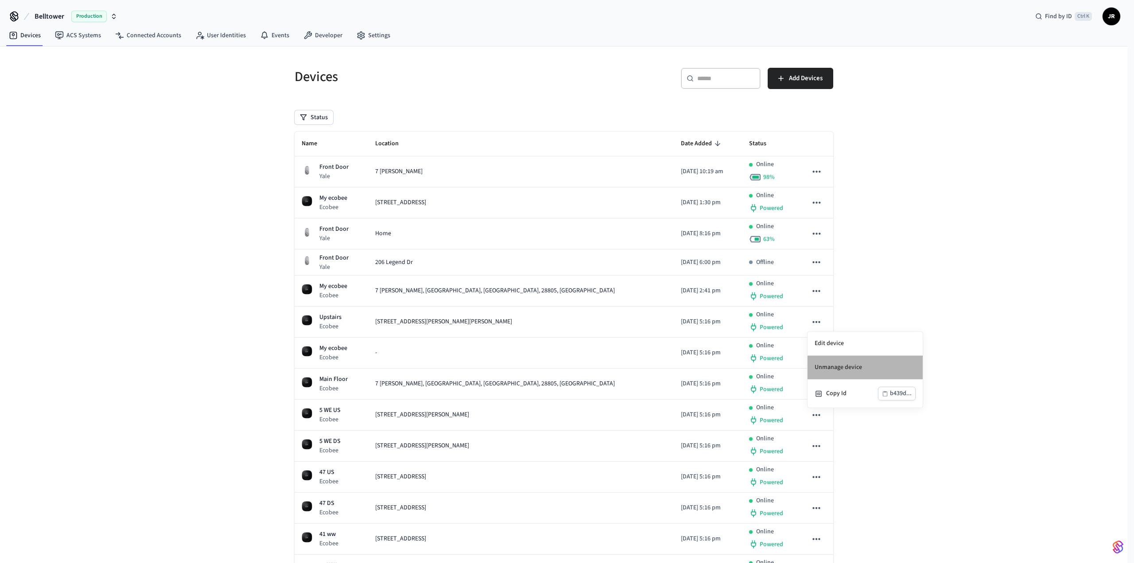
click at [849, 369] on li "Unmanage device" at bounding box center [865, 368] width 115 height 24
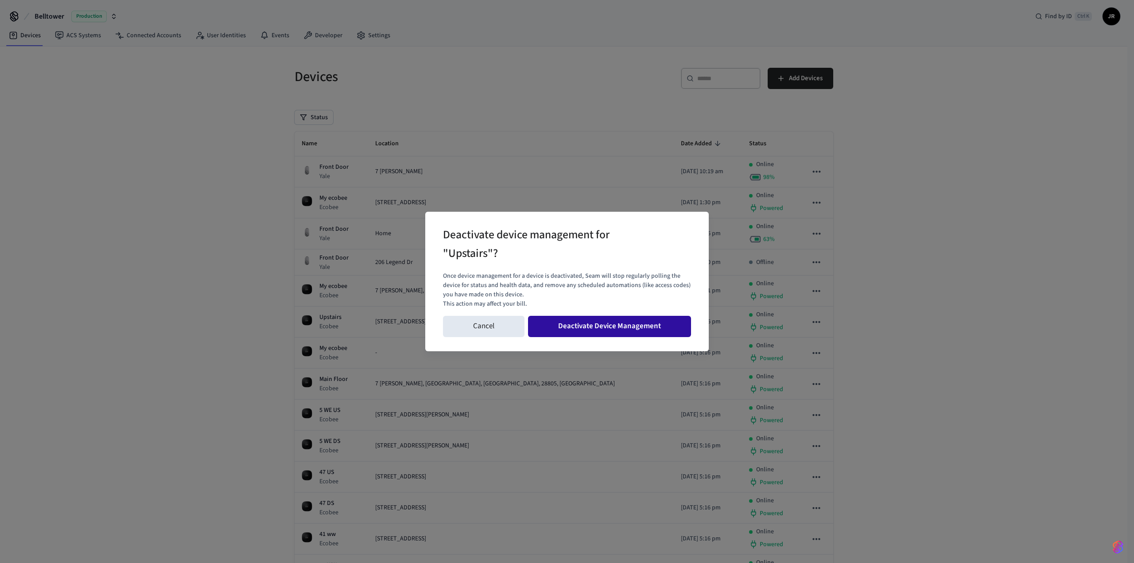
click at [627, 331] on button "Deactivate Device Management" at bounding box center [609, 326] width 163 height 21
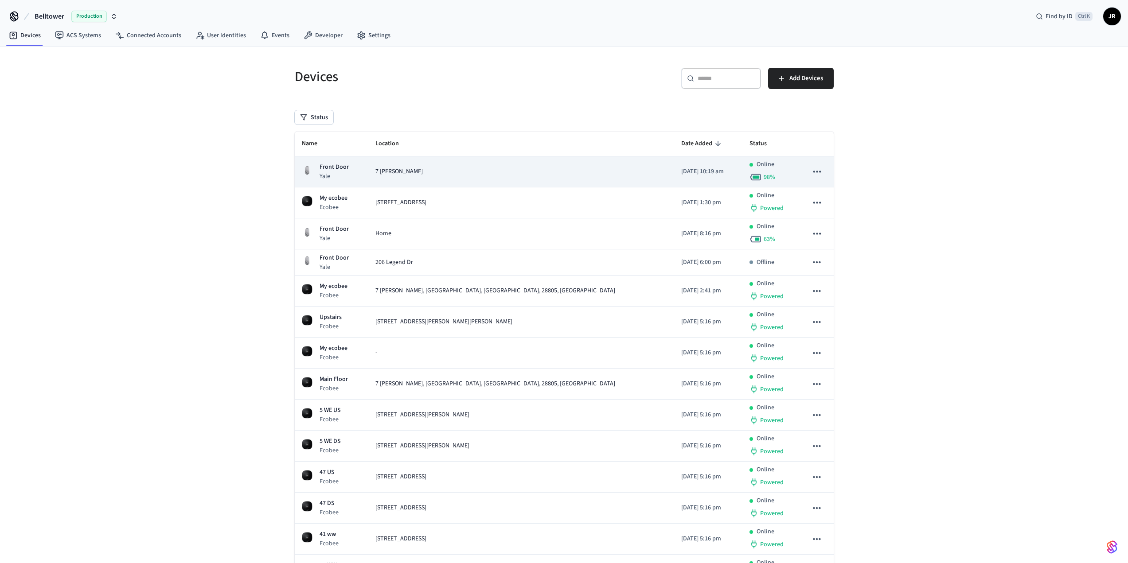
click at [818, 171] on icon "sticky table" at bounding box center [817, 172] width 12 height 12
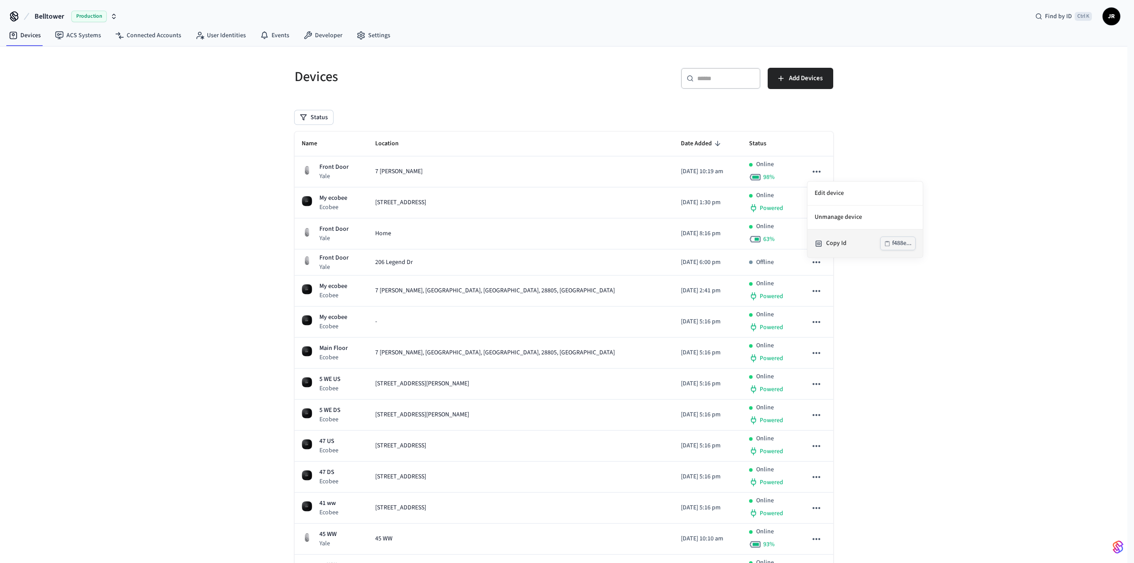
click at [831, 240] on div "Copy Id" at bounding box center [853, 243] width 54 height 9
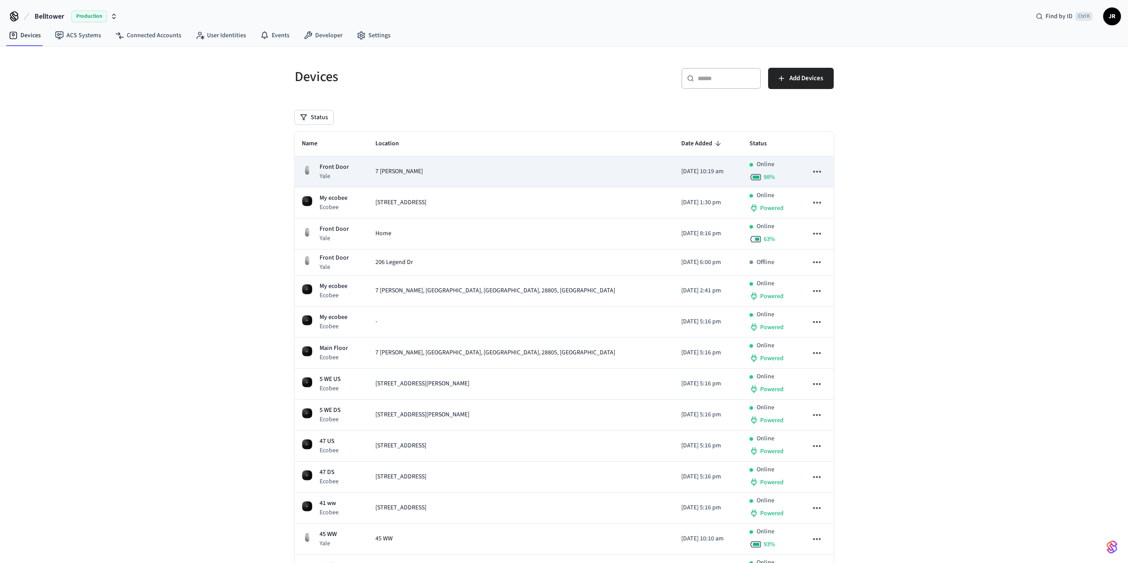
click at [820, 167] on icon "sticky table" at bounding box center [817, 172] width 12 height 12
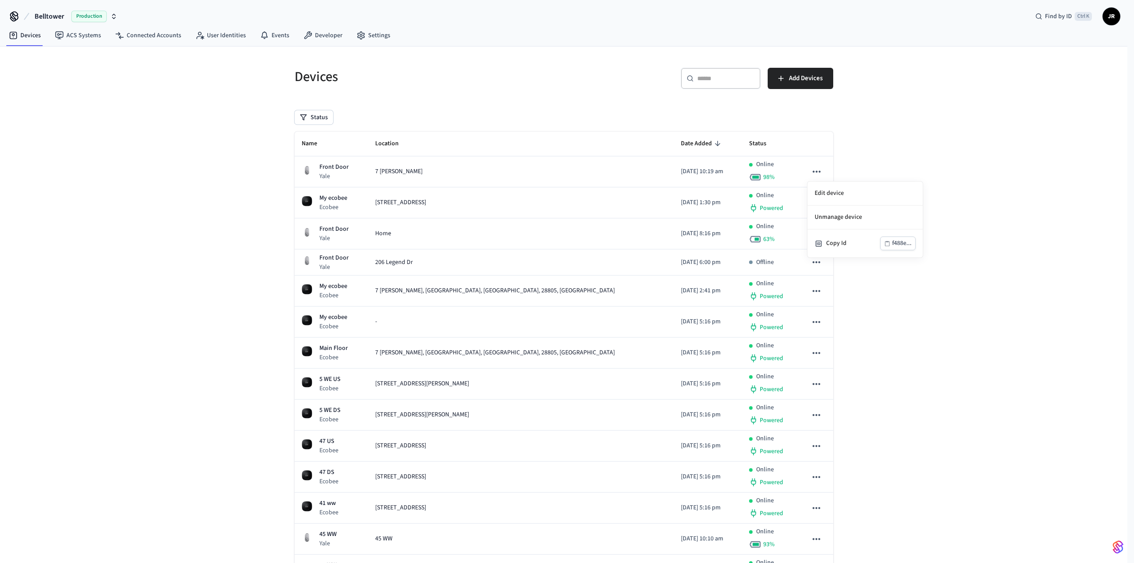
click at [872, 332] on div at bounding box center [567, 281] width 1134 height 563
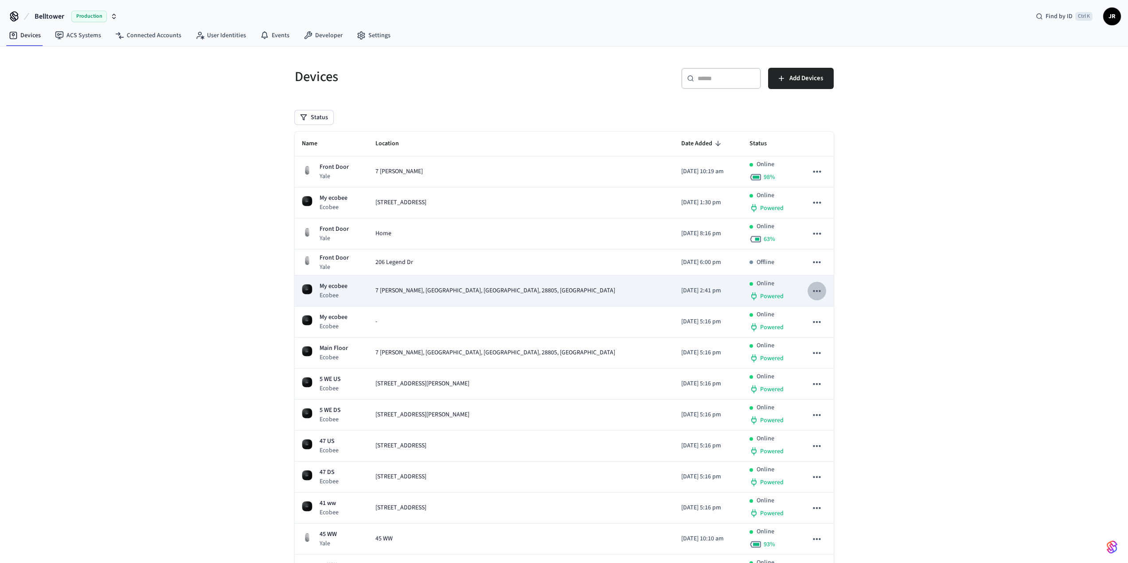
click at [819, 289] on icon "sticky table" at bounding box center [817, 291] width 12 height 12
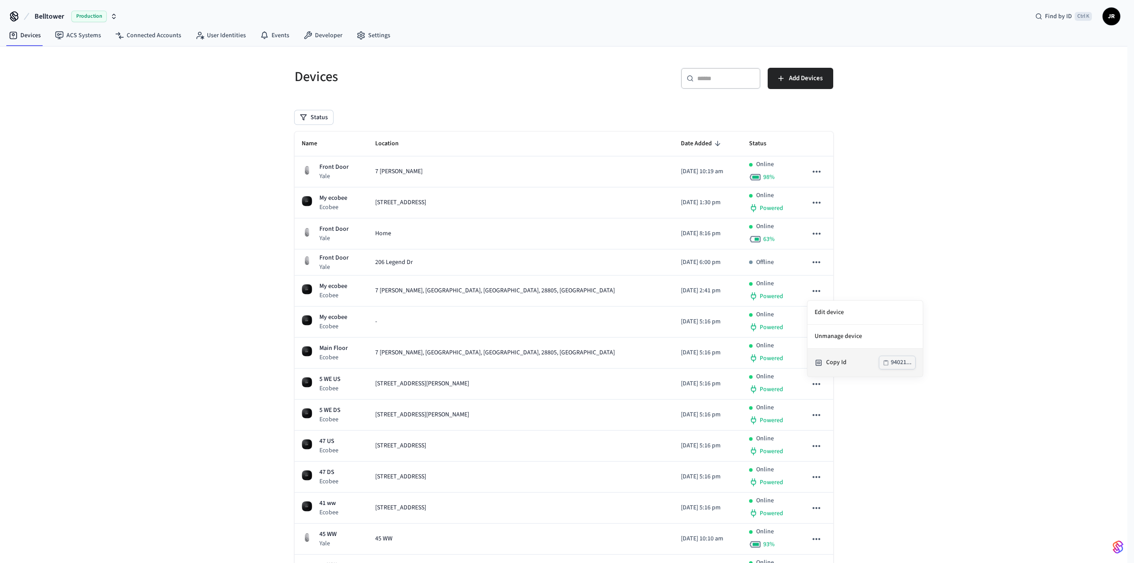
click at [860, 361] on div "Copy Id" at bounding box center [852, 362] width 53 height 9
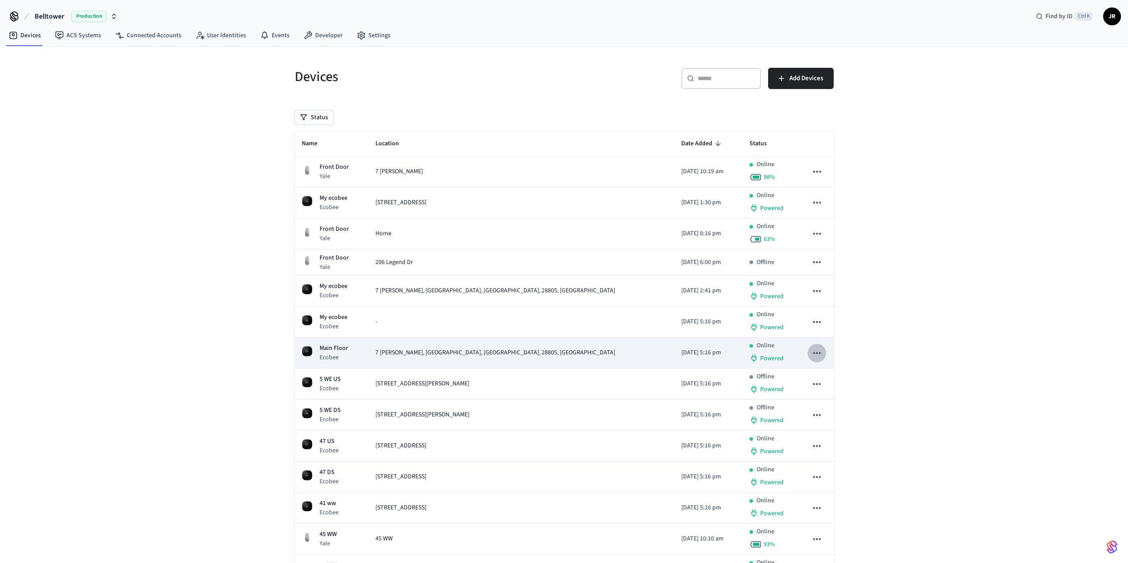
click at [817, 354] on icon "sticky table" at bounding box center [817, 353] width 12 height 12
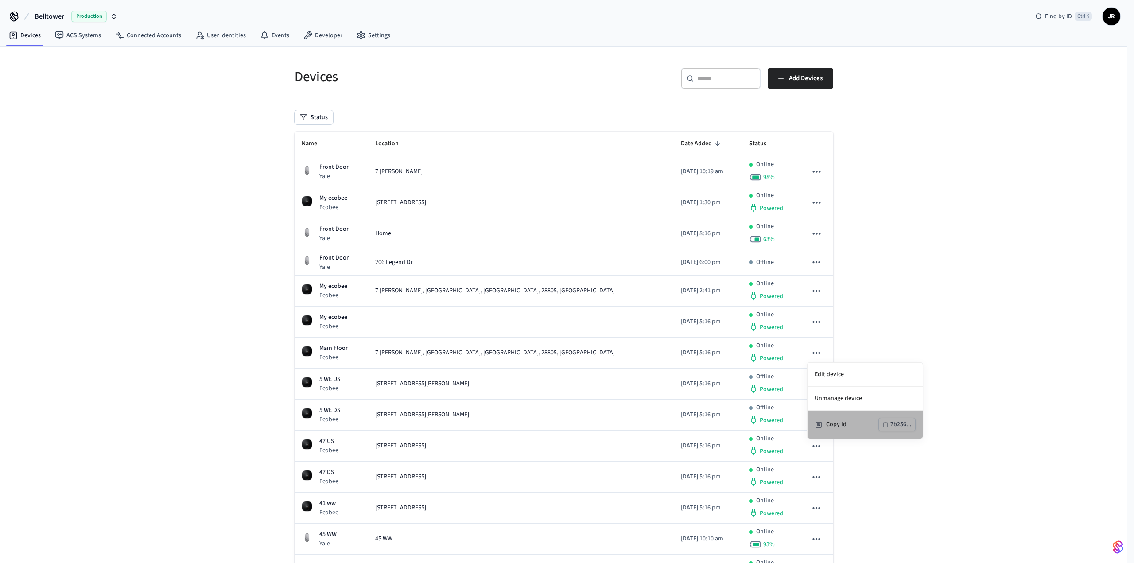
click at [837, 425] on div "Copy Id" at bounding box center [852, 424] width 52 height 9
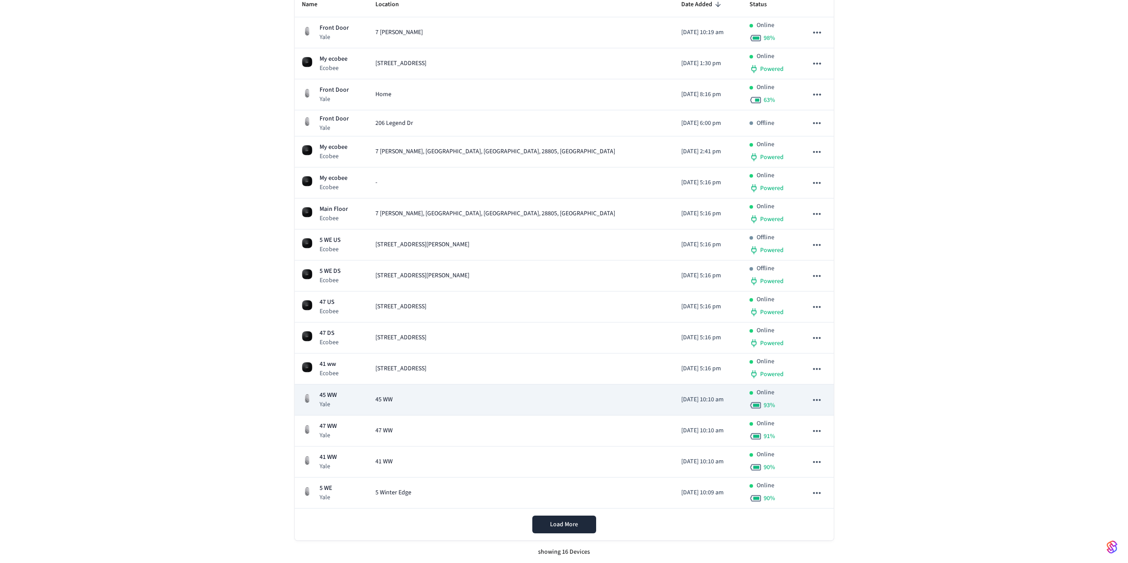
scroll to position [140, 0]
click at [816, 398] on icon "sticky table" at bounding box center [817, 399] width 12 height 12
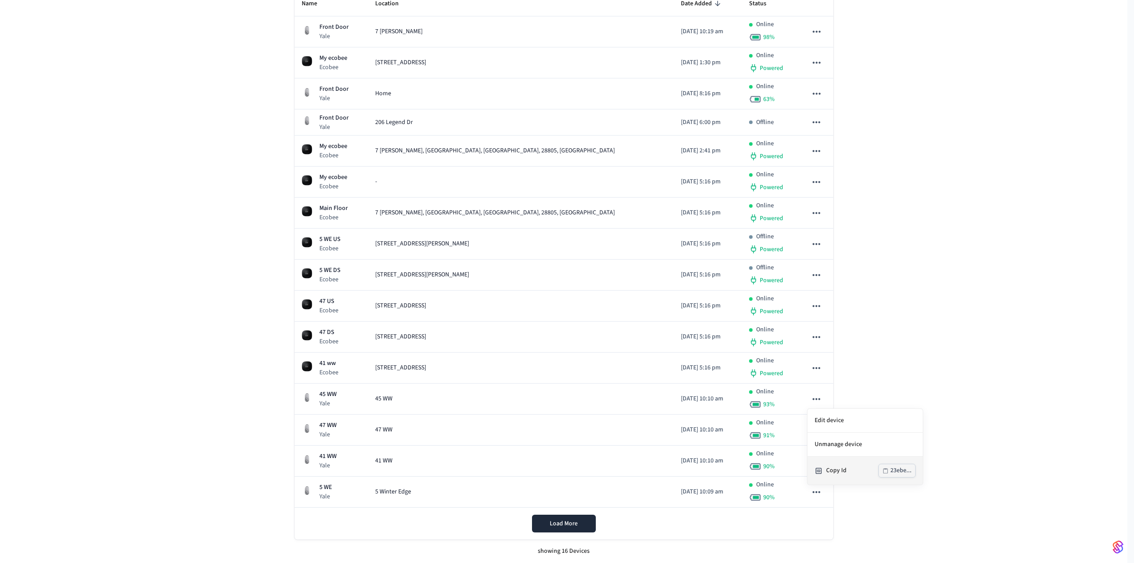
click at [837, 466] on div "Copy Id" at bounding box center [852, 470] width 52 height 9
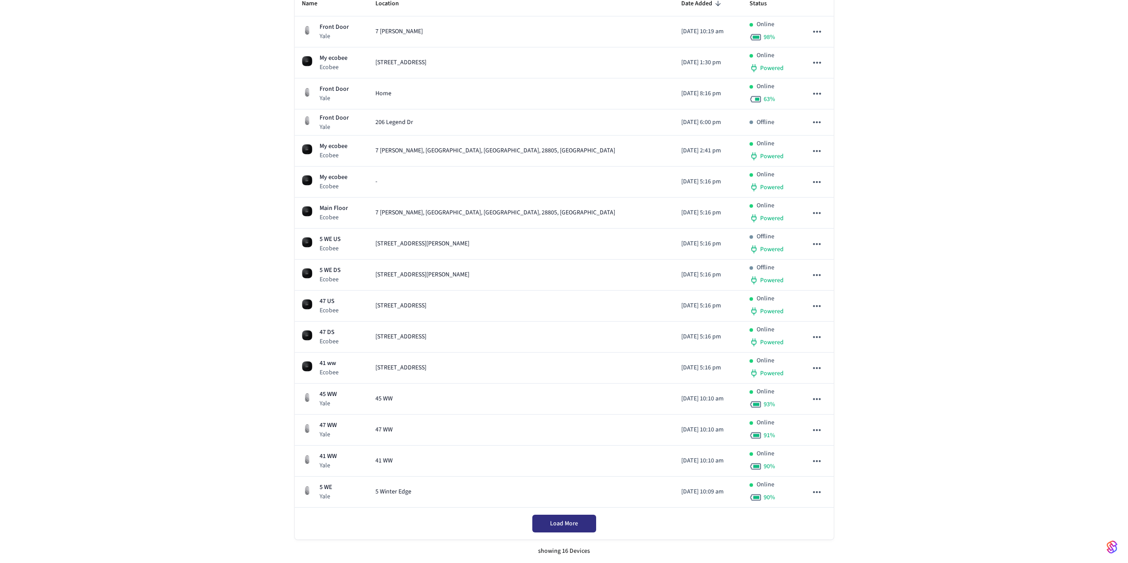
click at [576, 523] on span "Load More" at bounding box center [564, 523] width 28 height 9
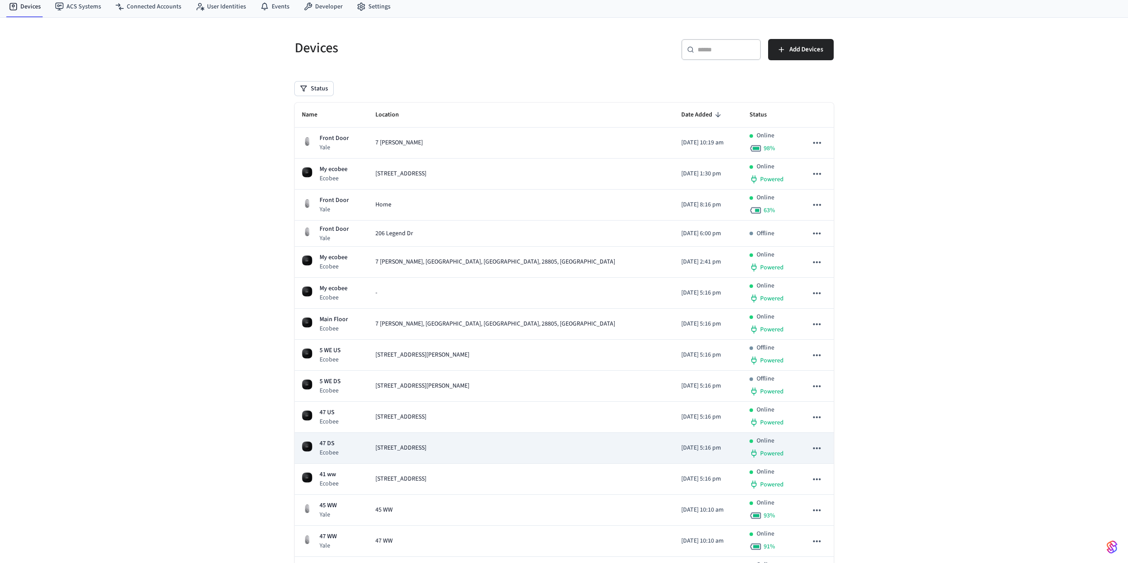
scroll to position [0, 0]
